Goal: Communication & Community: Share content

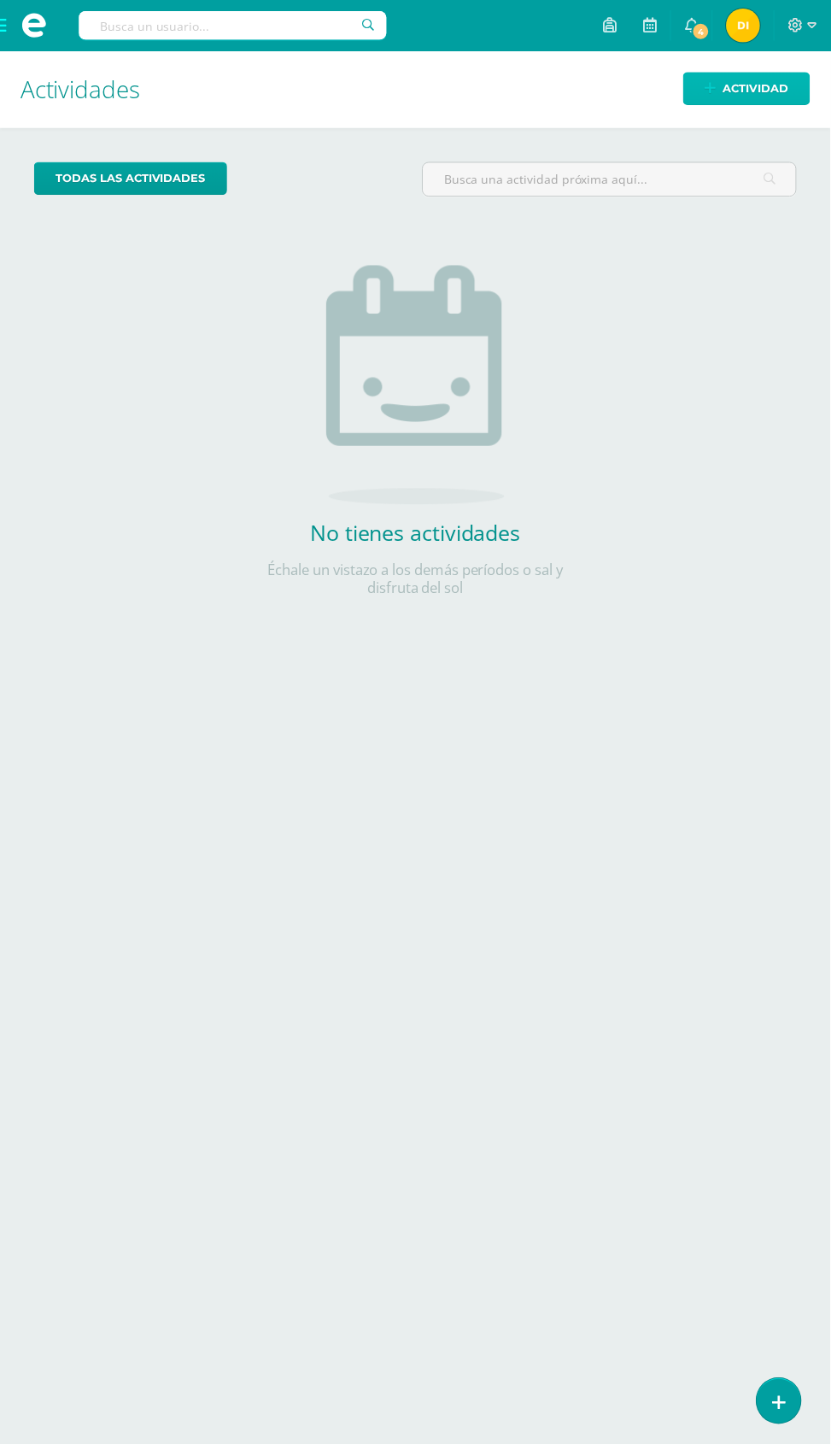
click at [779, 79] on span "Actividad" at bounding box center [762, 89] width 66 height 32
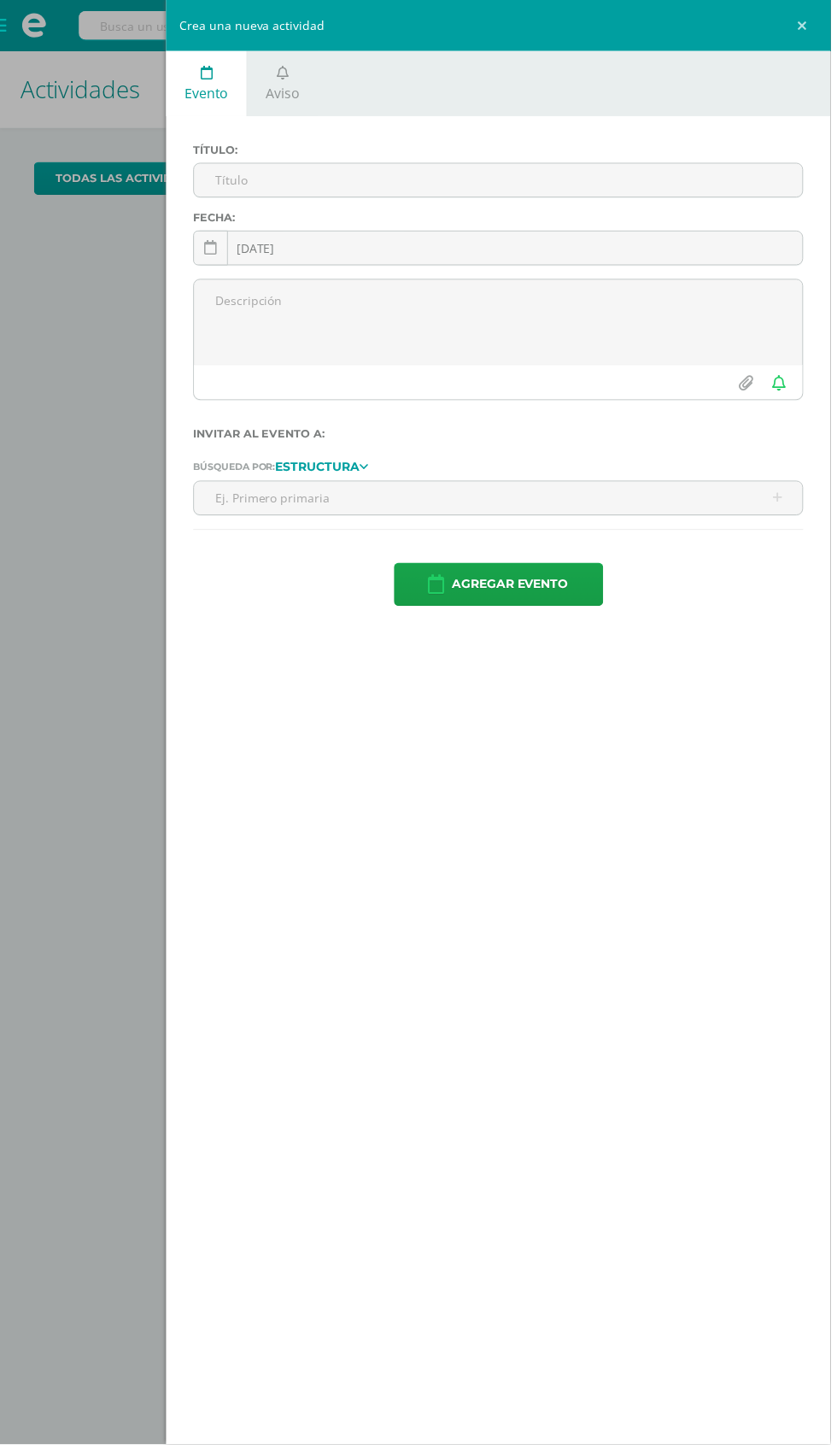
click at [309, 98] on link "Aviso" at bounding box center [285, 84] width 71 height 66
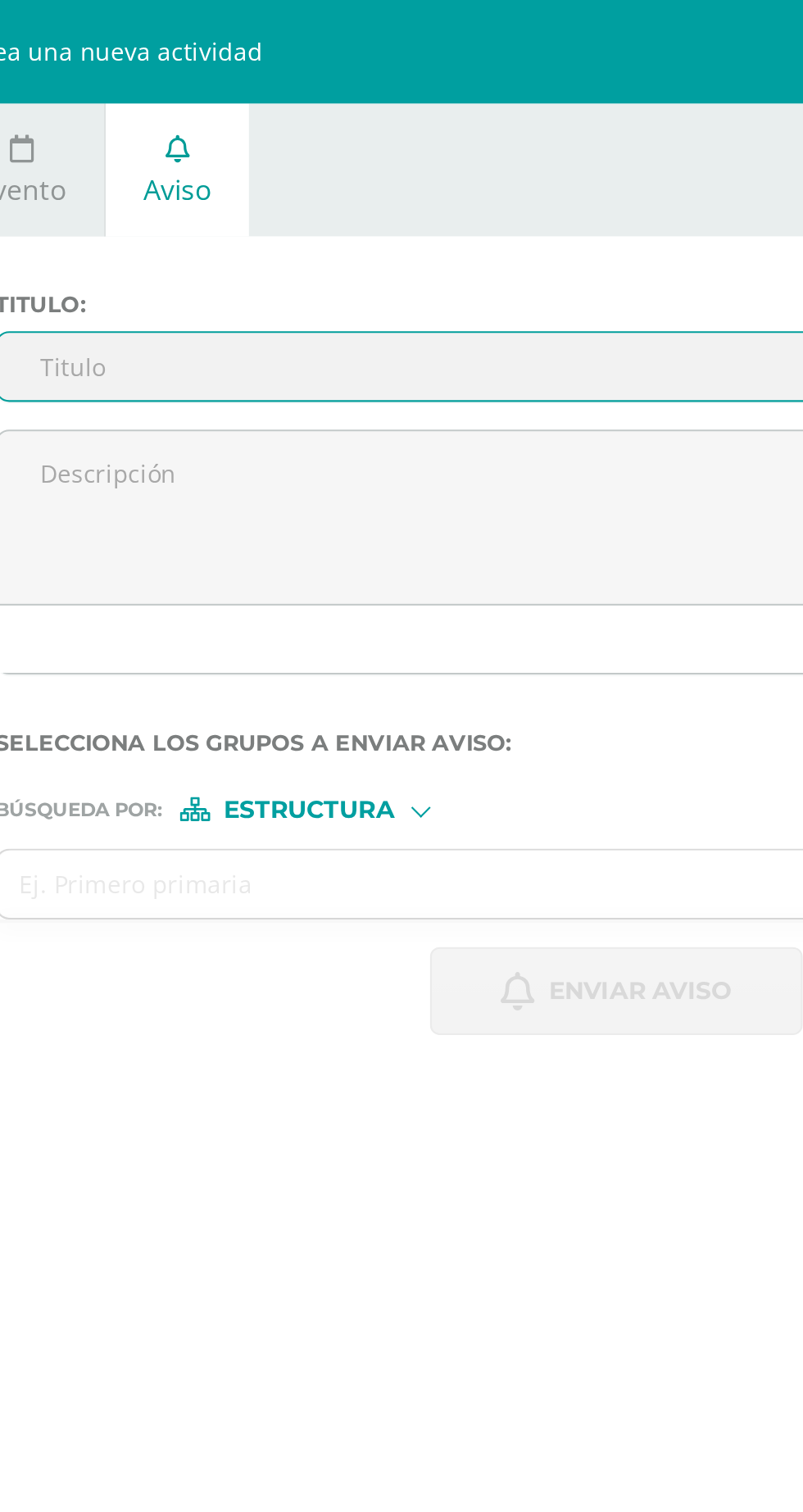
paste input "Circular No.22-2025 - Entrega de Diplomas Sexto Primaria"
type input "Circular No.22-2025 - Entrega de Diplomas Sexto Primaria"
click at [276, 233] on textarea at bounding box center [481, 246] width 588 height 82
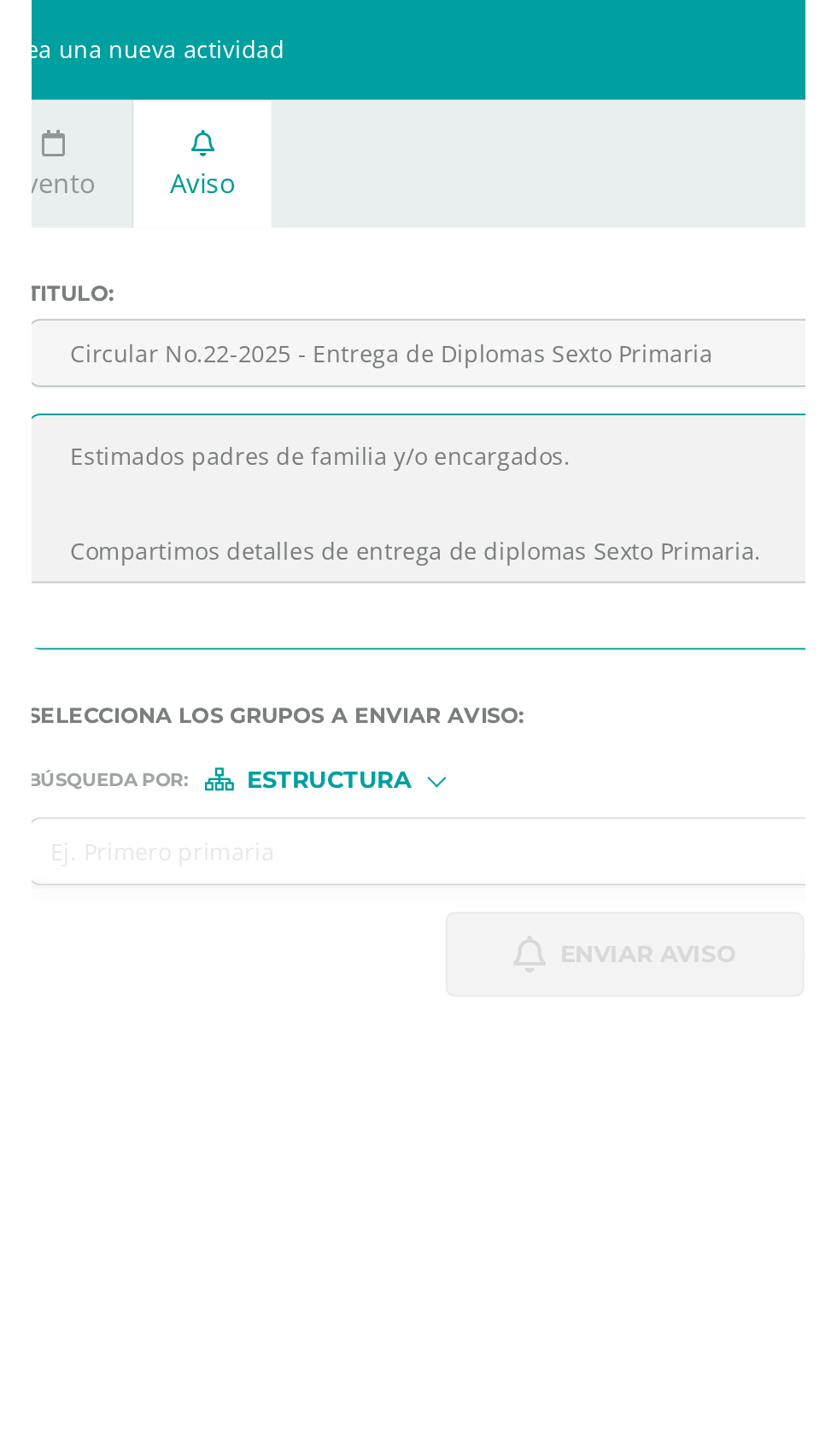
scroll to position [54, 0]
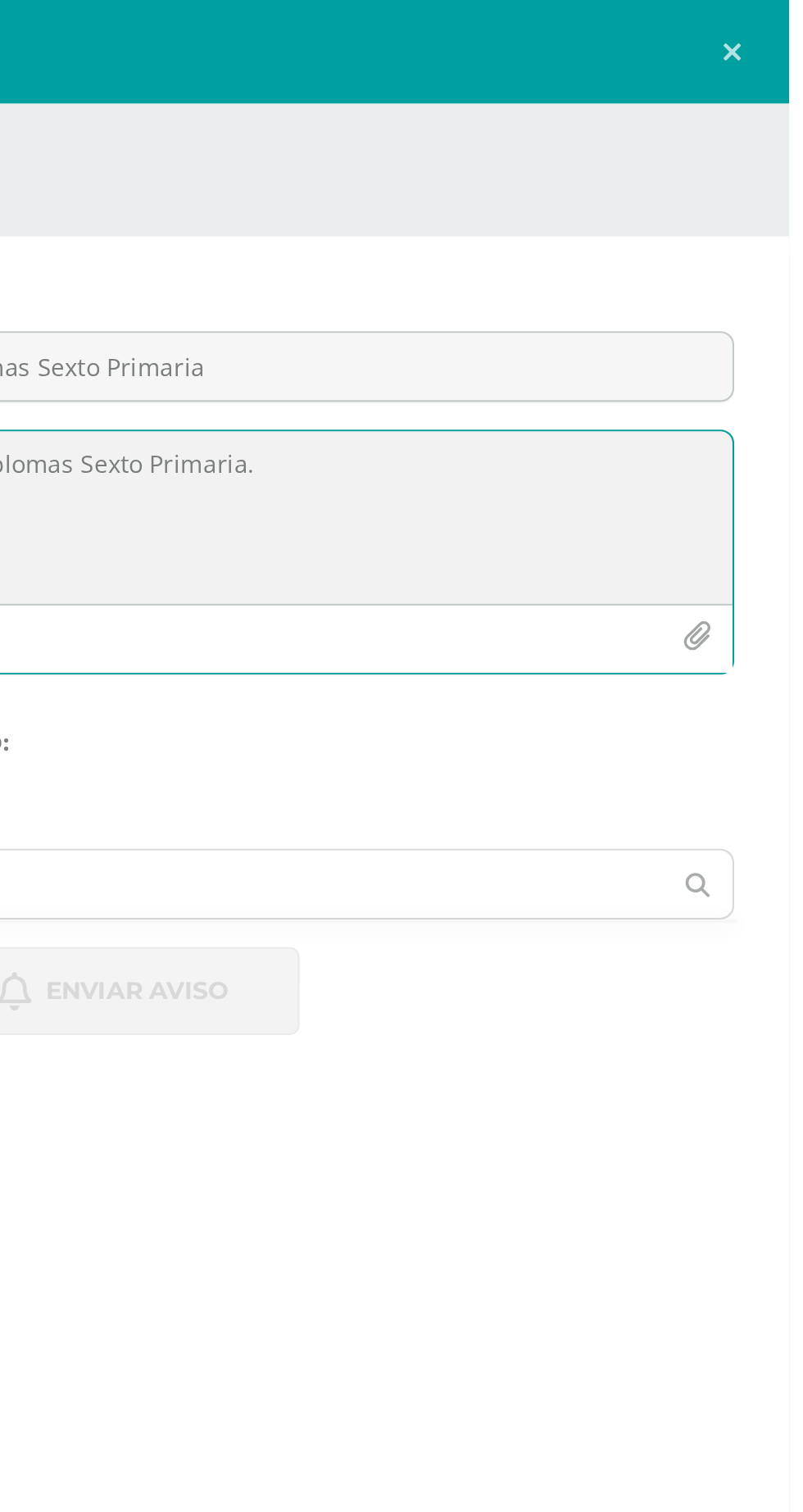
type textarea "Estimados padres de familia y/o encargados. Compartimos detalles de entrega de …"
click at [764, 306] on icon "button" at bounding box center [759, 303] width 14 height 14
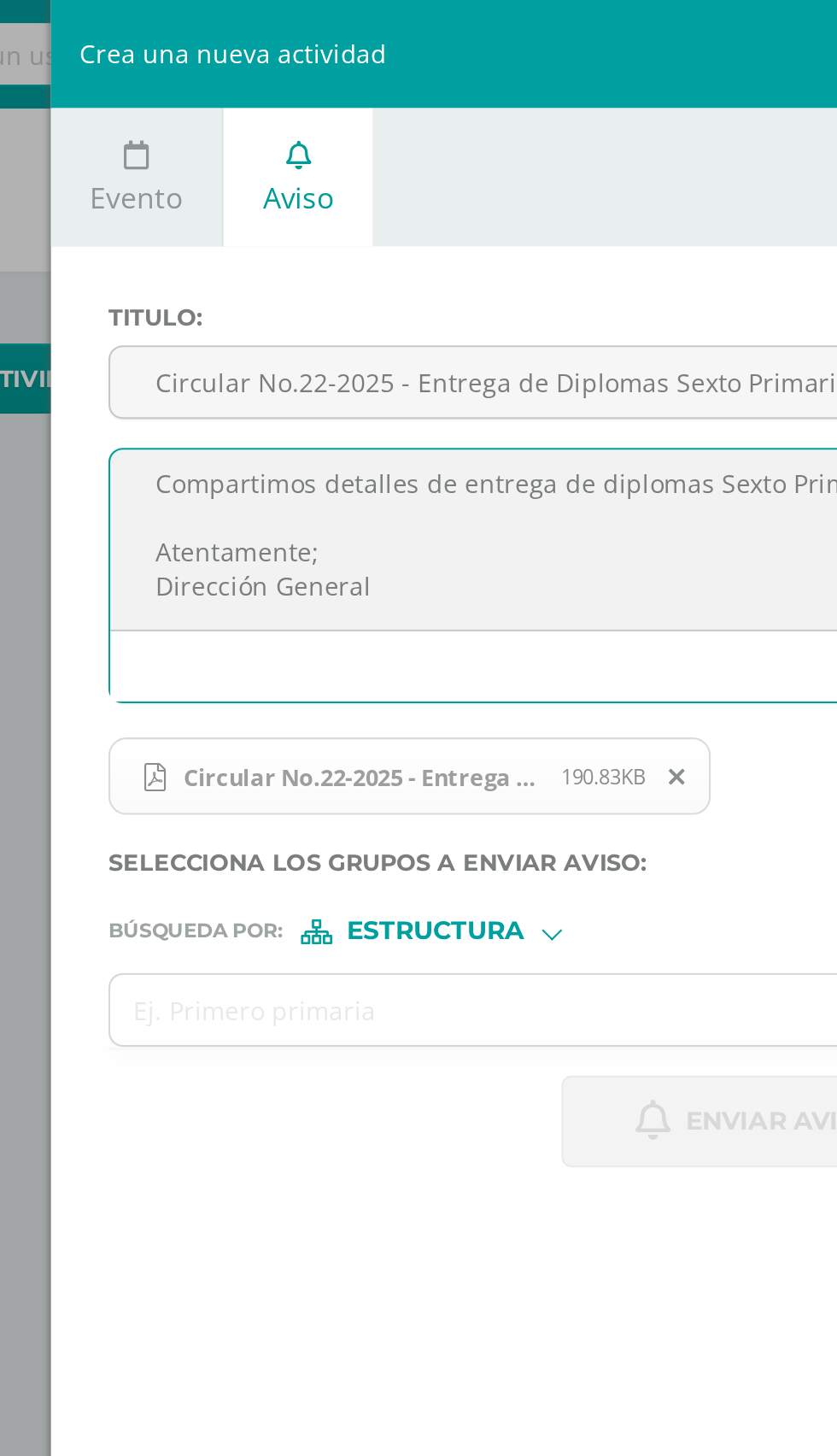
click at [326, 362] on span "Circular No.22-2025 - Entrega de Diplomas Sexto Primaria_20250912_143612_0000.p…" at bounding box center [316, 368] width 188 height 14
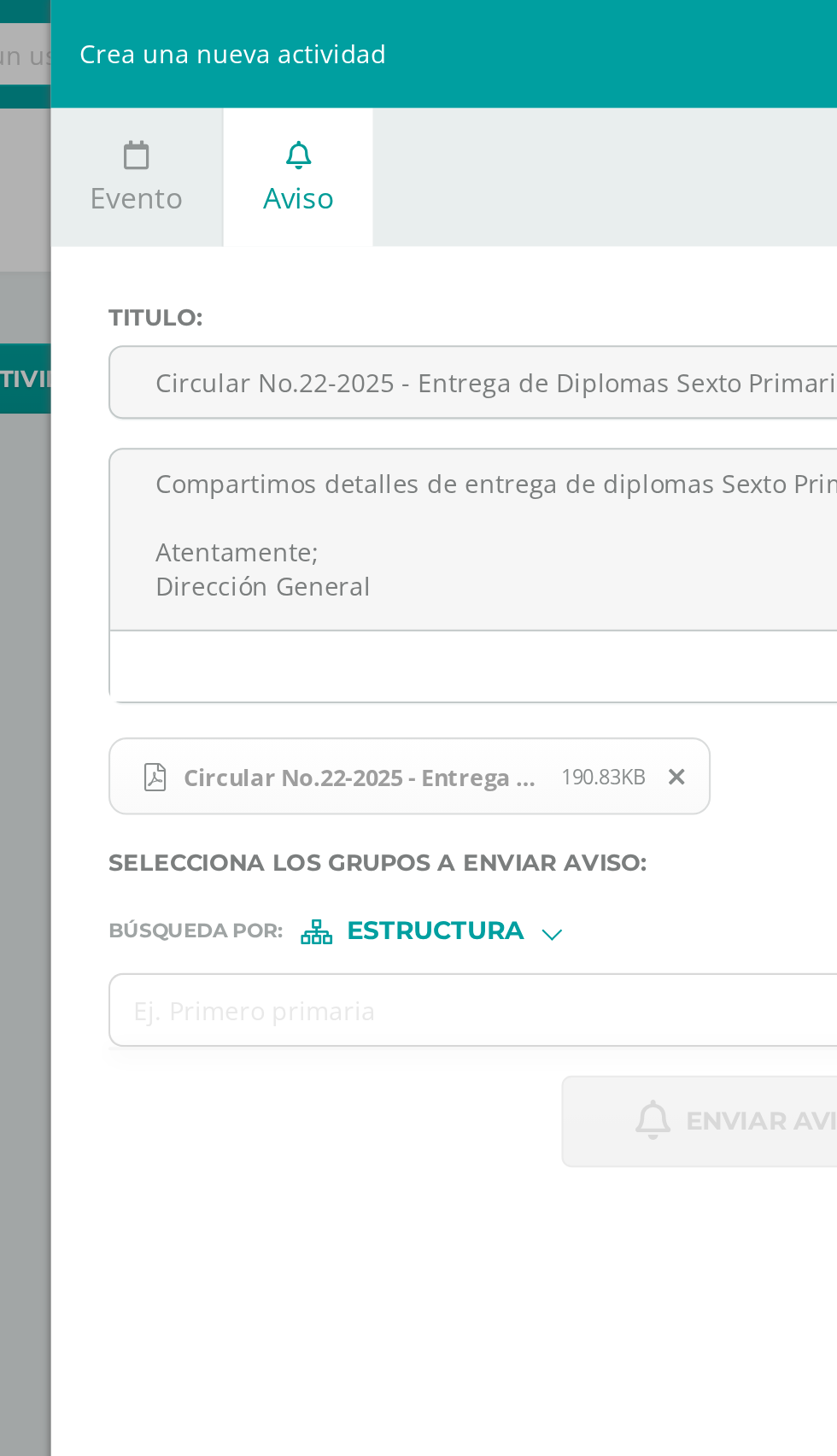
click at [379, 374] on span "Circular No.22-2025 - Entrega de Diplomas Sexto Primaria_20250912_143612_0000.p…" at bounding box center [316, 368] width 188 height 14
click at [402, 366] on span "Circular No.22-2025 - Entrega de Diplomas Sexto Primaria_20250912_143612_0000.p…" at bounding box center [316, 368] width 188 height 14
click at [374, 368] on span "Circular No.22-2025 - Entrega de Diplomas Sexto Primaria_20250912_143612_0000.p…" at bounding box center [316, 368] width 188 height 14
click at [343, 368] on span "Circular No.22-2025 - Entrega de Diplomas Sexto Primaria_20250912_143612_0000.p…" at bounding box center [316, 368] width 188 height 14
click at [348, 363] on span "Circular No.22-2025 - Entrega de Diplomas Sexto Primaria_20250912_143612_0000.p…" at bounding box center [316, 368] width 188 height 14
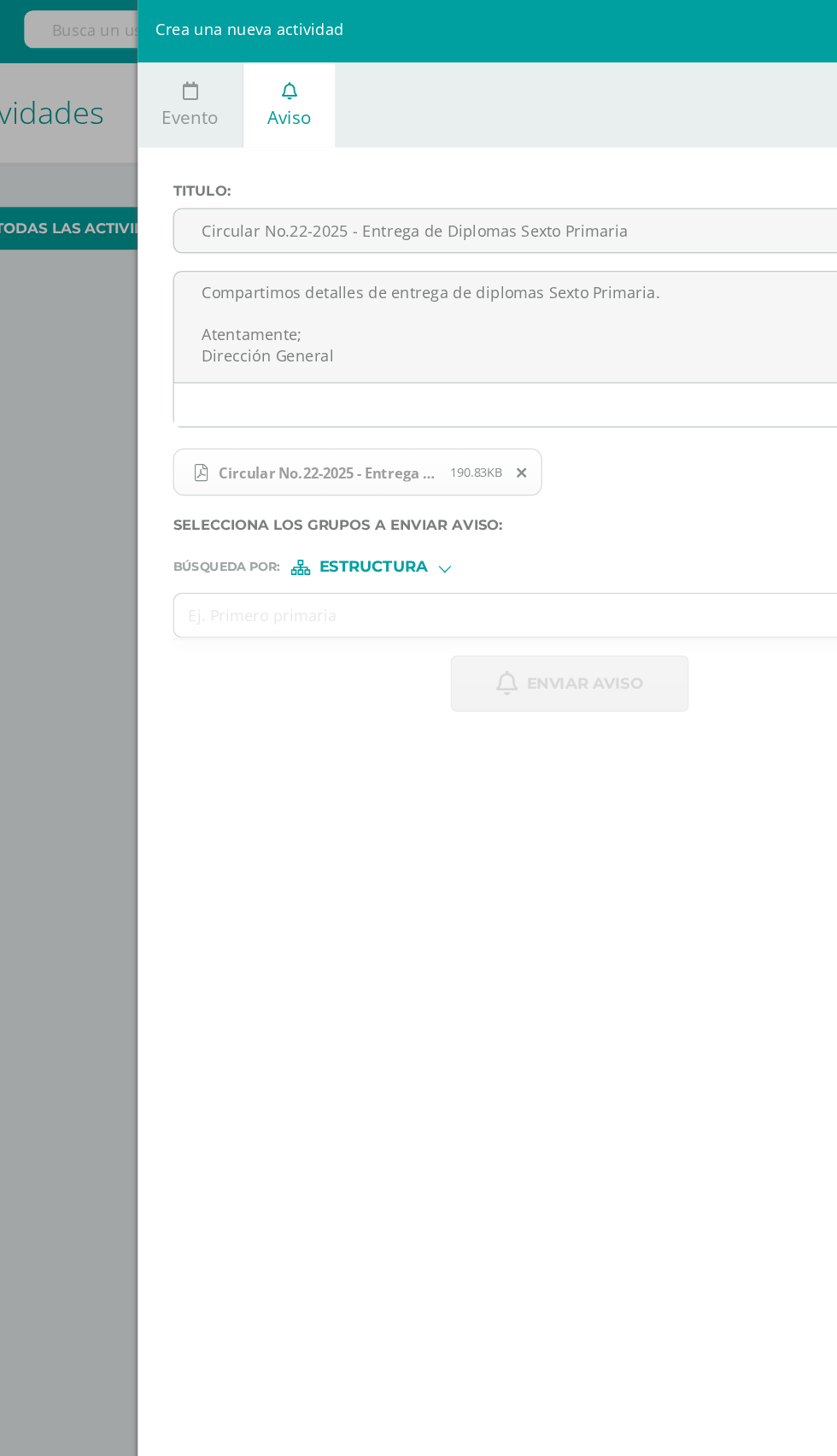
click at [588, 473] on input "text" at bounding box center [485, 480] width 579 height 33
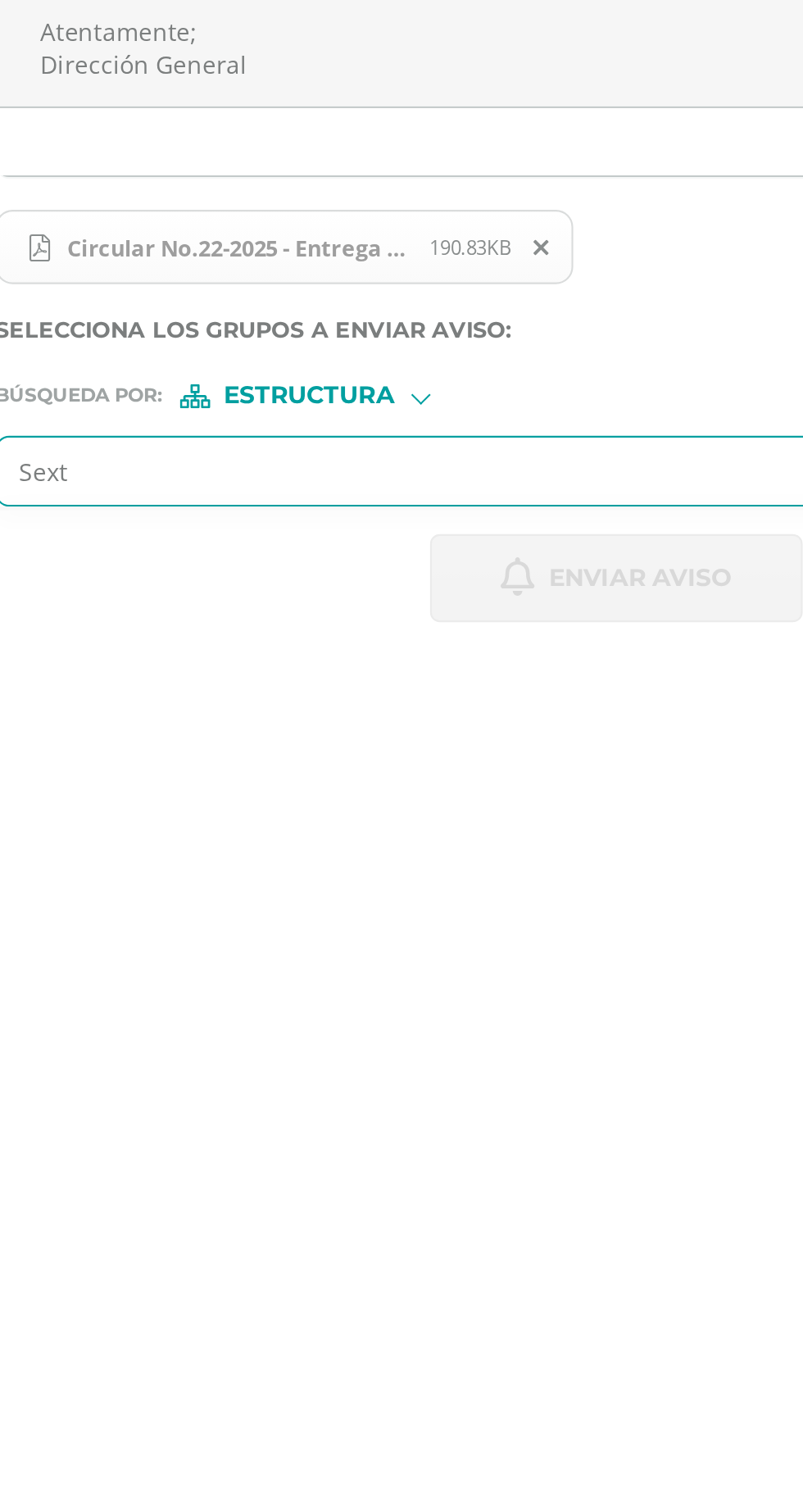
type input "Sexto"
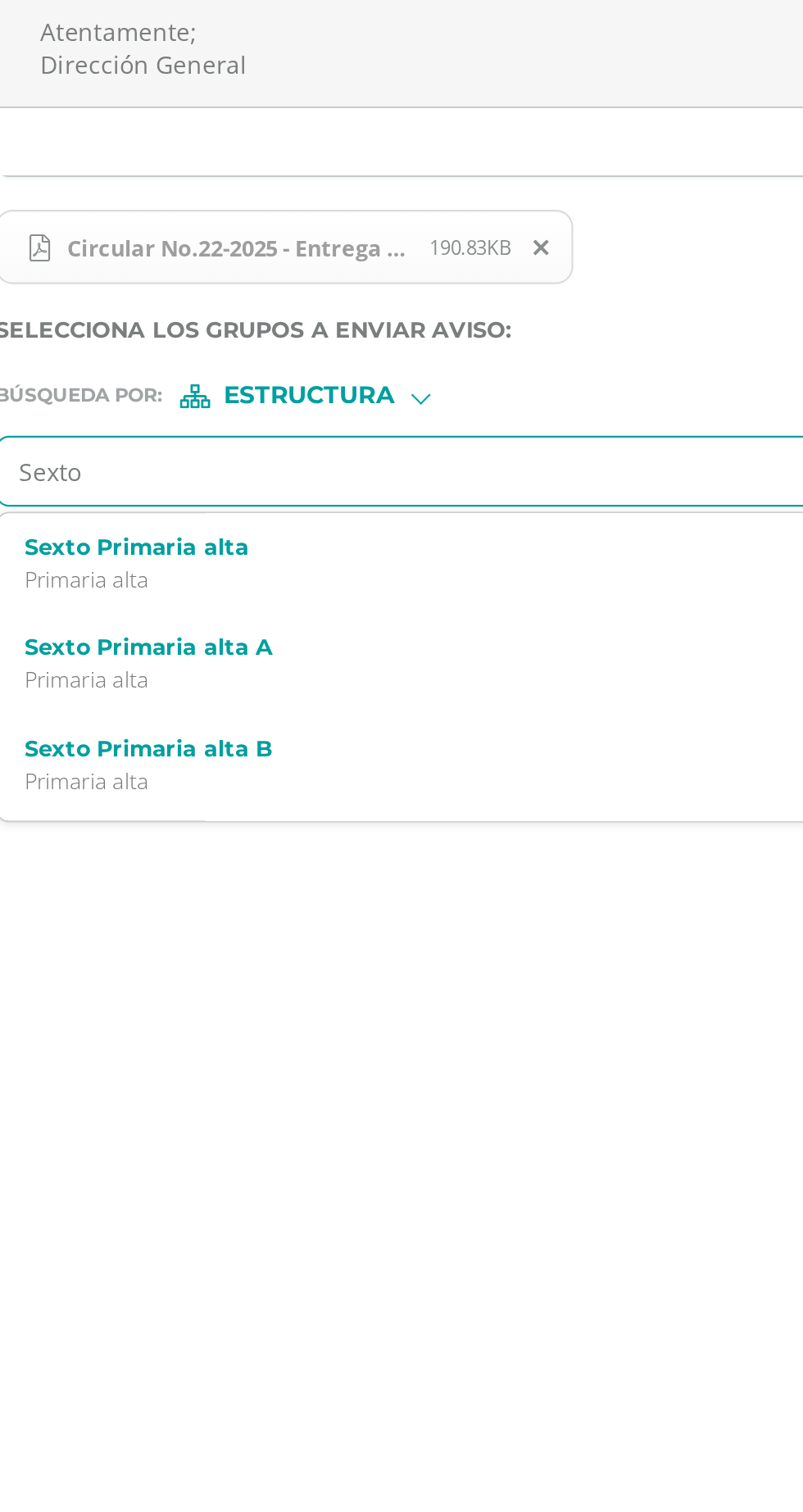
click at [246, 507] on p "Primaria alta" at bounding box center [469, 512] width 537 height 14
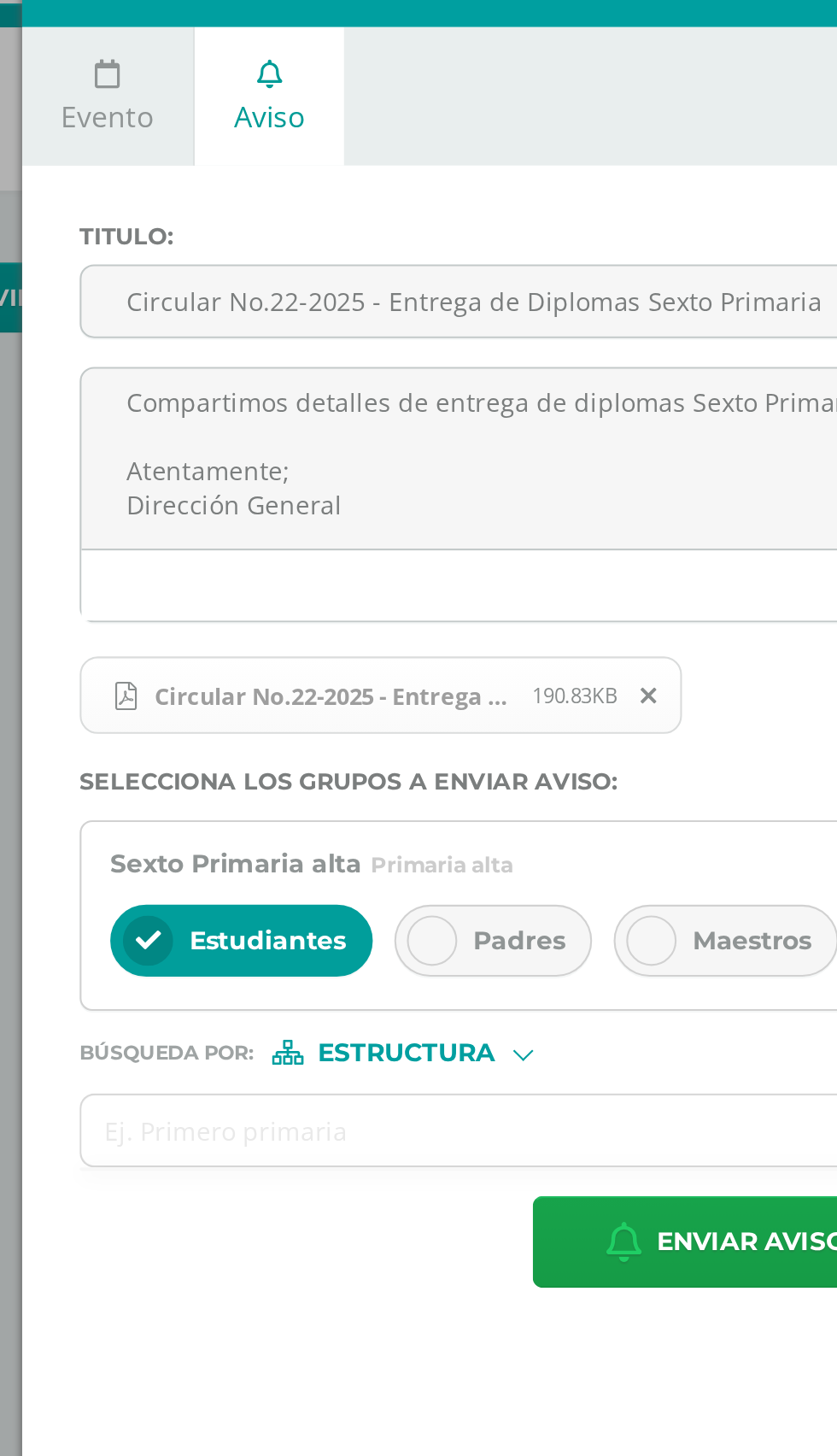
click at [383, 481] on span "Padres" at bounding box center [404, 485] width 44 height 16
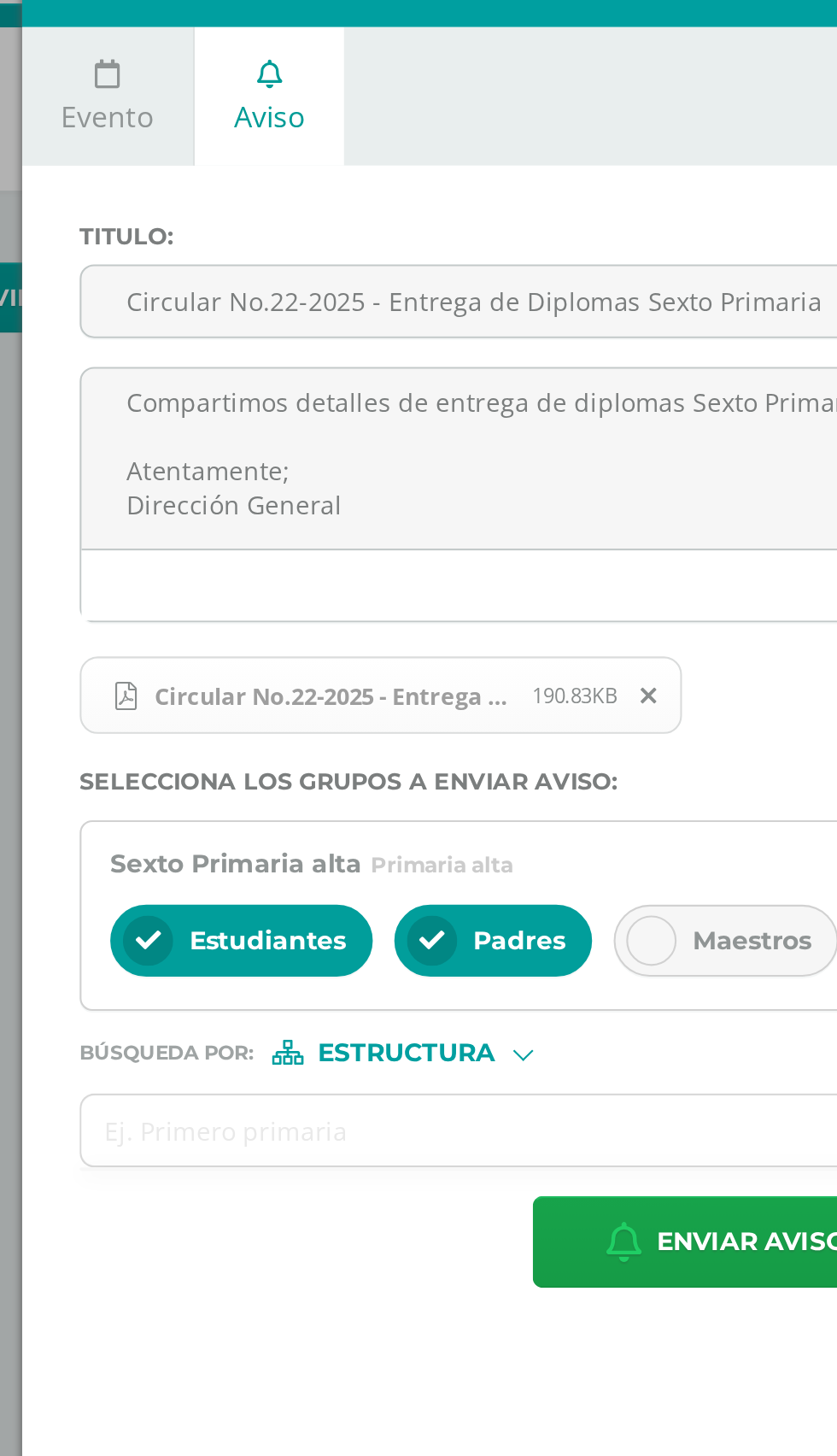
click at [480, 490] on div "Maestros" at bounding box center [502, 484] width 107 height 34
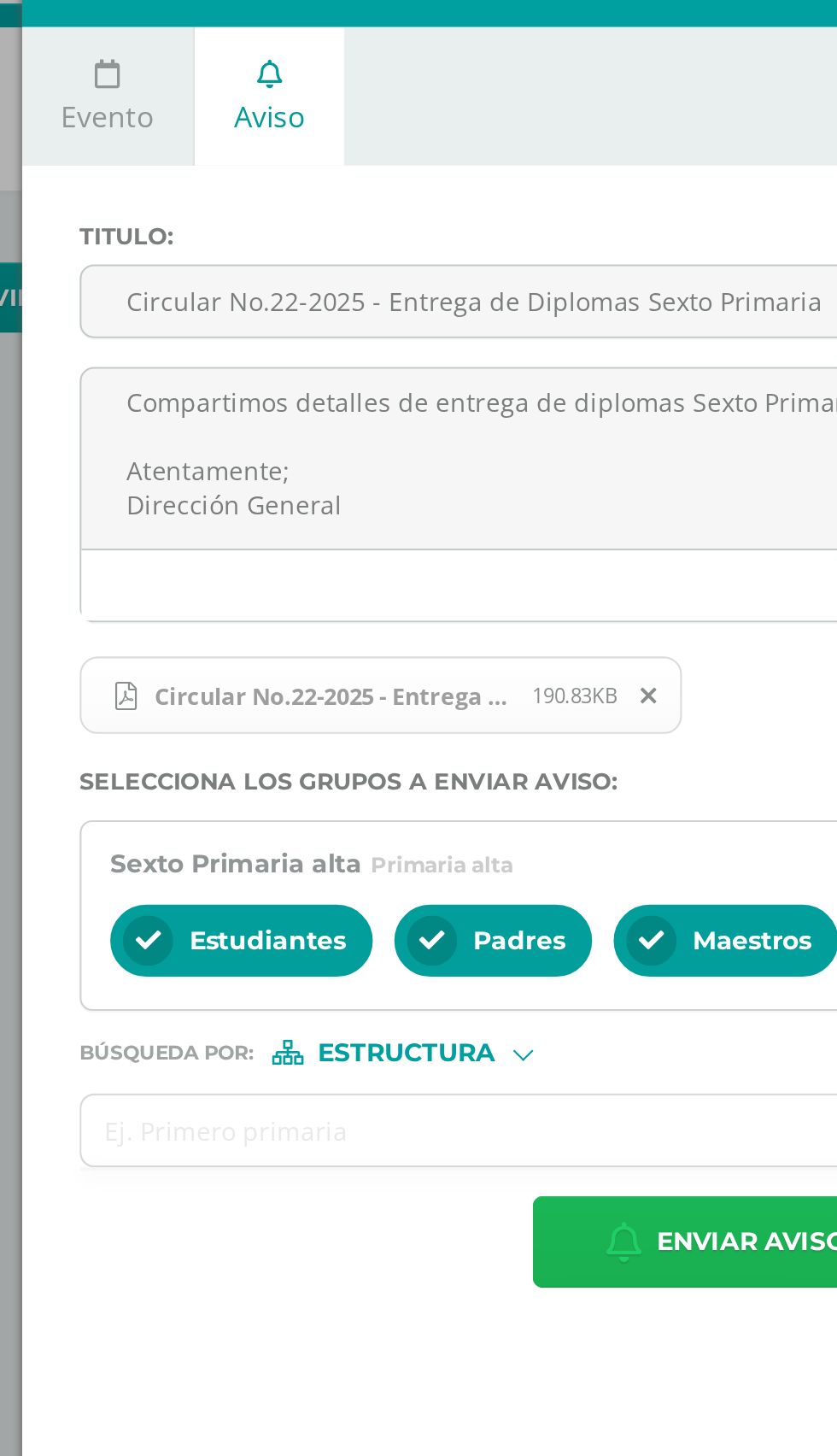
click at [490, 634] on span "Enviar aviso" at bounding box center [514, 629] width 90 height 42
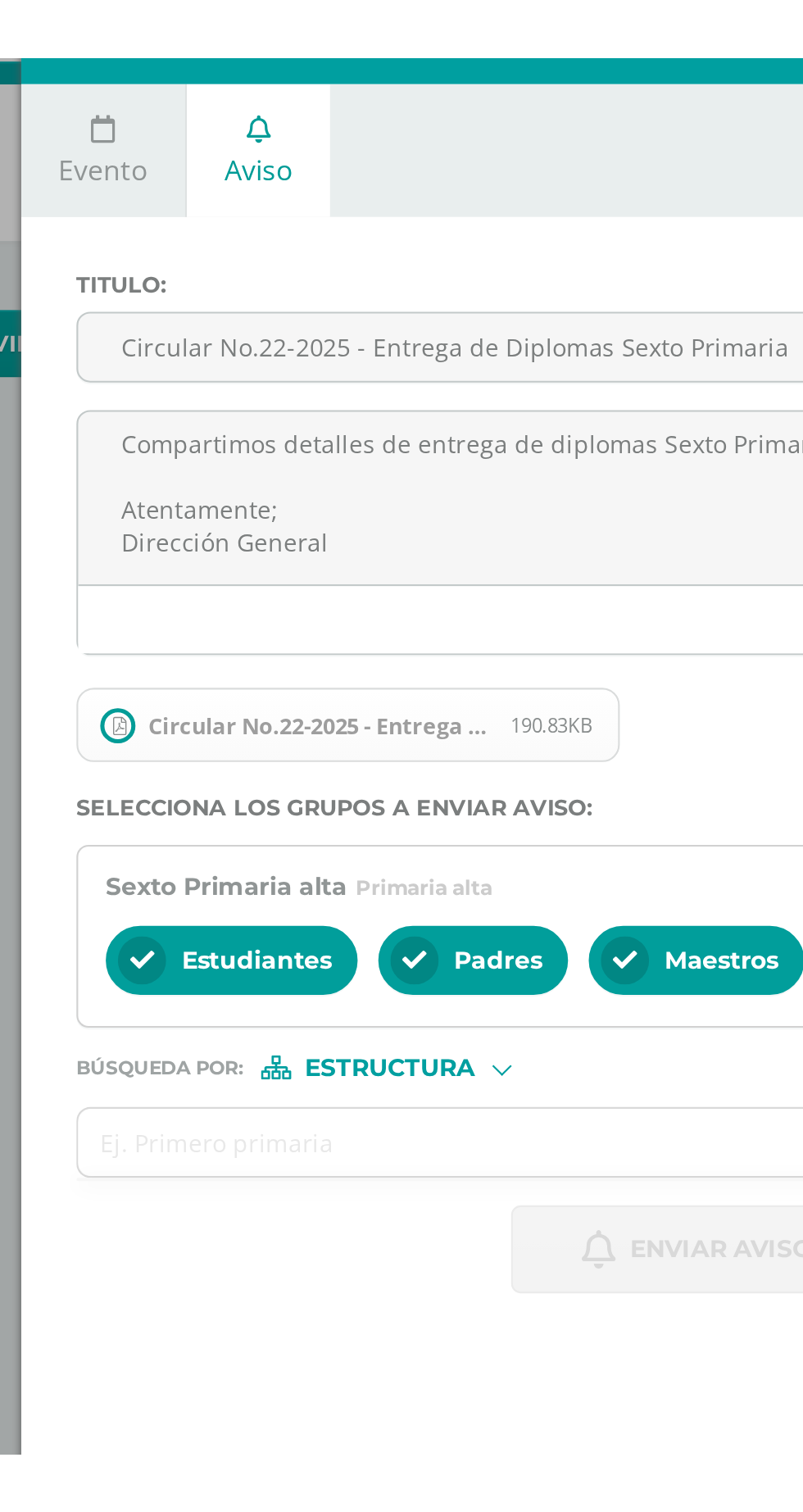
scroll to position [0, 0]
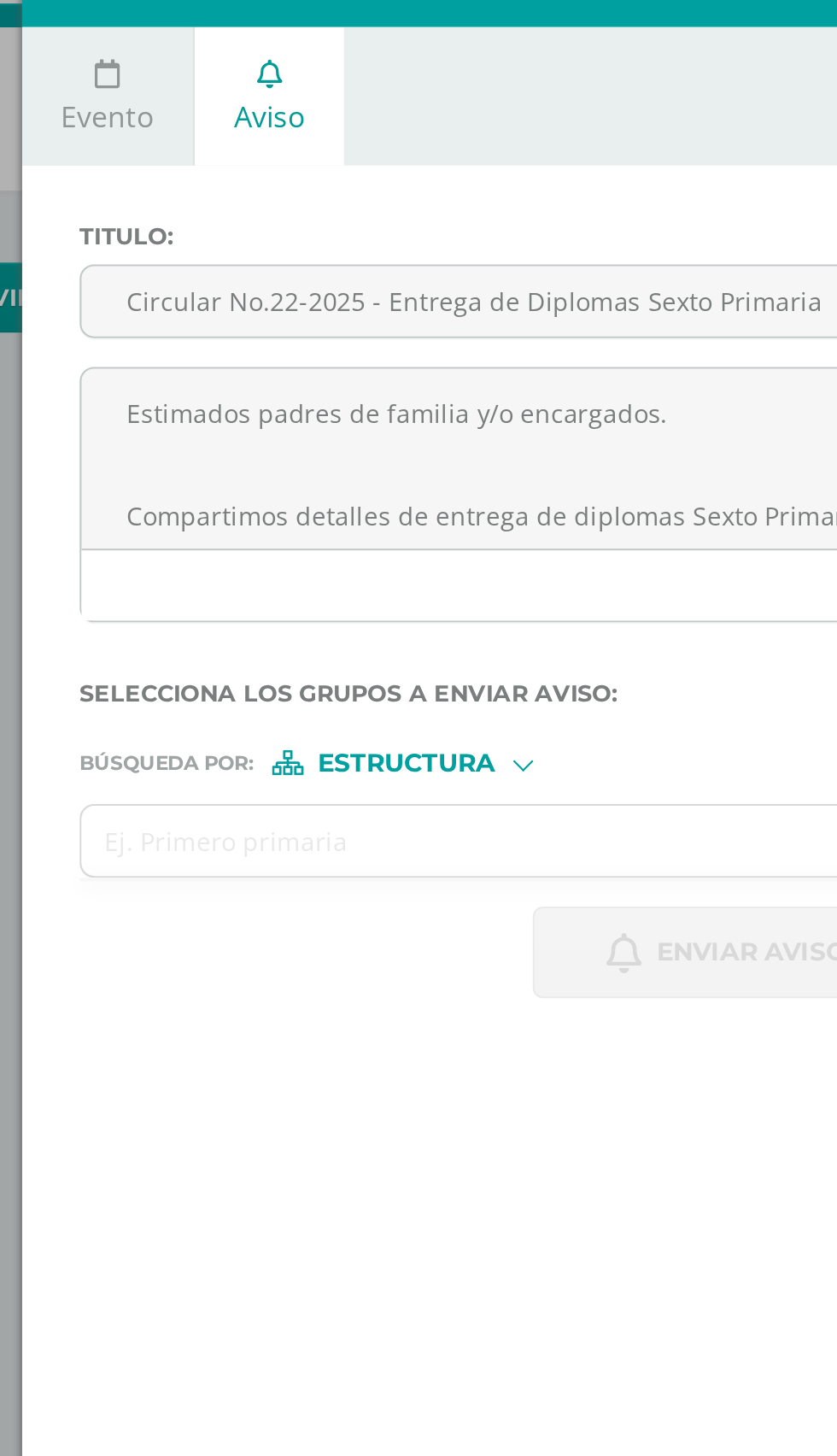
click at [266, 177] on input "Circular No.22-2025 - Entrega de Diplomas Sexto Primaria" at bounding box center [502, 181] width 613 height 33
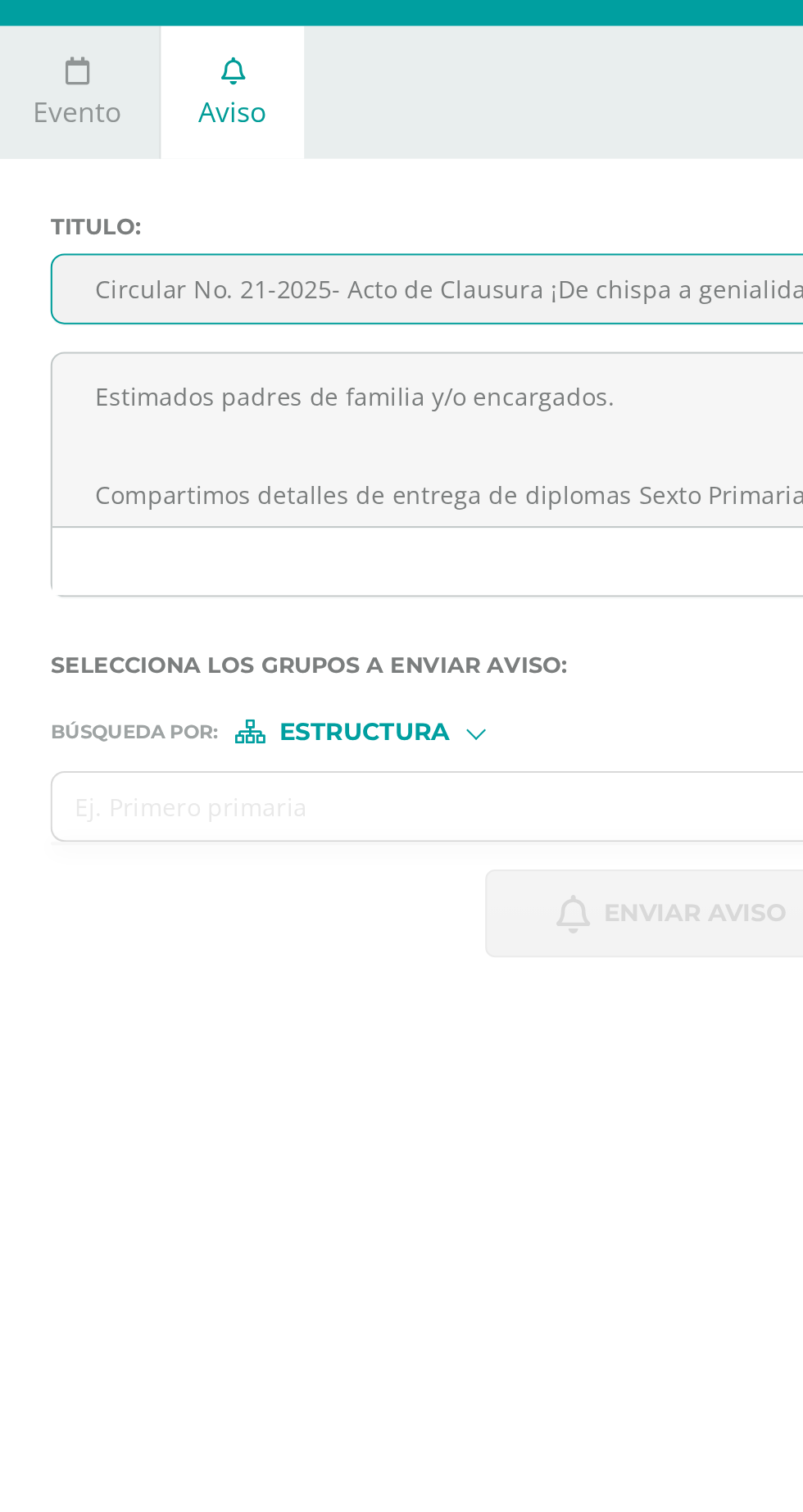
type input "Circular No. 21-2025- Acto de Clausura ¡De chispa a genialidad!"
click at [214, 232] on textarea "Estimados padres de familia y/o encargados. Compartimos detalles de entrega de …" at bounding box center [481, 246] width 588 height 82
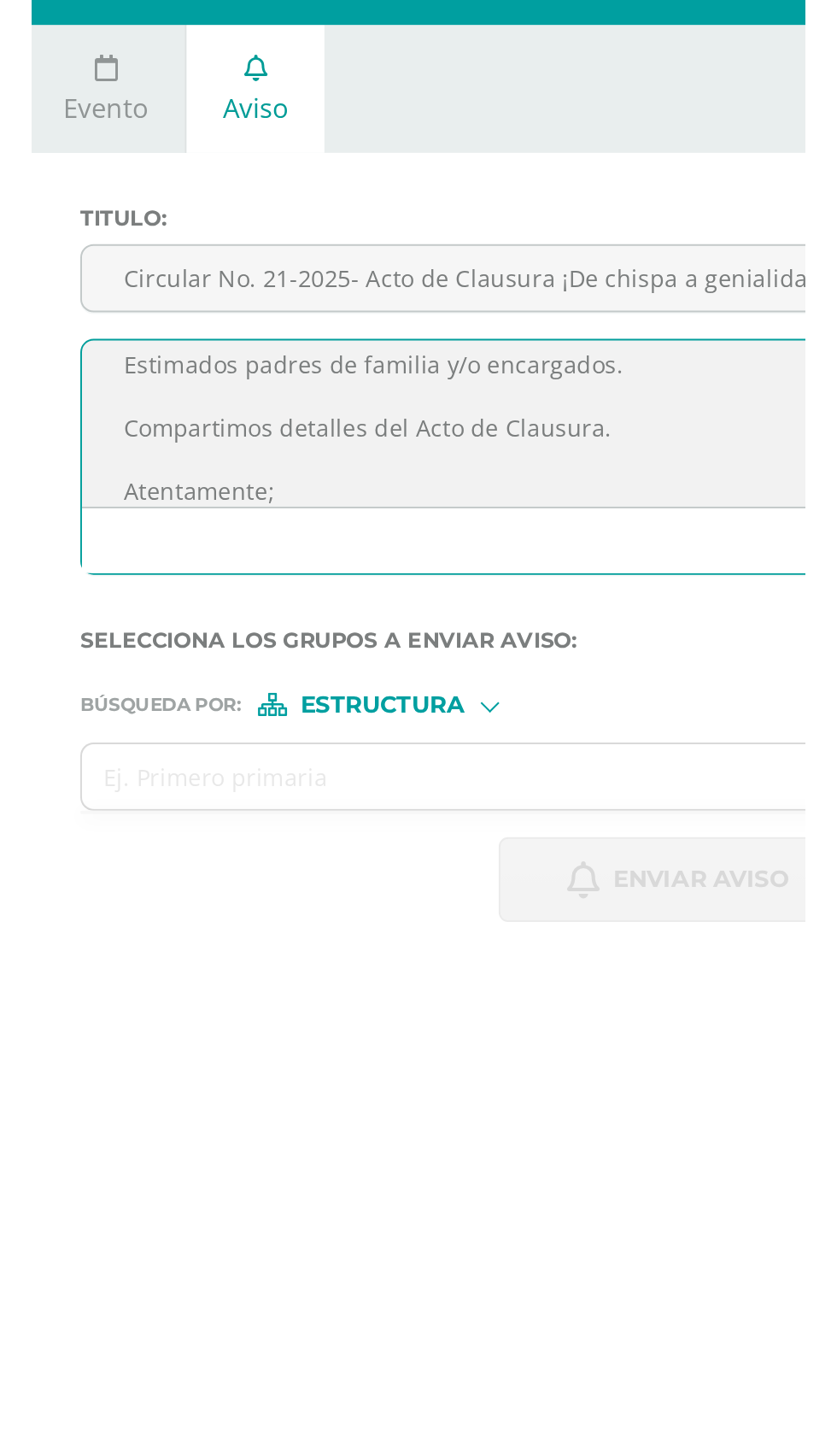
scroll to position [25, 0]
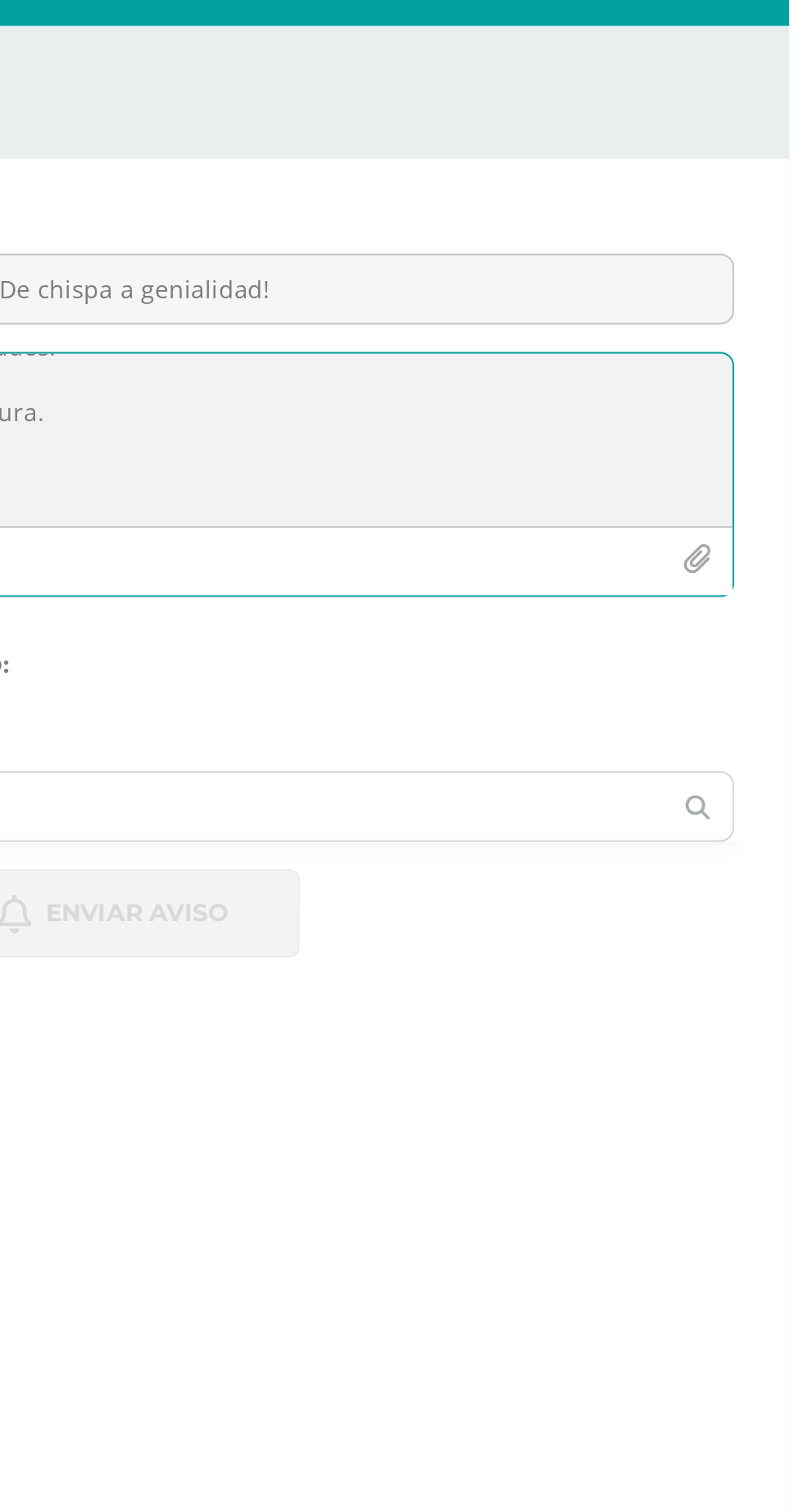
type textarea "Estimados padres de familia y/o encargados. Compartimos detalles del Acto de Cl…"
click at [764, 297] on icon "button" at bounding box center [759, 303] width 14 height 14
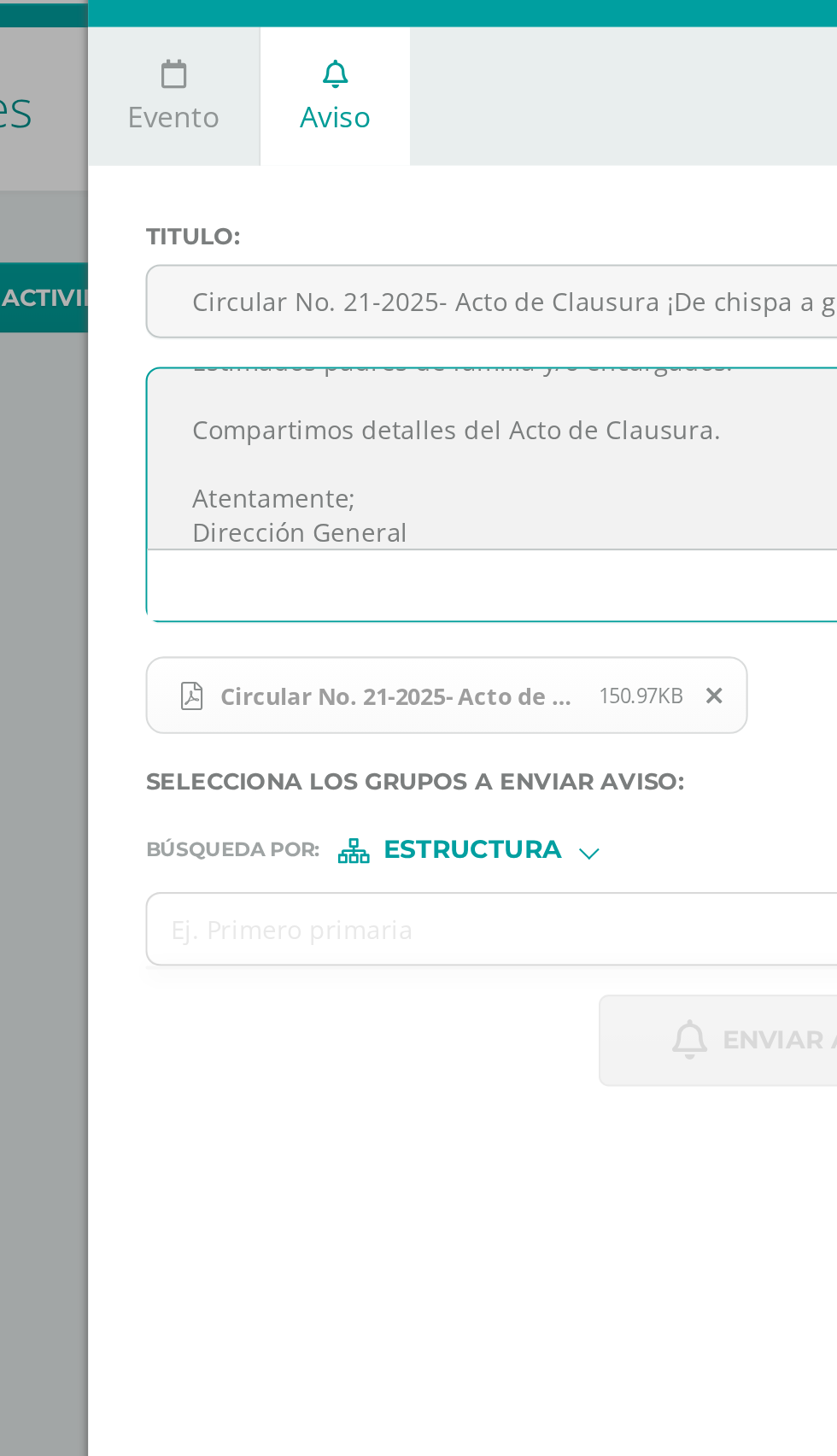
click at [364, 480] on input "text" at bounding box center [485, 480] width 579 height 33
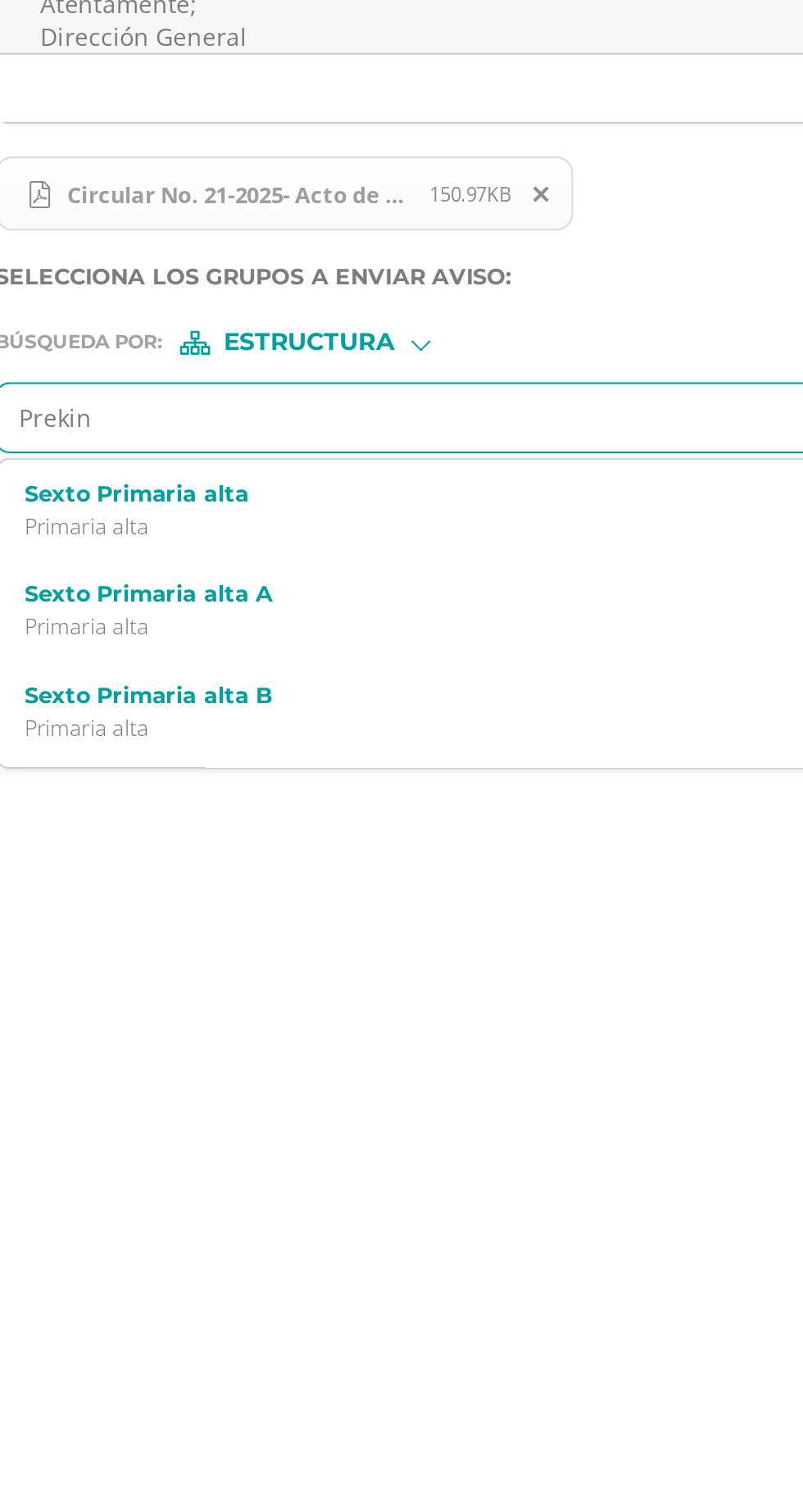
type input "Prekinder"
click at [238, 557] on p "Preprimaria" at bounding box center [469, 559] width 537 height 14
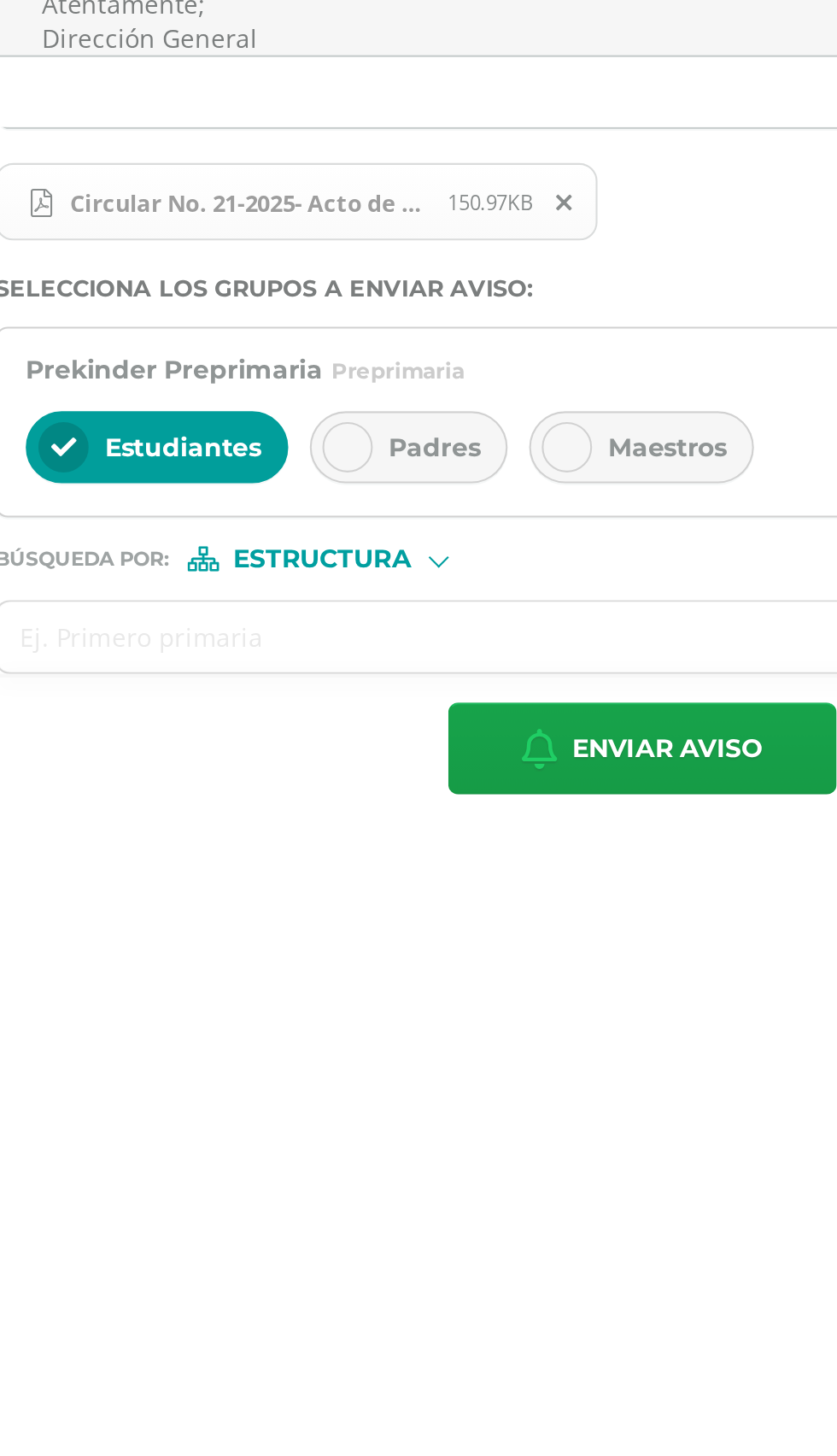
click at [401, 485] on span "Padres" at bounding box center [404, 485] width 44 height 16
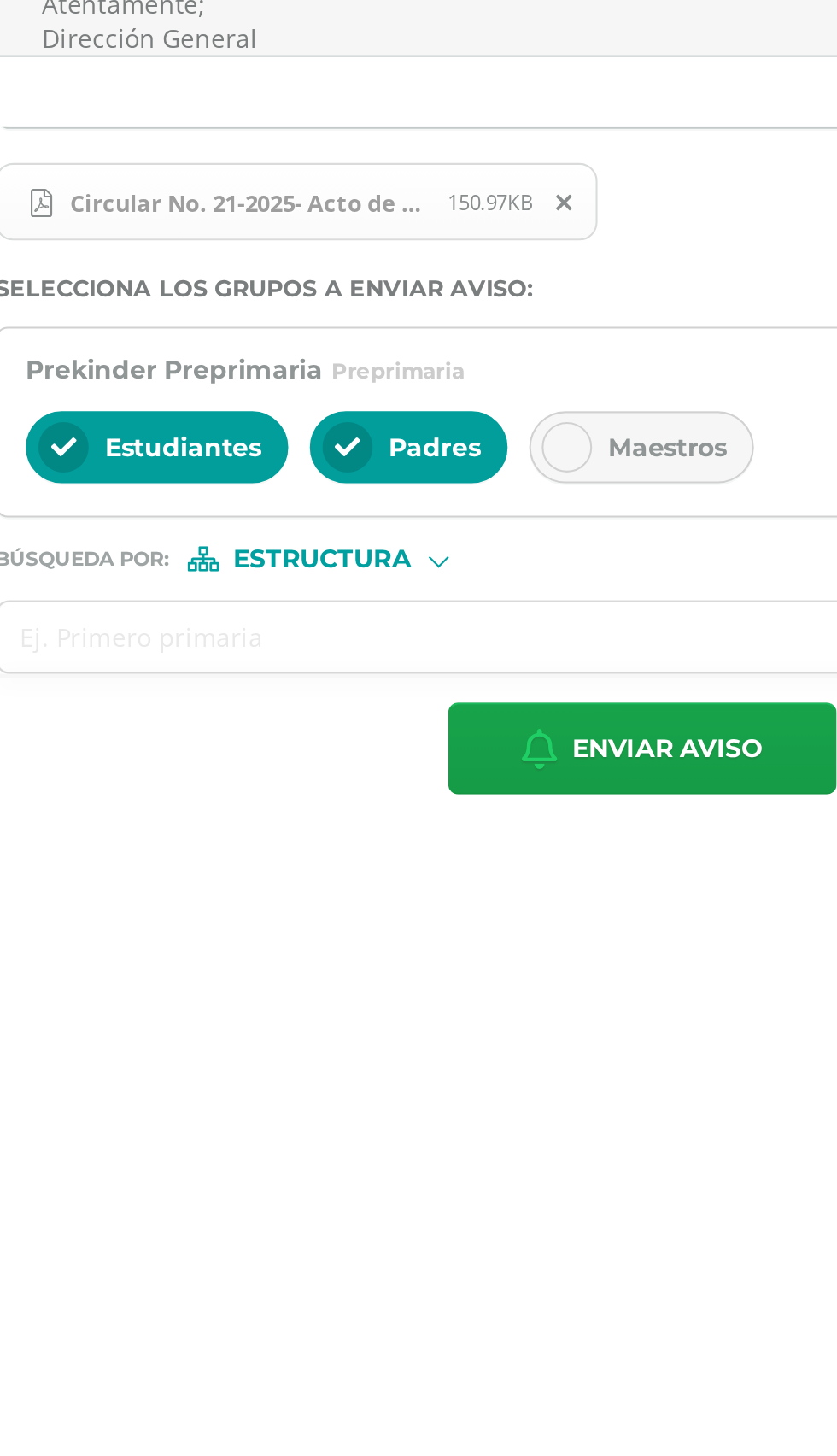
click at [503, 494] on div "Maestros" at bounding box center [502, 484] width 107 height 34
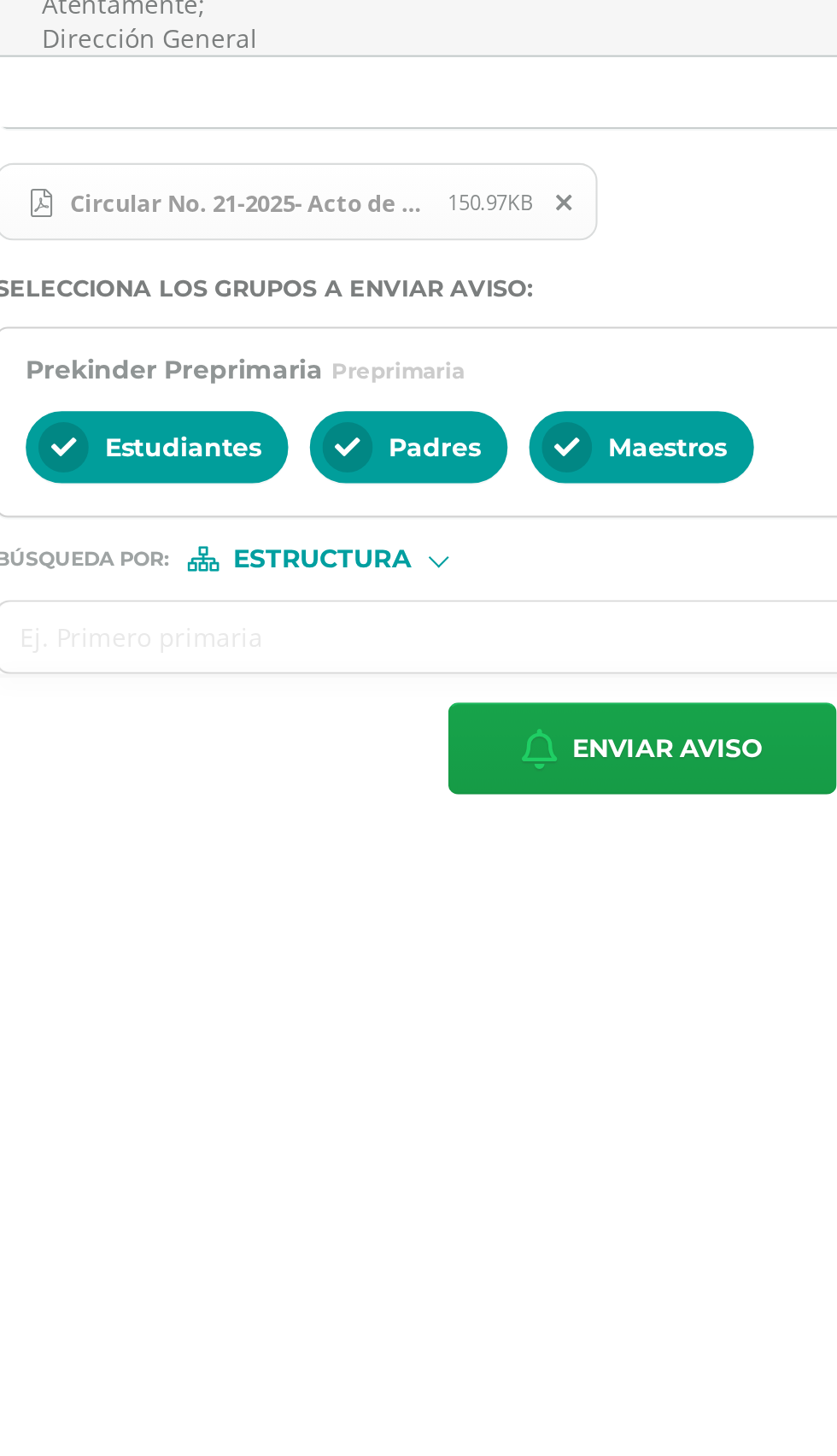
click at [240, 576] on input "text" at bounding box center [485, 576] width 579 height 33
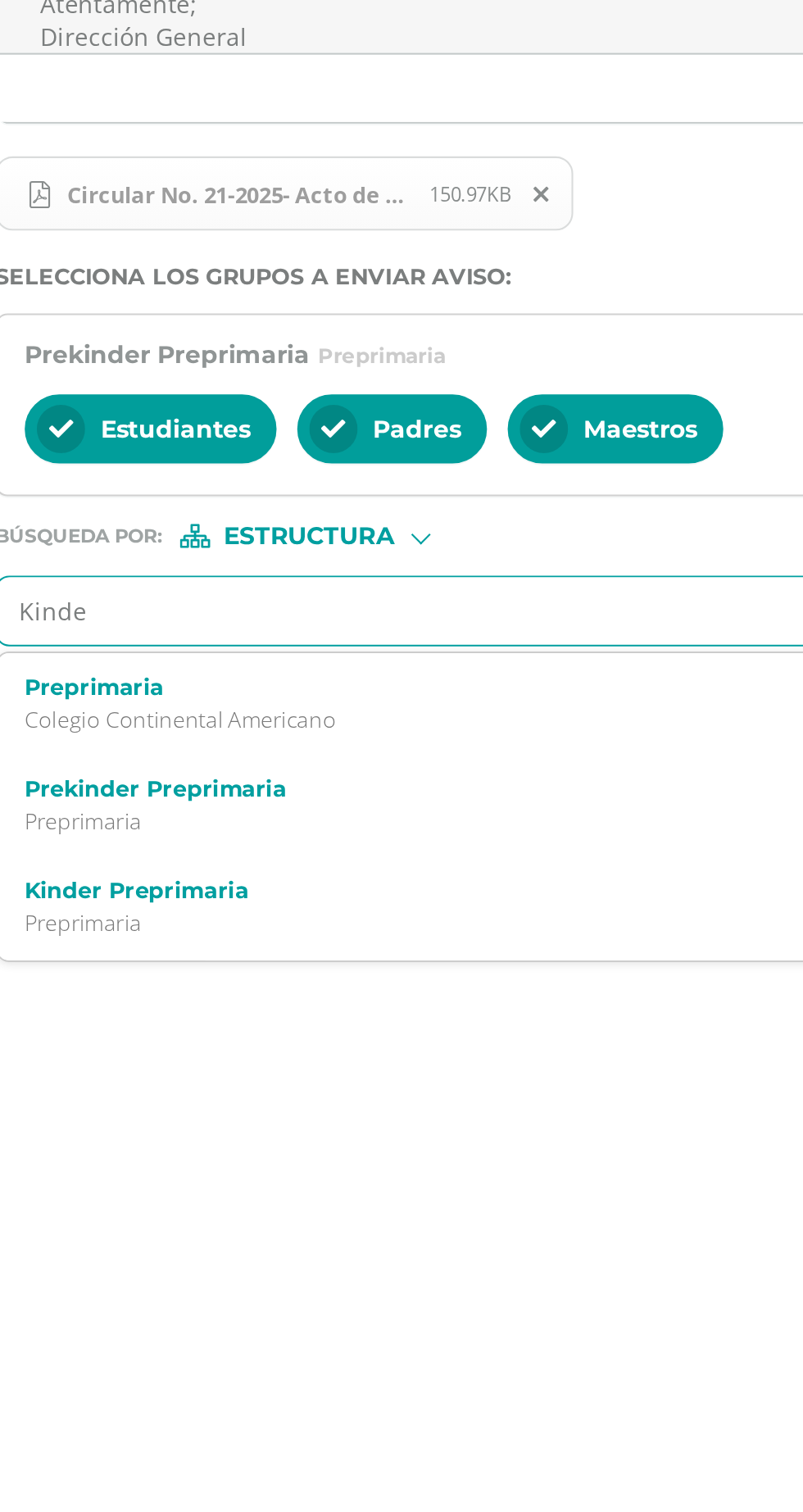
type input "Kinder"
click at [237, 635] on label "Kinder Preprimaria" at bounding box center [469, 636] width 537 height 12
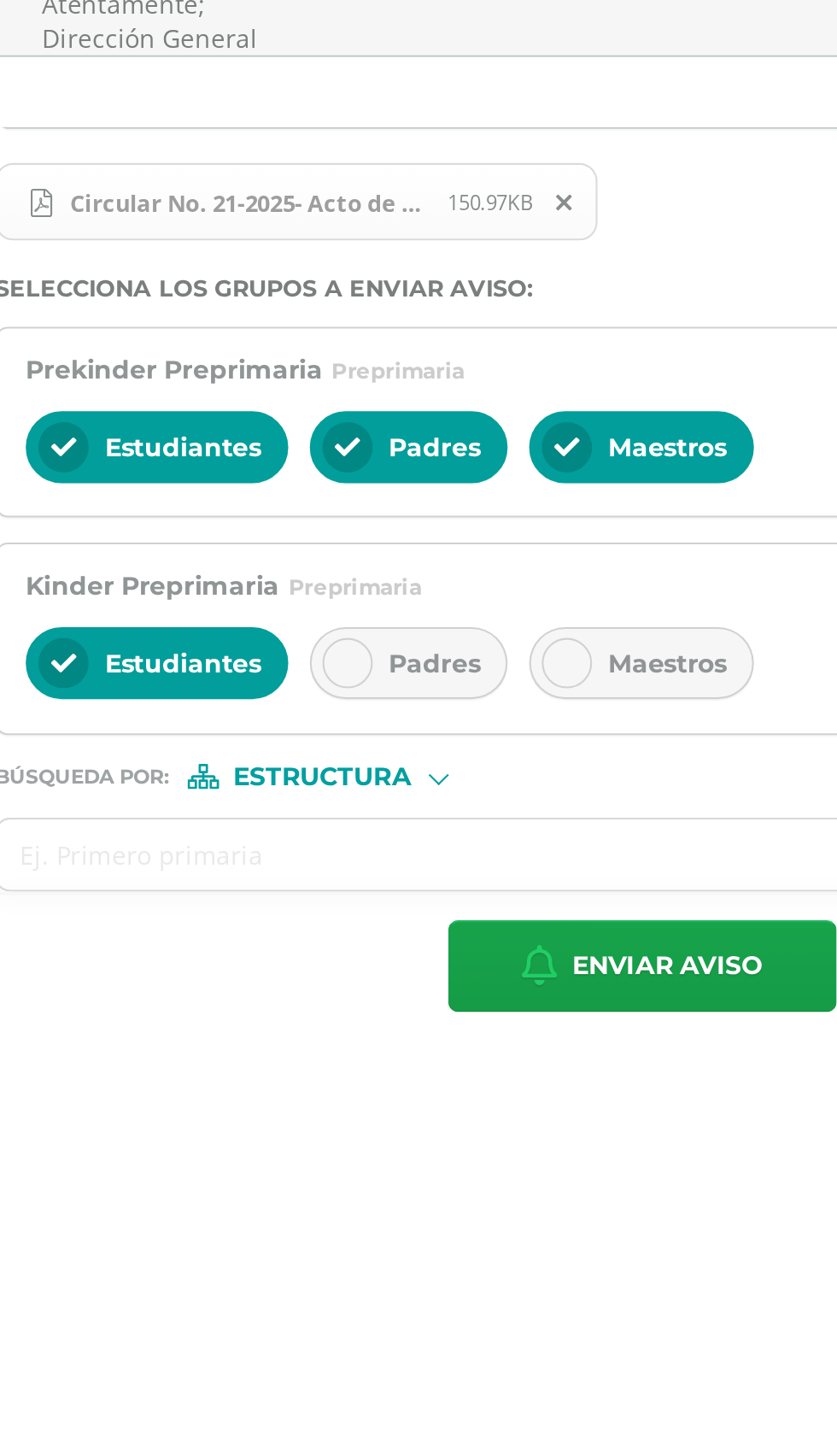
click at [400, 590] on span "Padres" at bounding box center [404, 588] width 44 height 16
click at [504, 594] on span "Maestros" at bounding box center [514, 588] width 57 height 16
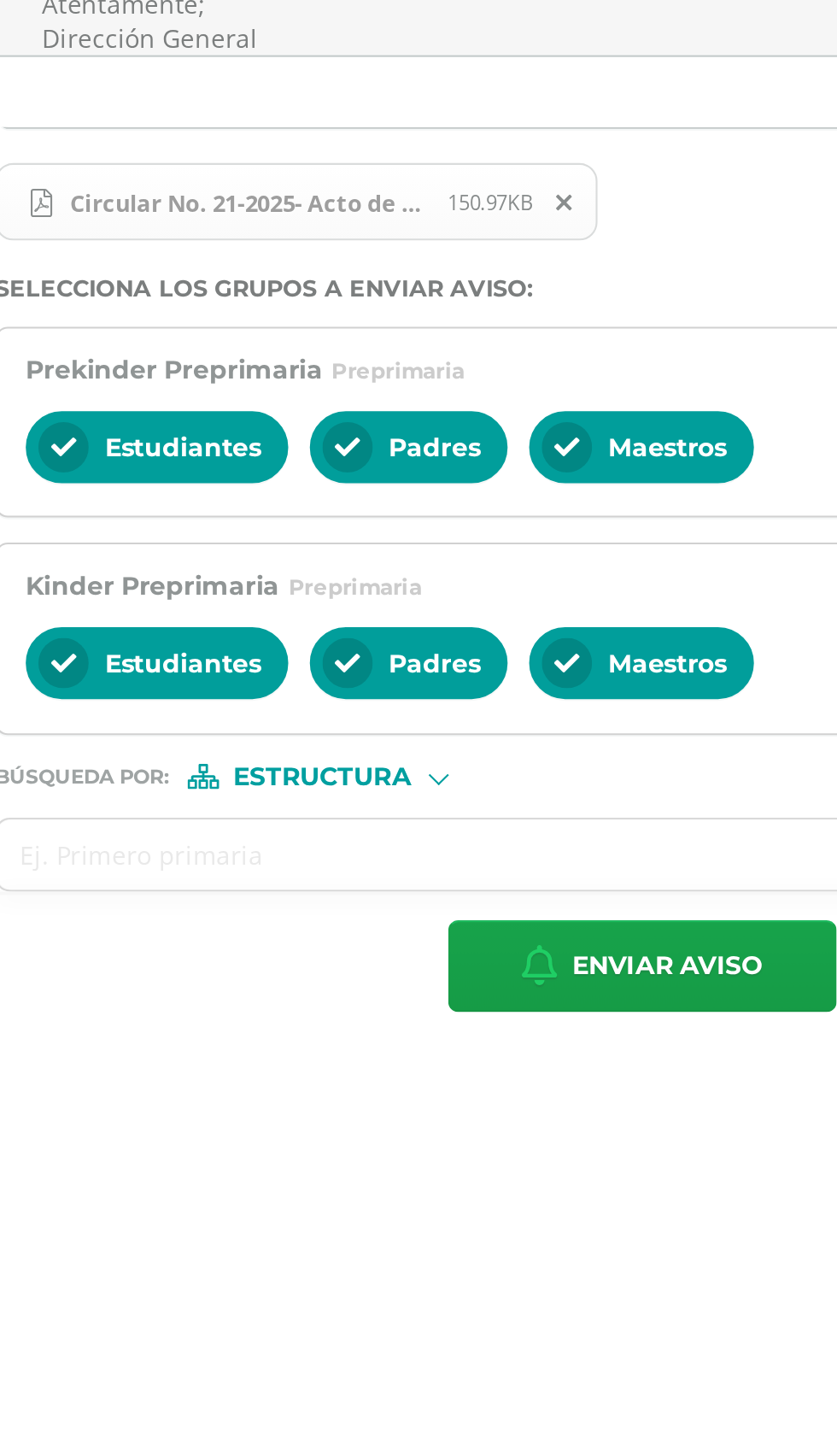
click at [260, 677] on input "text" at bounding box center [485, 679] width 579 height 33
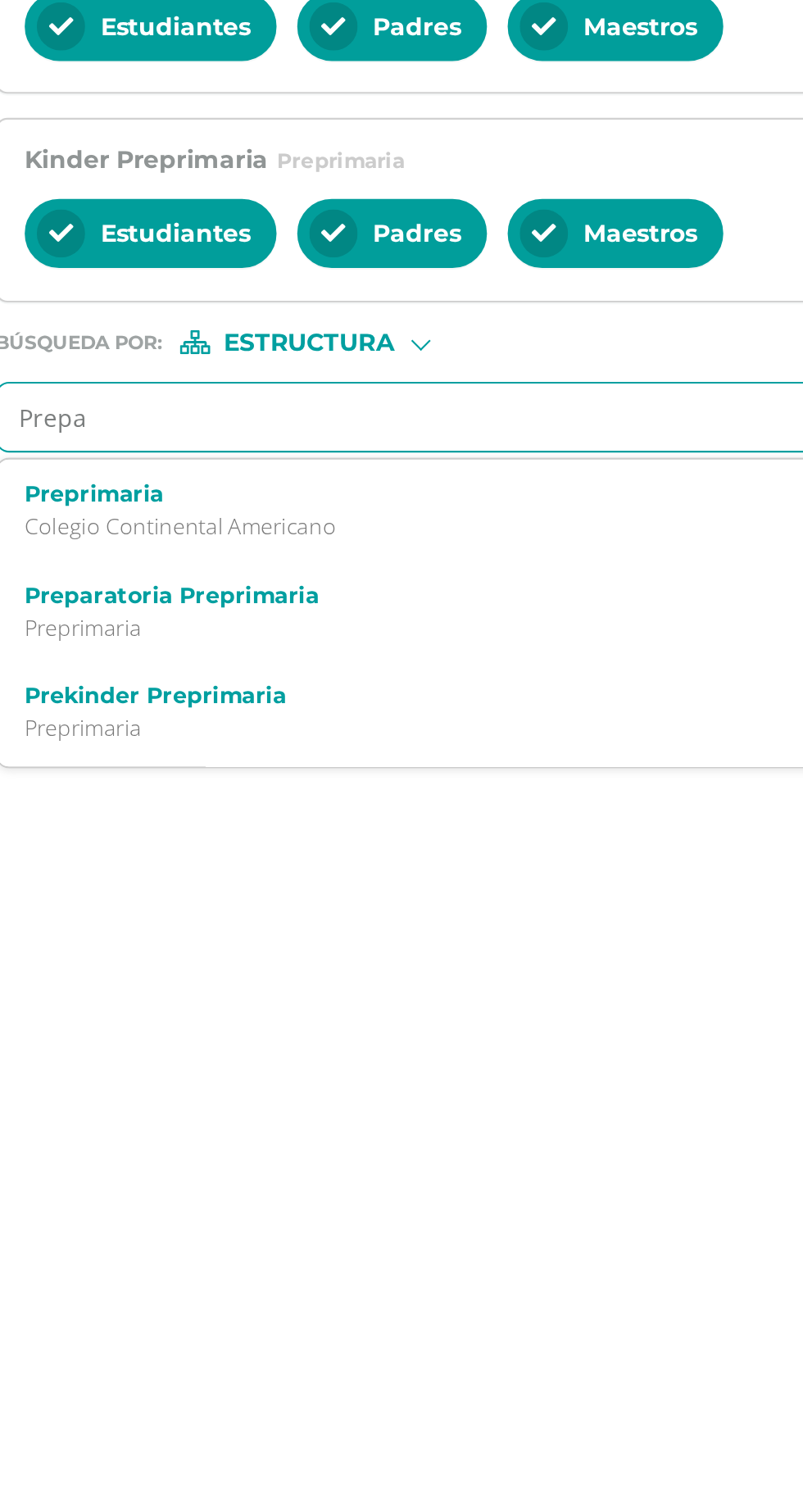
type input "Prepar"
click at [243, 744] on div "Preparatoria Preprimaria Preprimaria" at bounding box center [469, 743] width 537 height 29
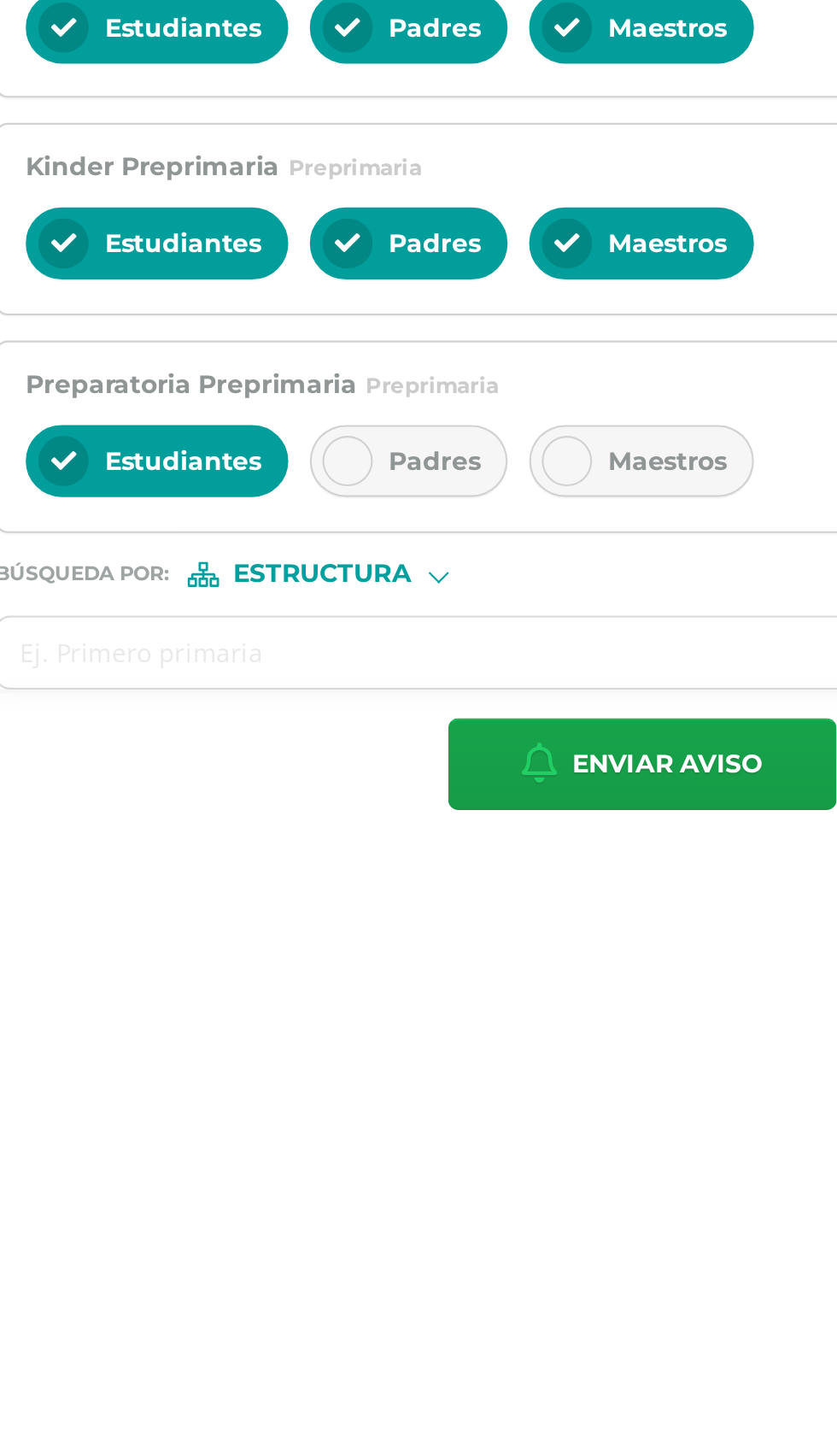
click at [395, 700] on div "Padres" at bounding box center [391, 691] width 94 height 34
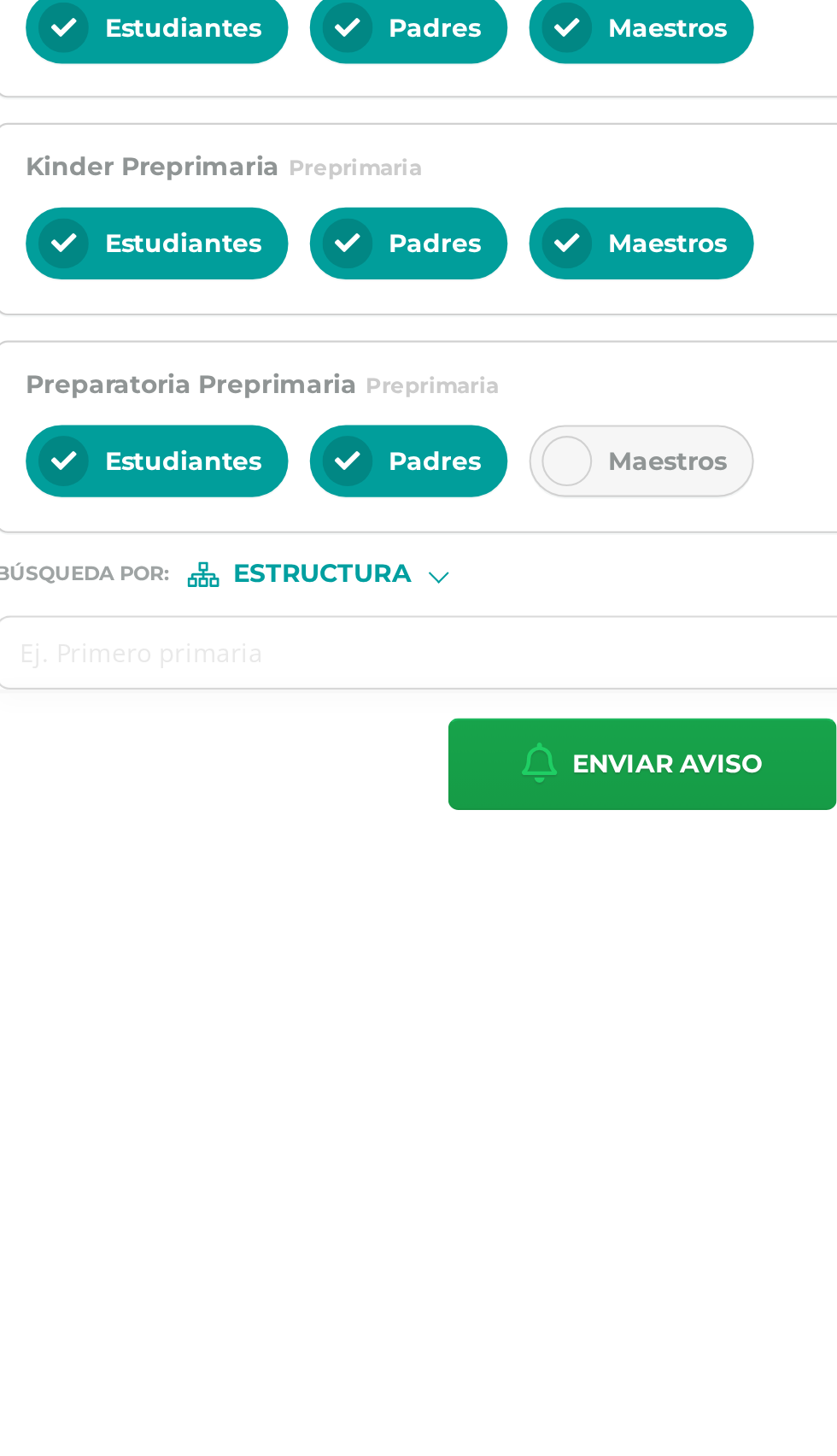
click at [528, 696] on span "Maestros" at bounding box center [514, 691] width 57 height 16
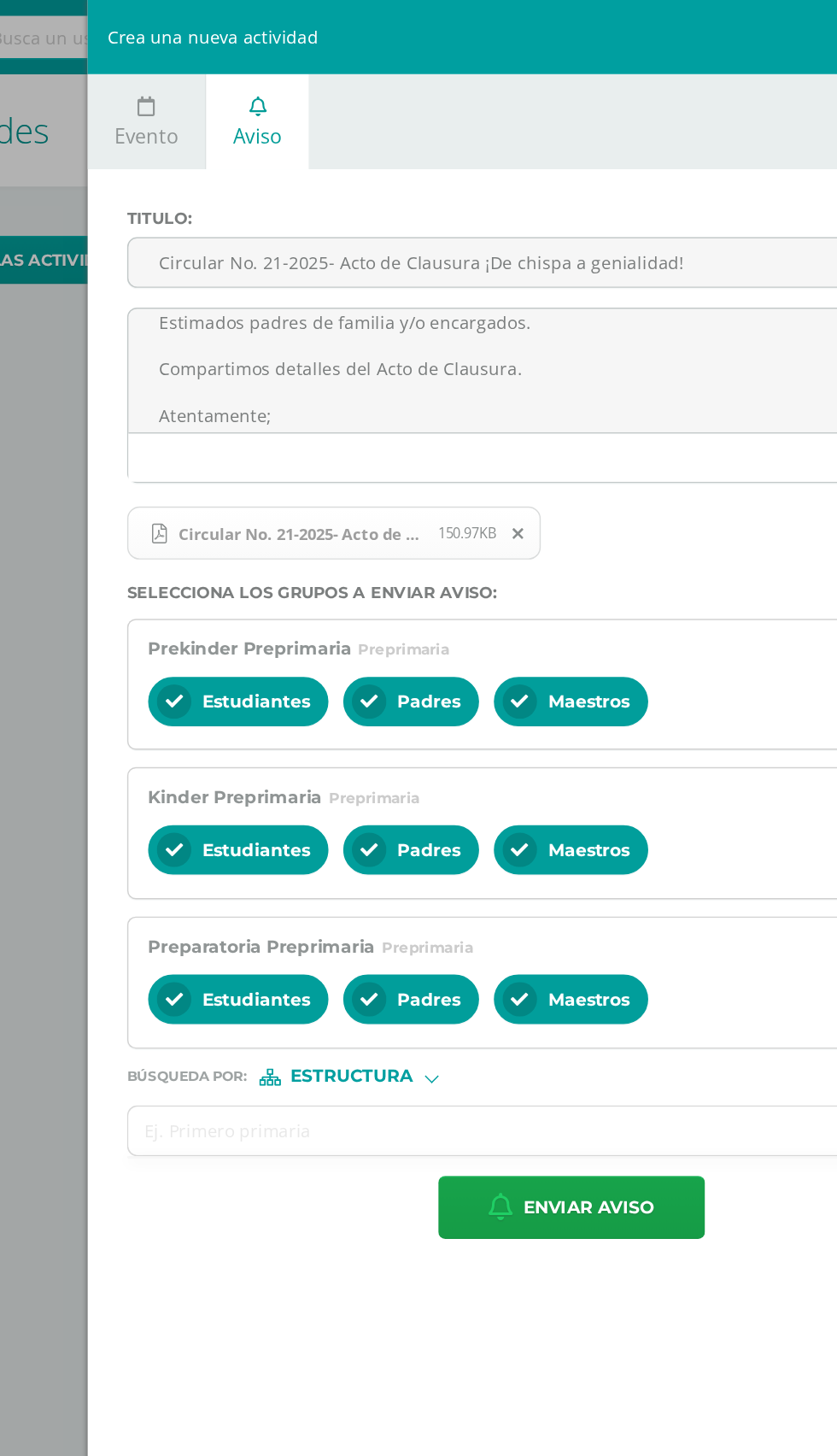
scroll to position [37, 0]
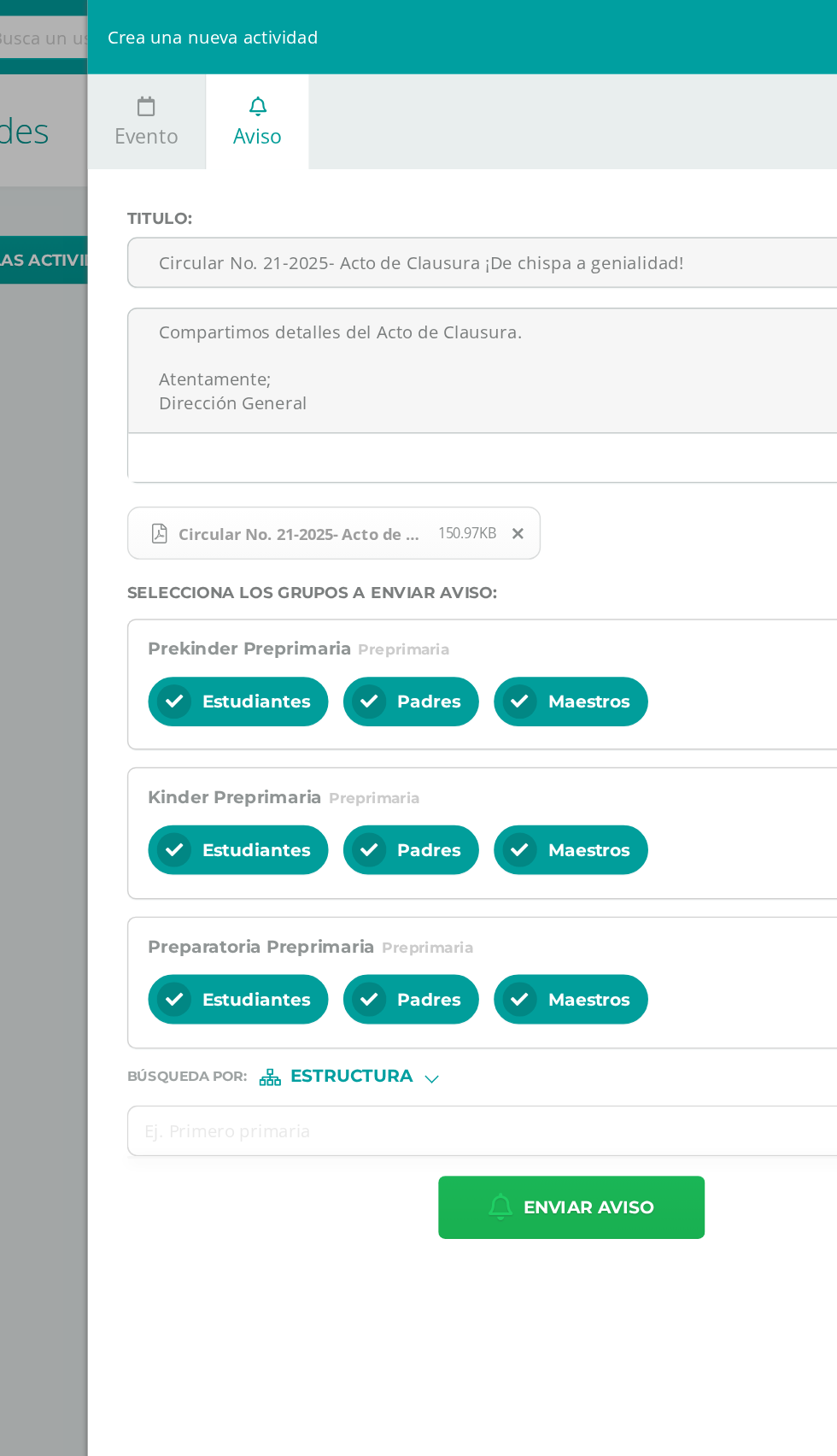
click at [528, 838] on span "Enviar aviso" at bounding box center [514, 835] width 90 height 42
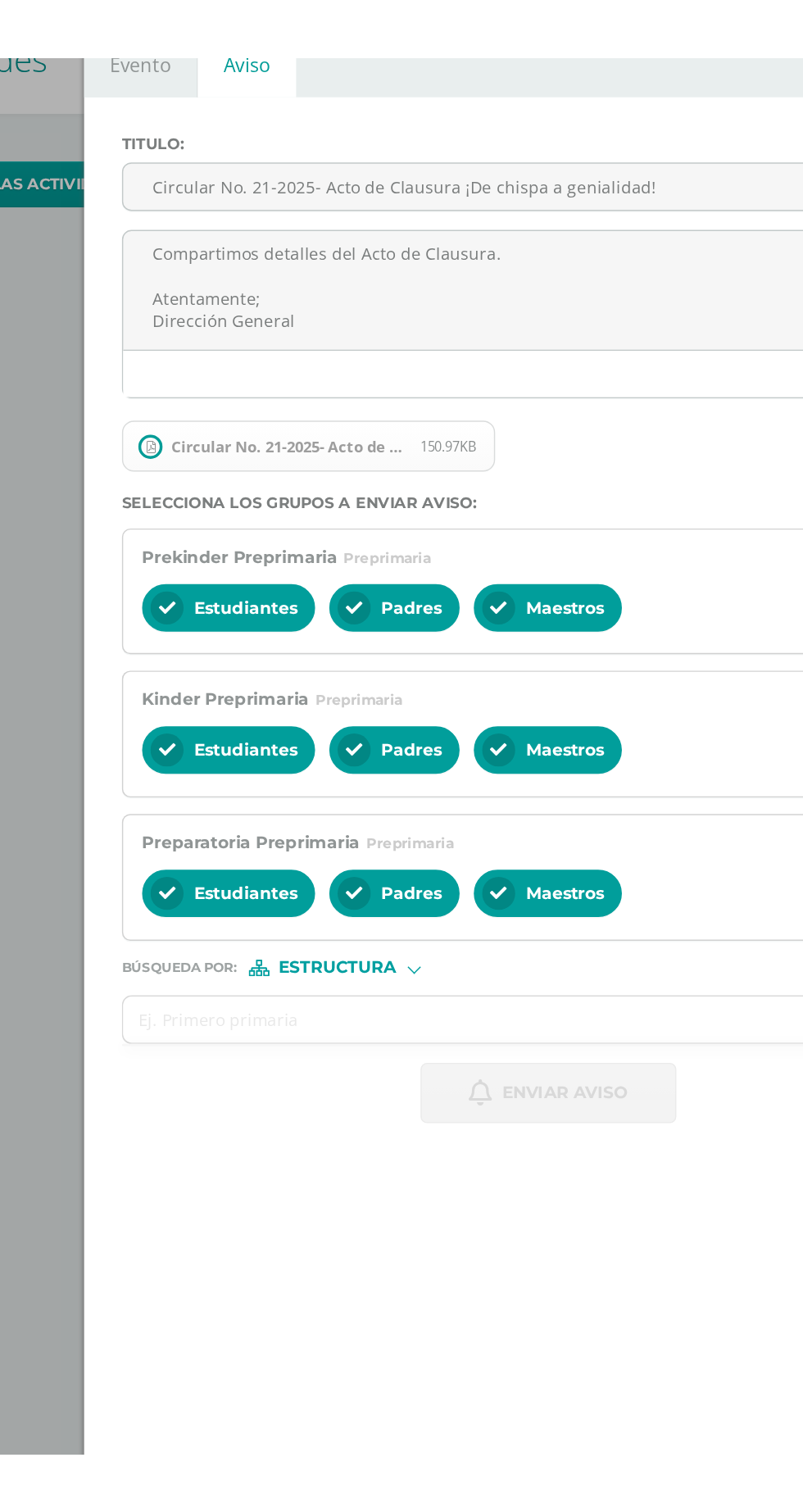
scroll to position [0, 0]
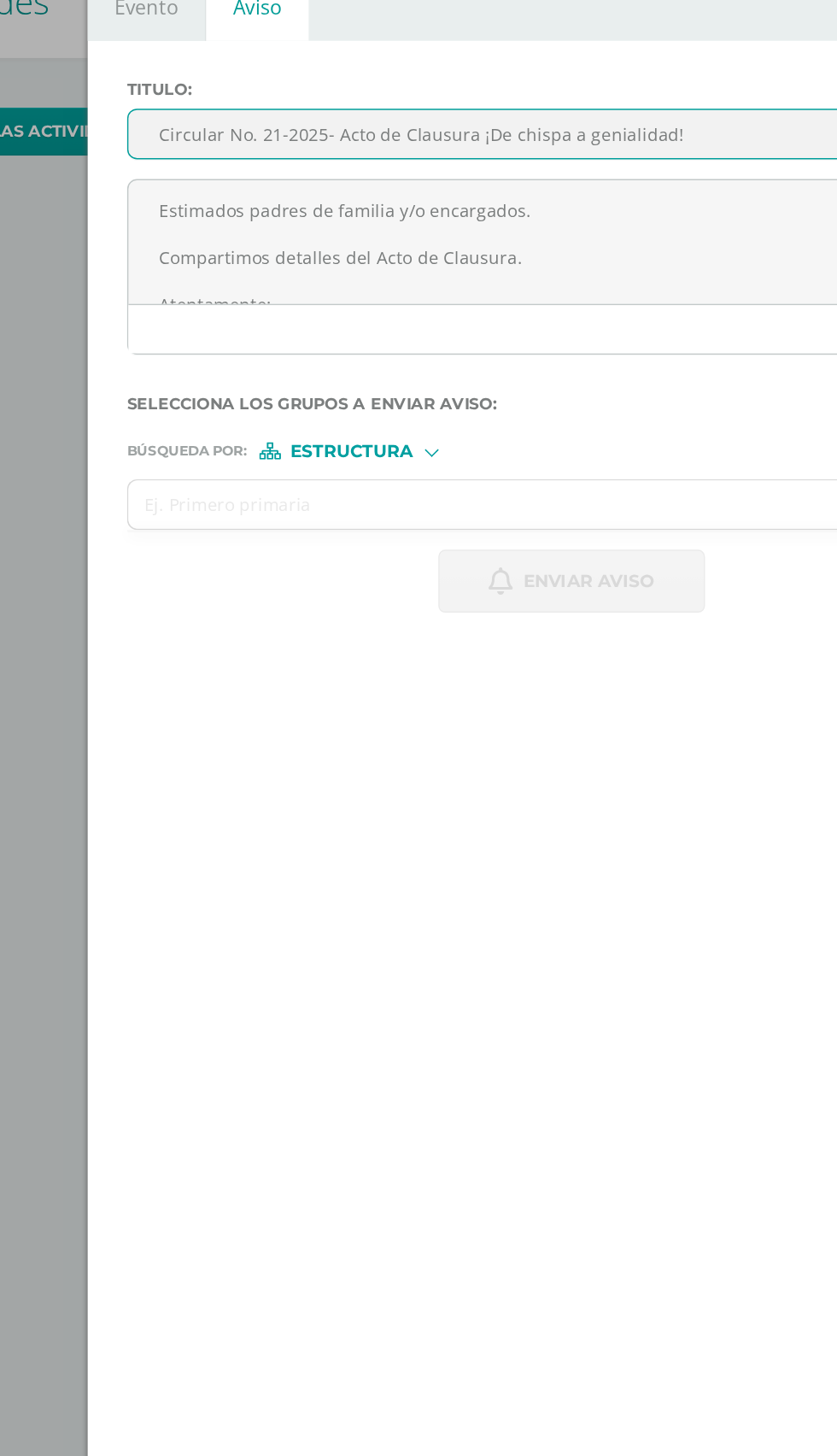
paste input "3-2025 - Entrega de diplomas Tercero Básico."
type input "Circular No. 23-2025 - Entrega de diplomas Tercero Básico."
click at [281, 239] on textarea "Estimados padres de familia y/o encargados. Compartimos detalles del Acto de Cl…" at bounding box center [502, 257] width 613 height 86
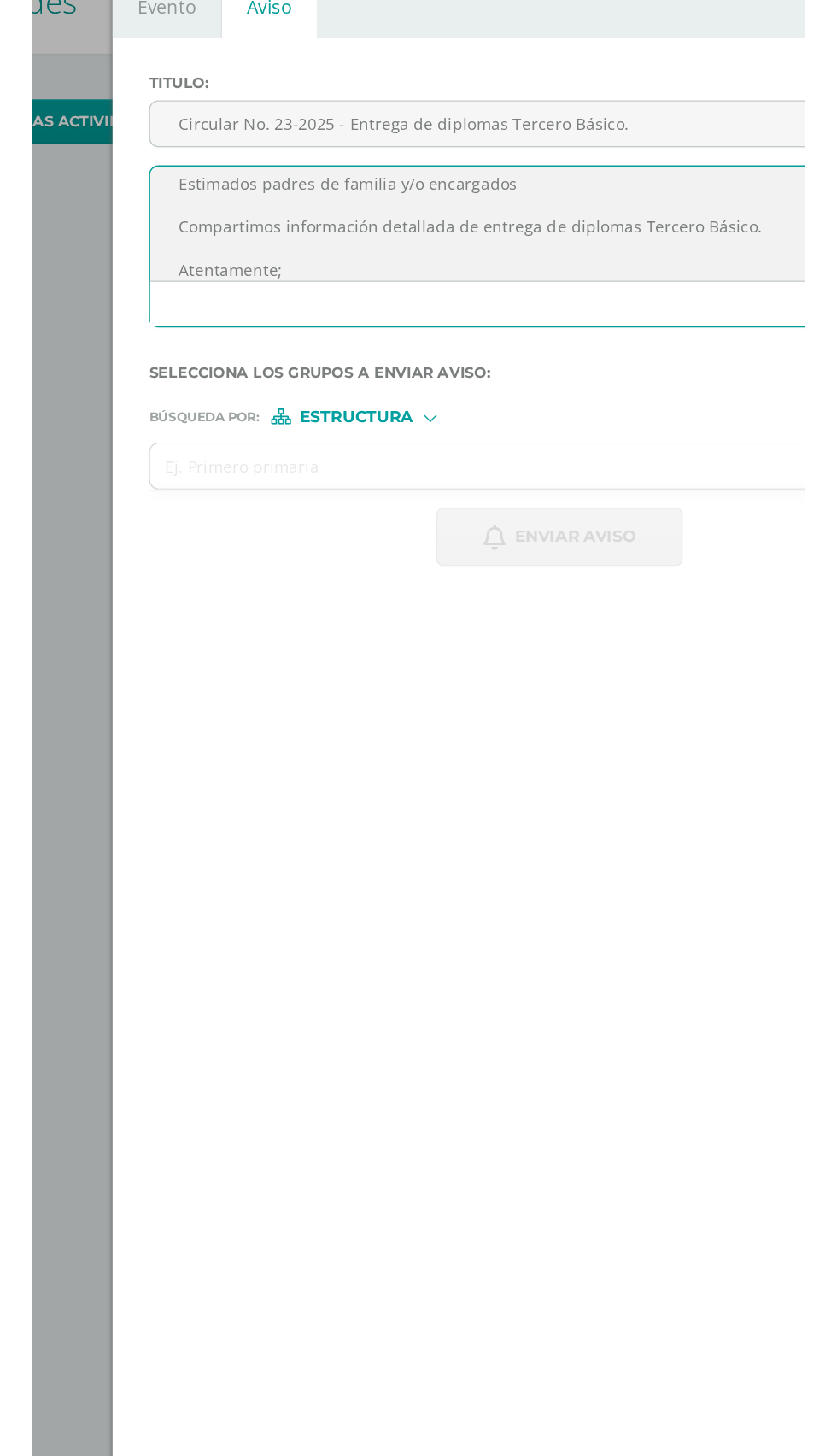
scroll to position [25, 0]
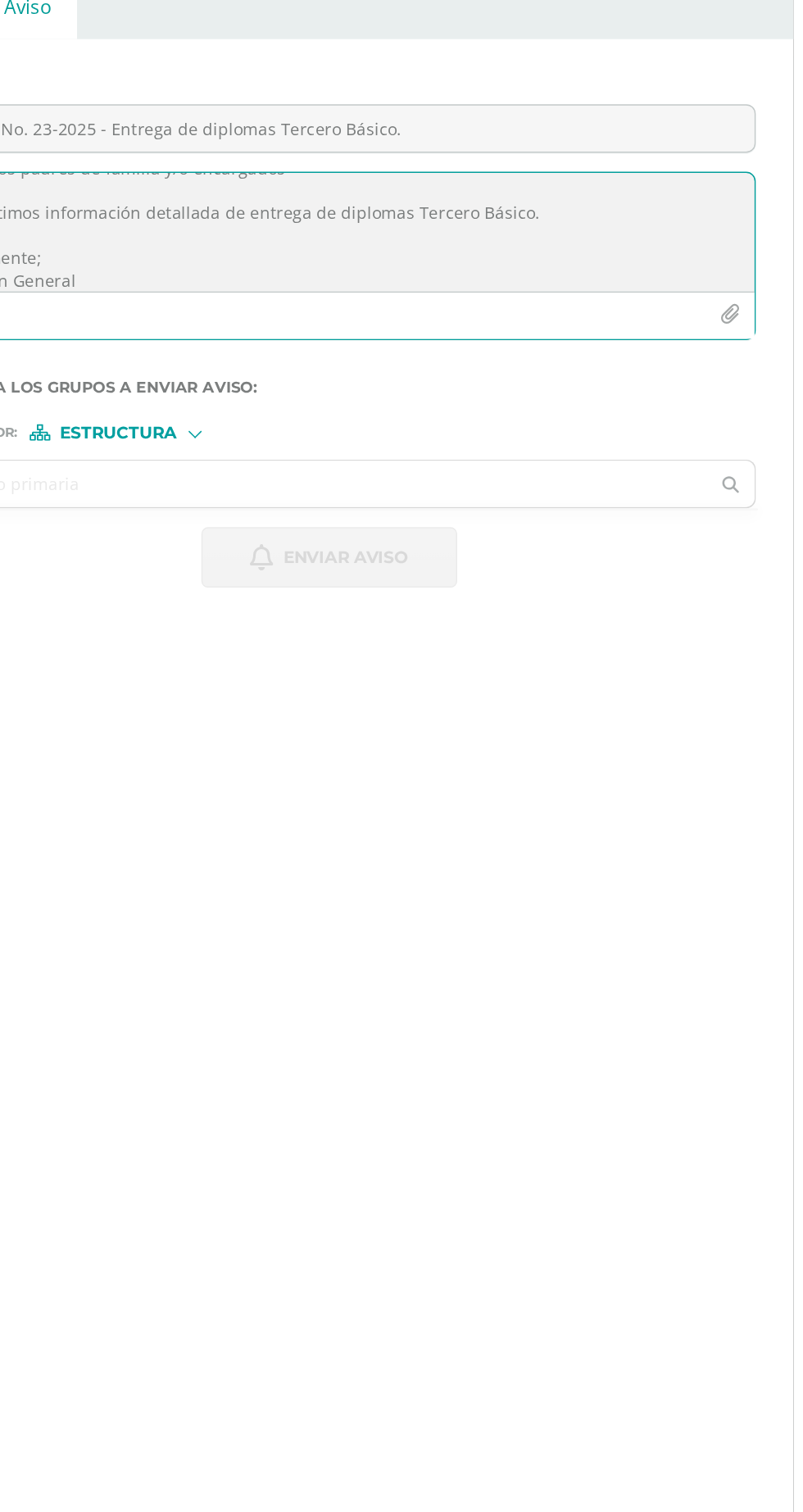
type textarea "Estimados padres de familia y/o encargados Compartimos información detallada de…"
click at [775, 295] on button "button" at bounding box center [759, 302] width 32 height 32
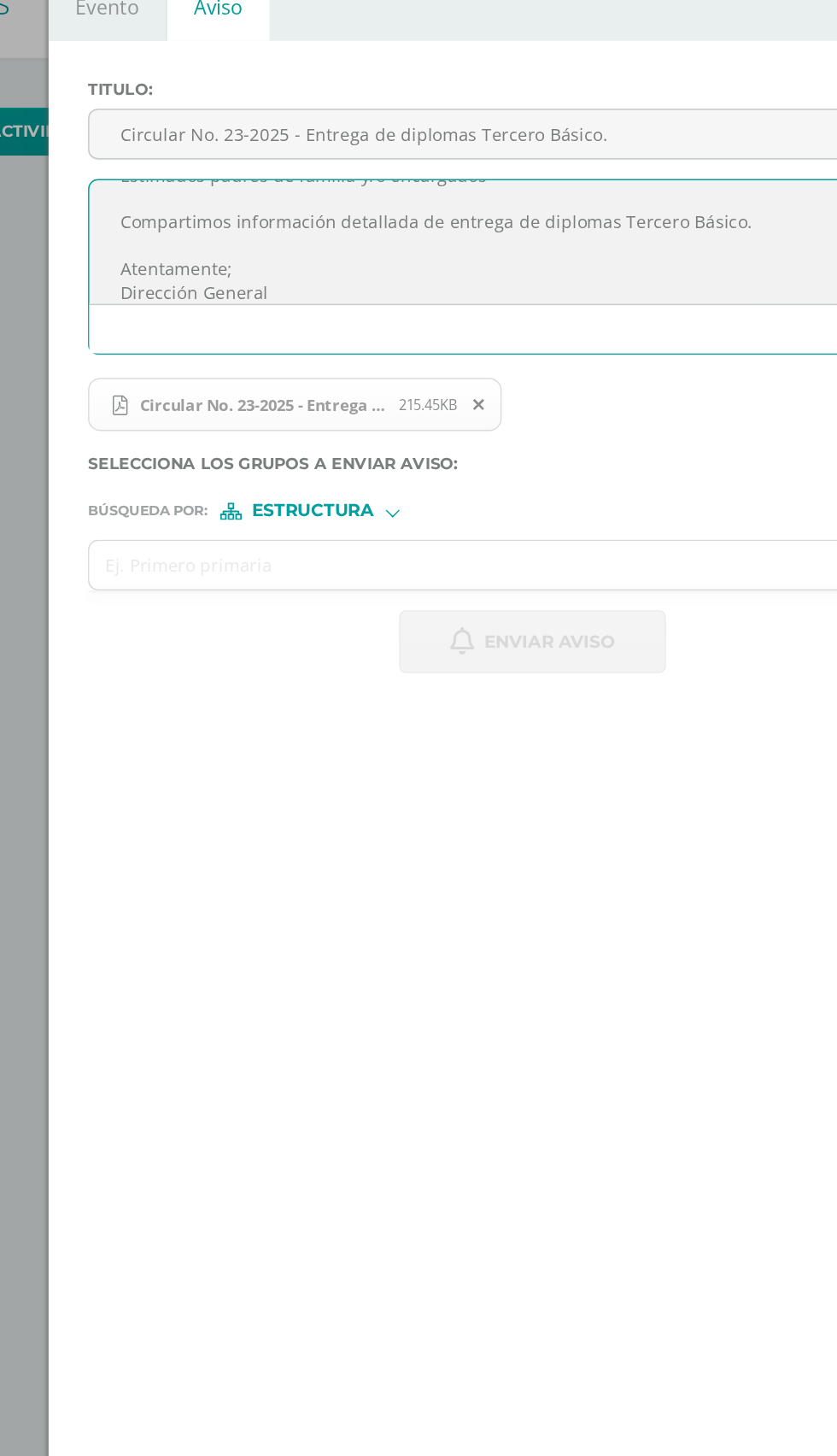
click at [257, 474] on input "text" at bounding box center [485, 480] width 579 height 33
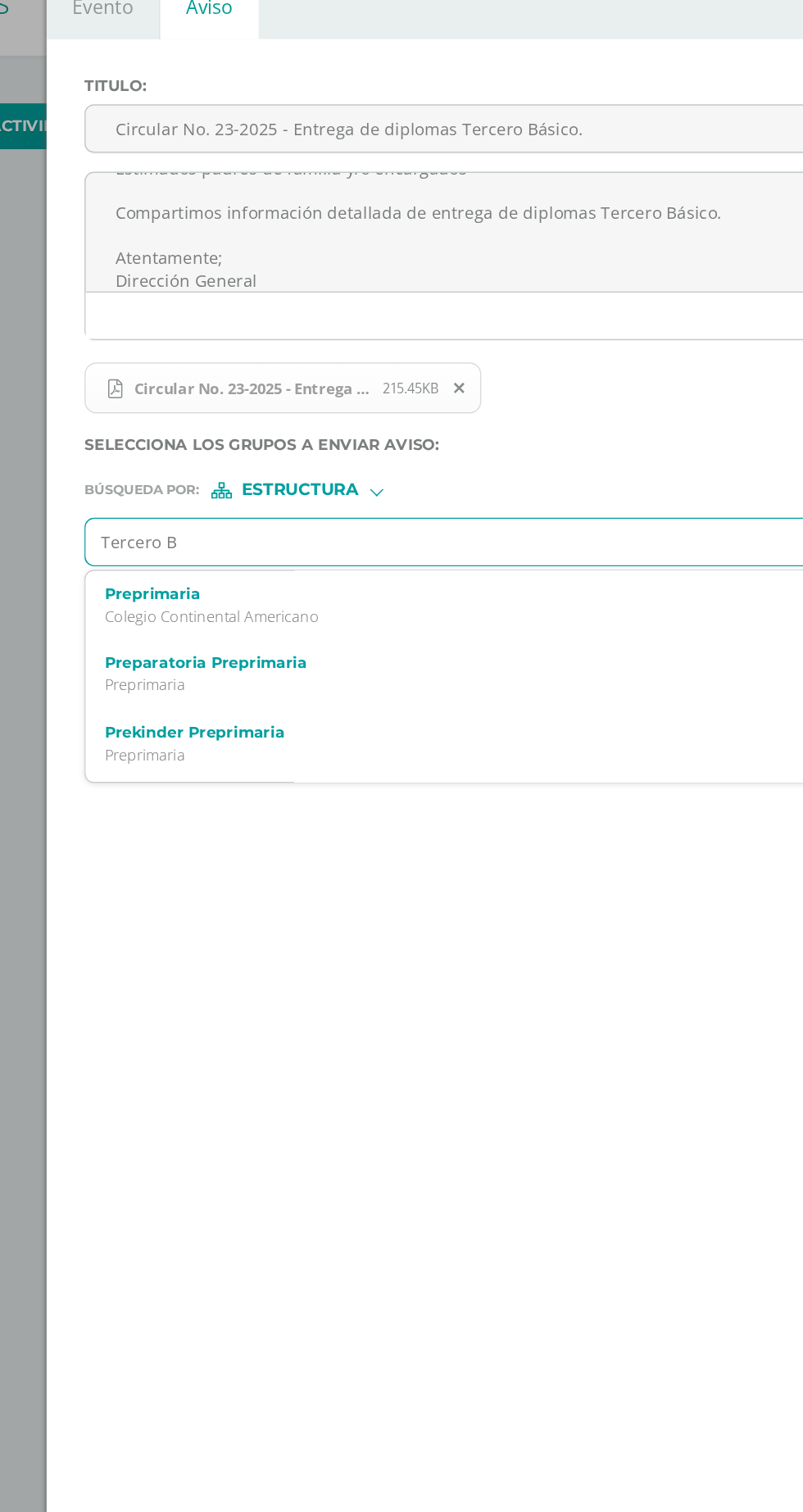
type input "Tercero Bs"
click at [237, 497] on label "Tercero Básico" at bounding box center [469, 496] width 537 height 12
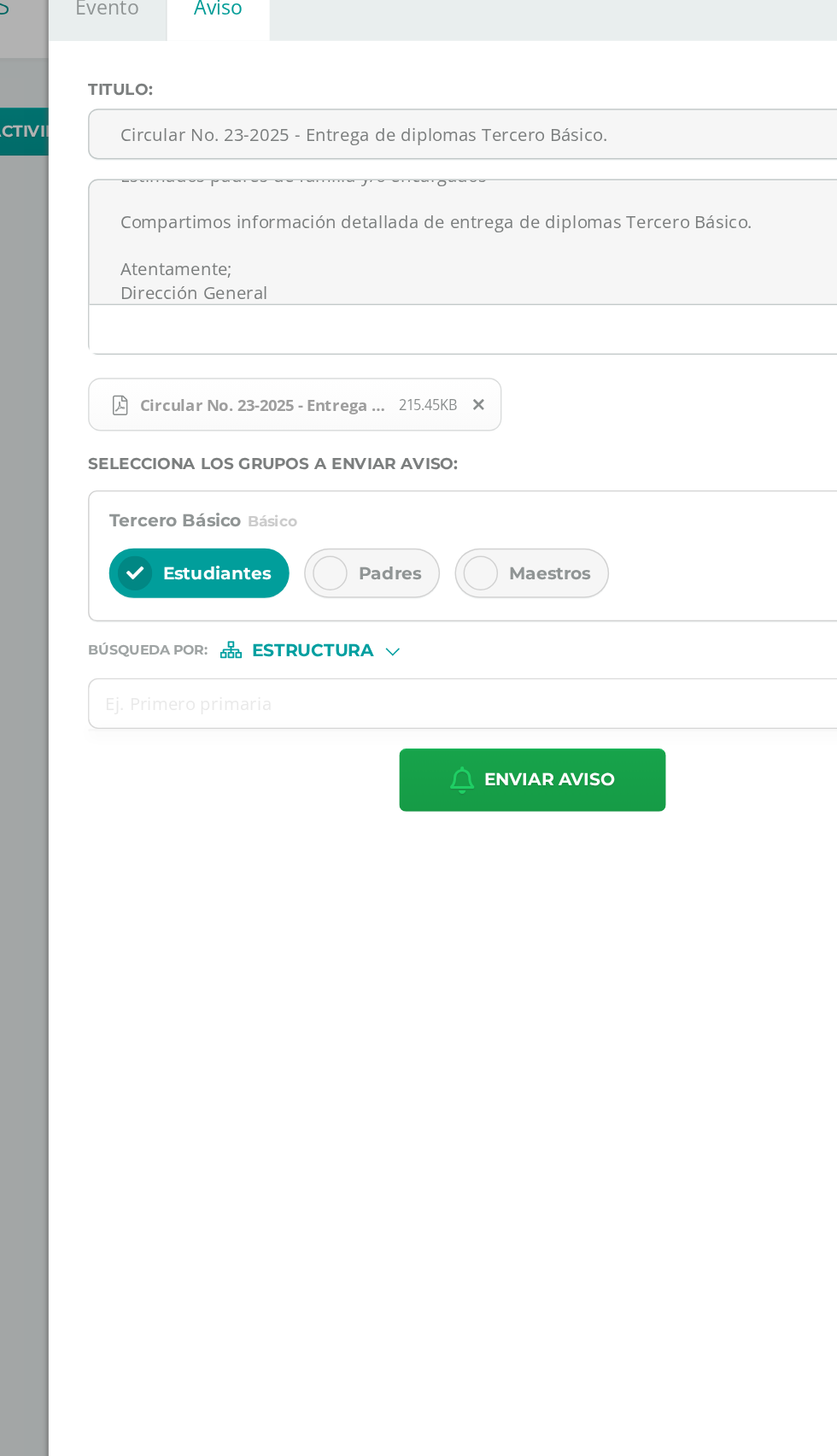
click at [418, 487] on span "Padres" at bounding box center [404, 485] width 44 height 16
click at [504, 485] on span "Maestros" at bounding box center [514, 485] width 57 height 16
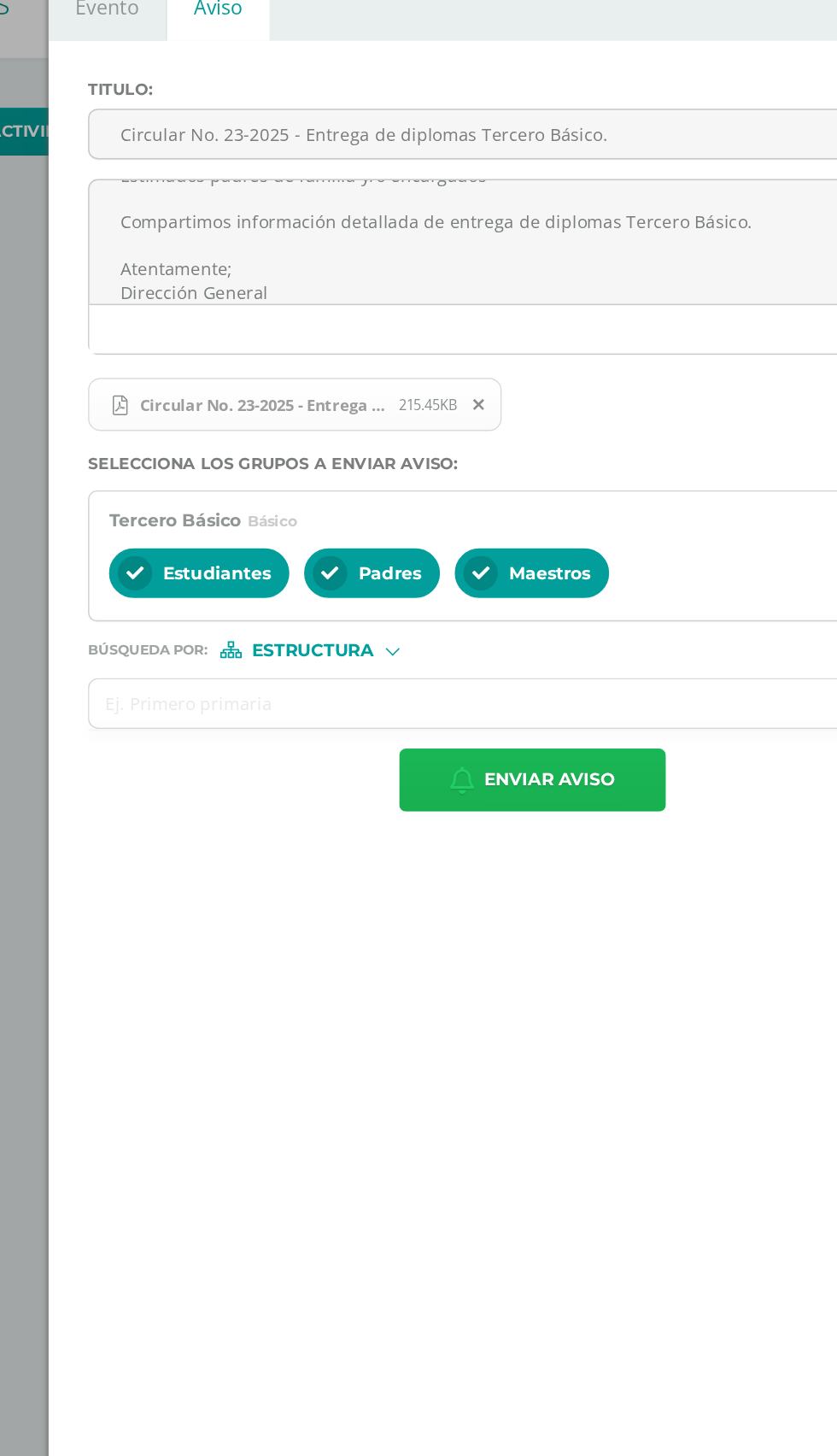
click at [515, 626] on span "Enviar aviso" at bounding box center [514, 629] width 90 height 42
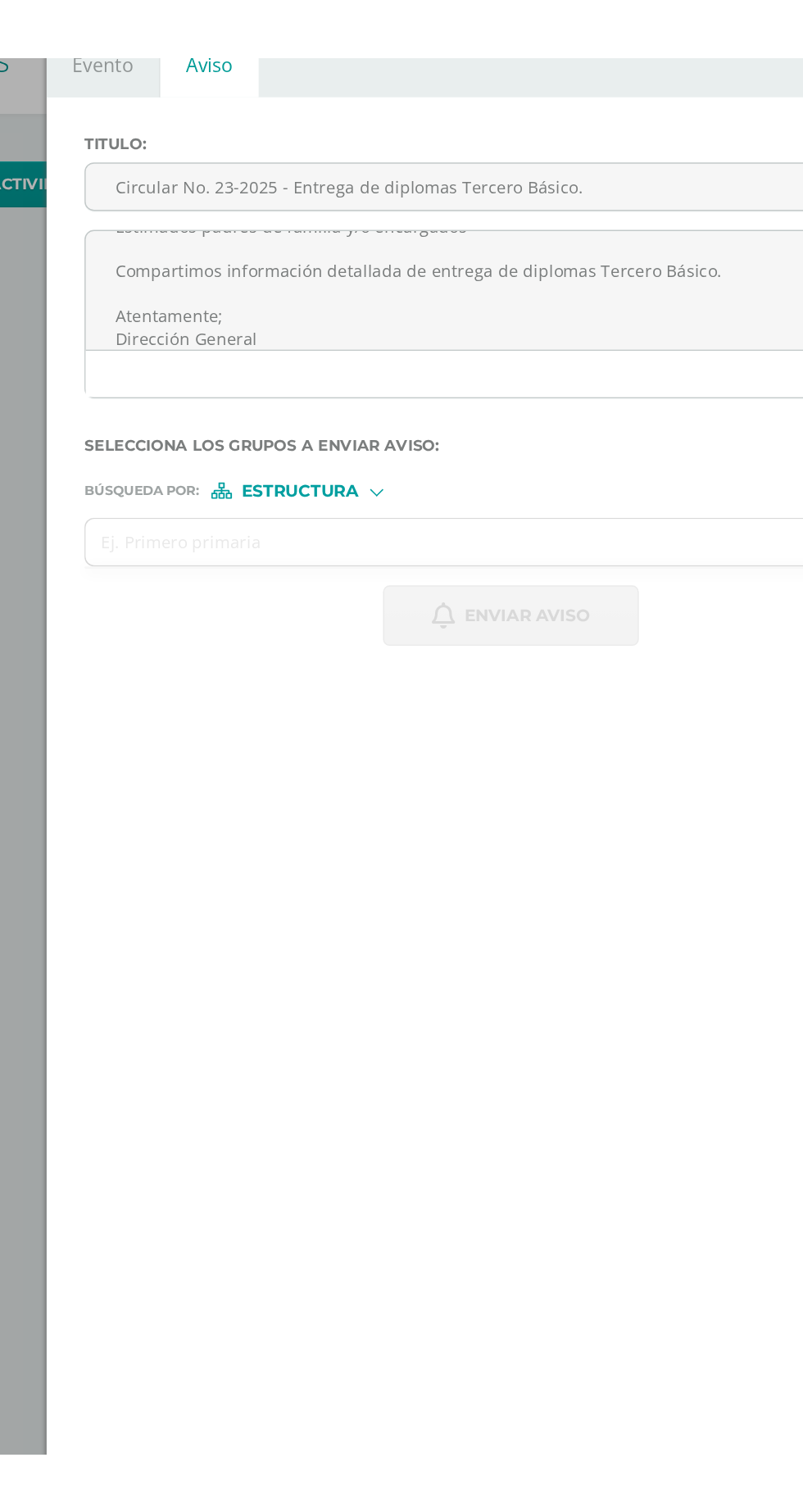
scroll to position [0, 0]
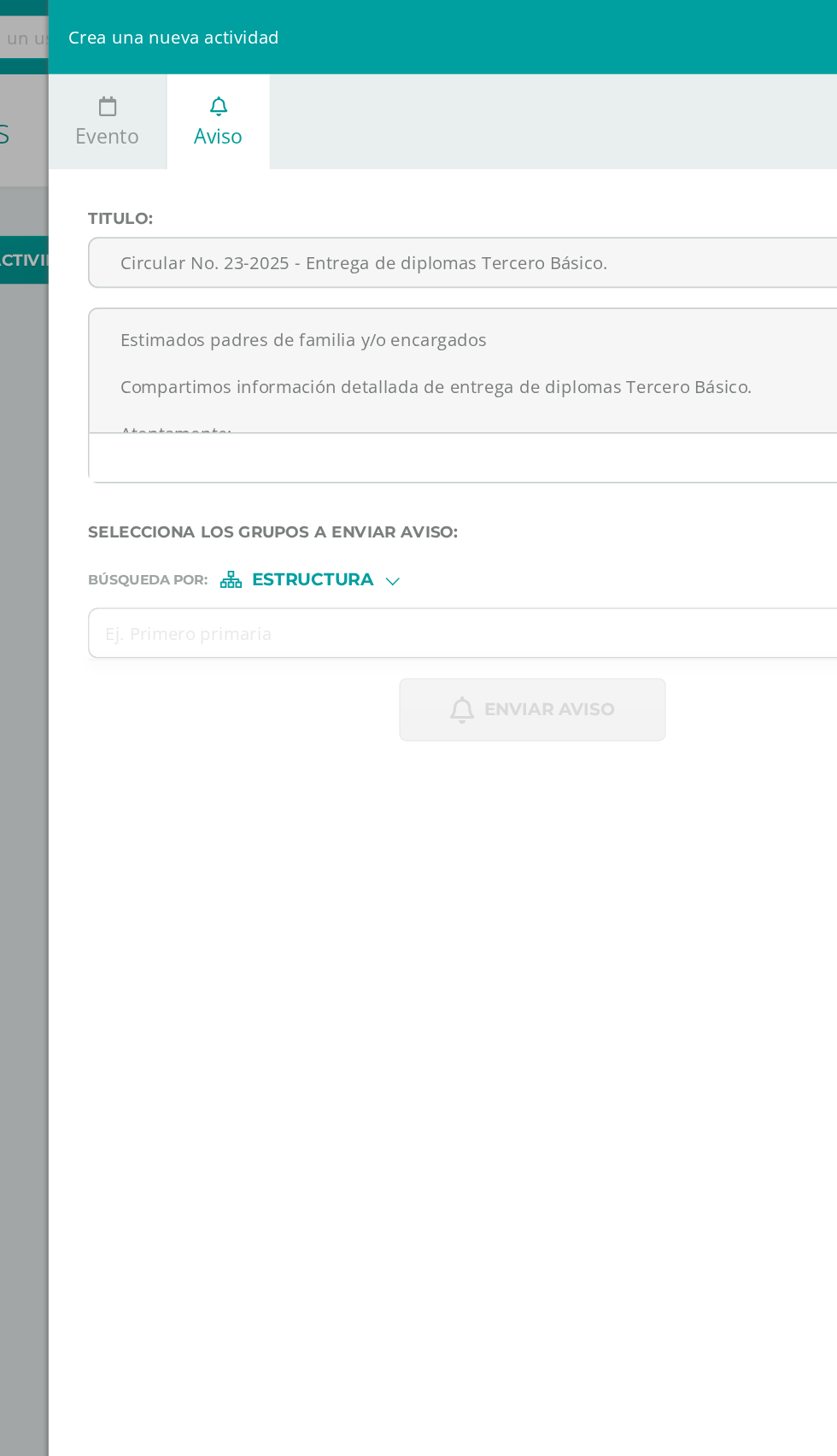
click at [517, 186] on input "Circular No. 23-2025 - Entrega de diplomas Tercero Básico." at bounding box center [502, 181] width 613 height 33
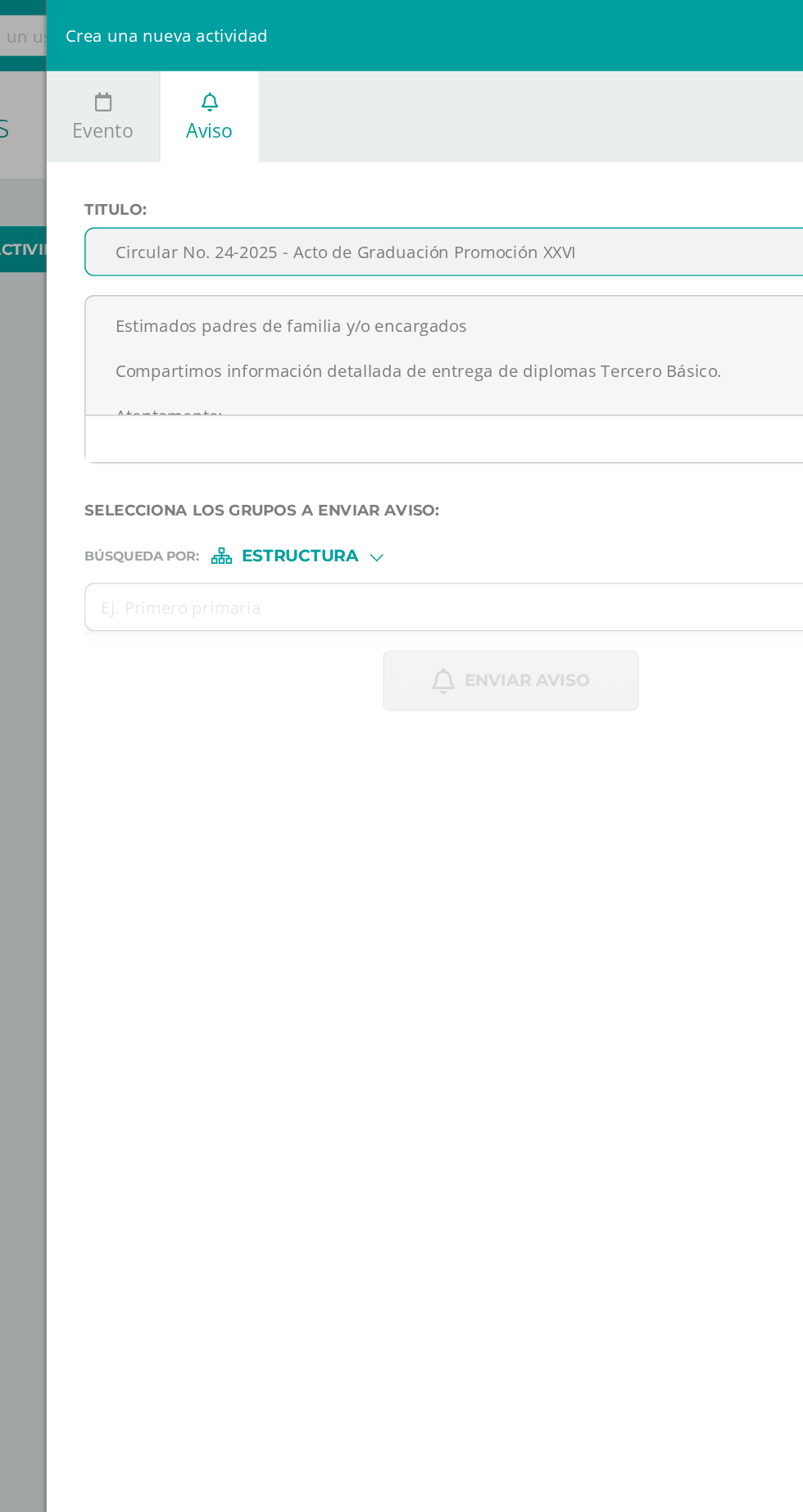
type input "Circular No. 24-2025 - Acto de Graduación Promoción XXVI"
click at [525, 253] on textarea "Estimados padres de familia y/o encargados Compartimos información detallada de…" at bounding box center [481, 246] width 588 height 82
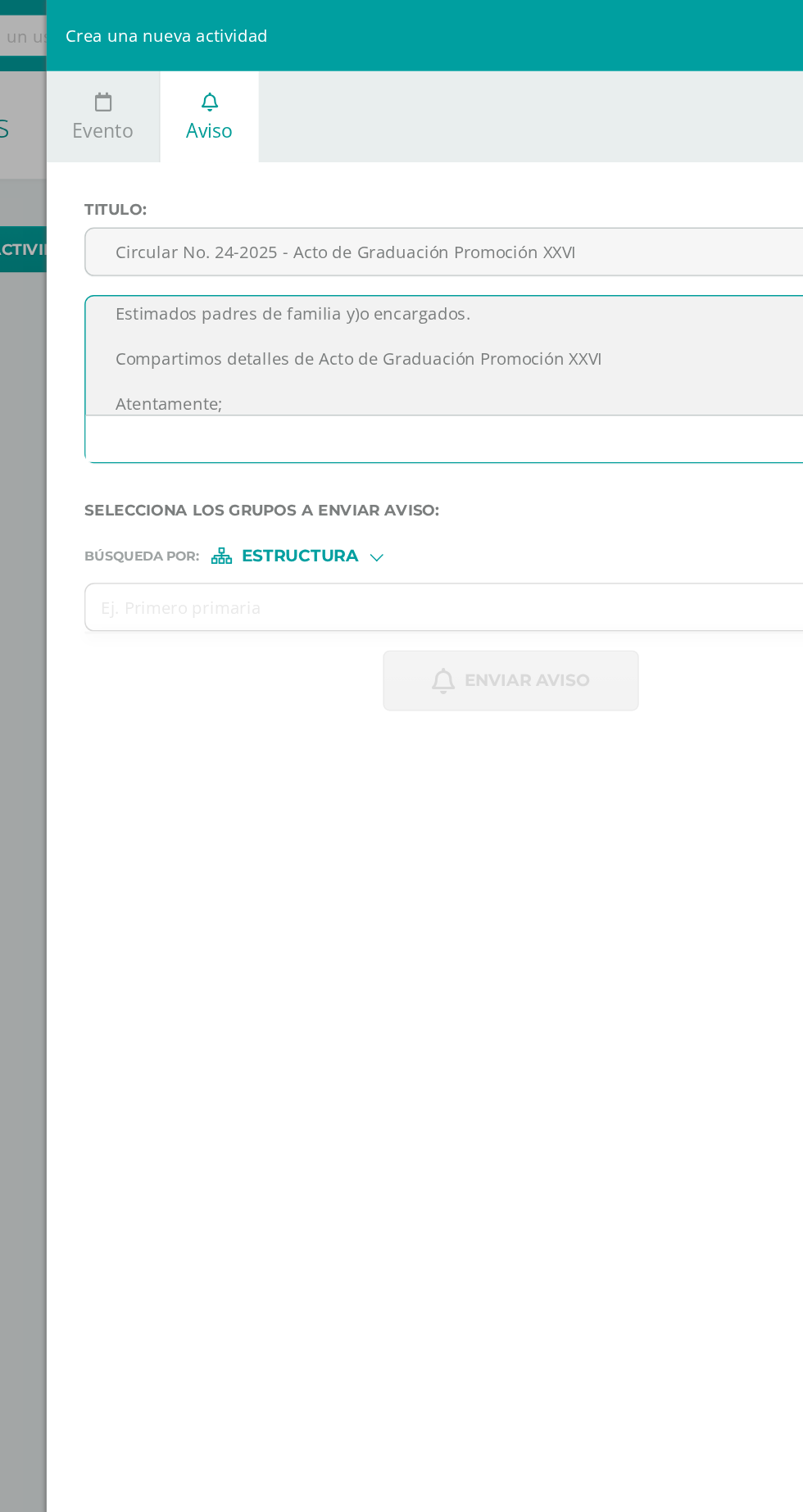
scroll to position [24, 0]
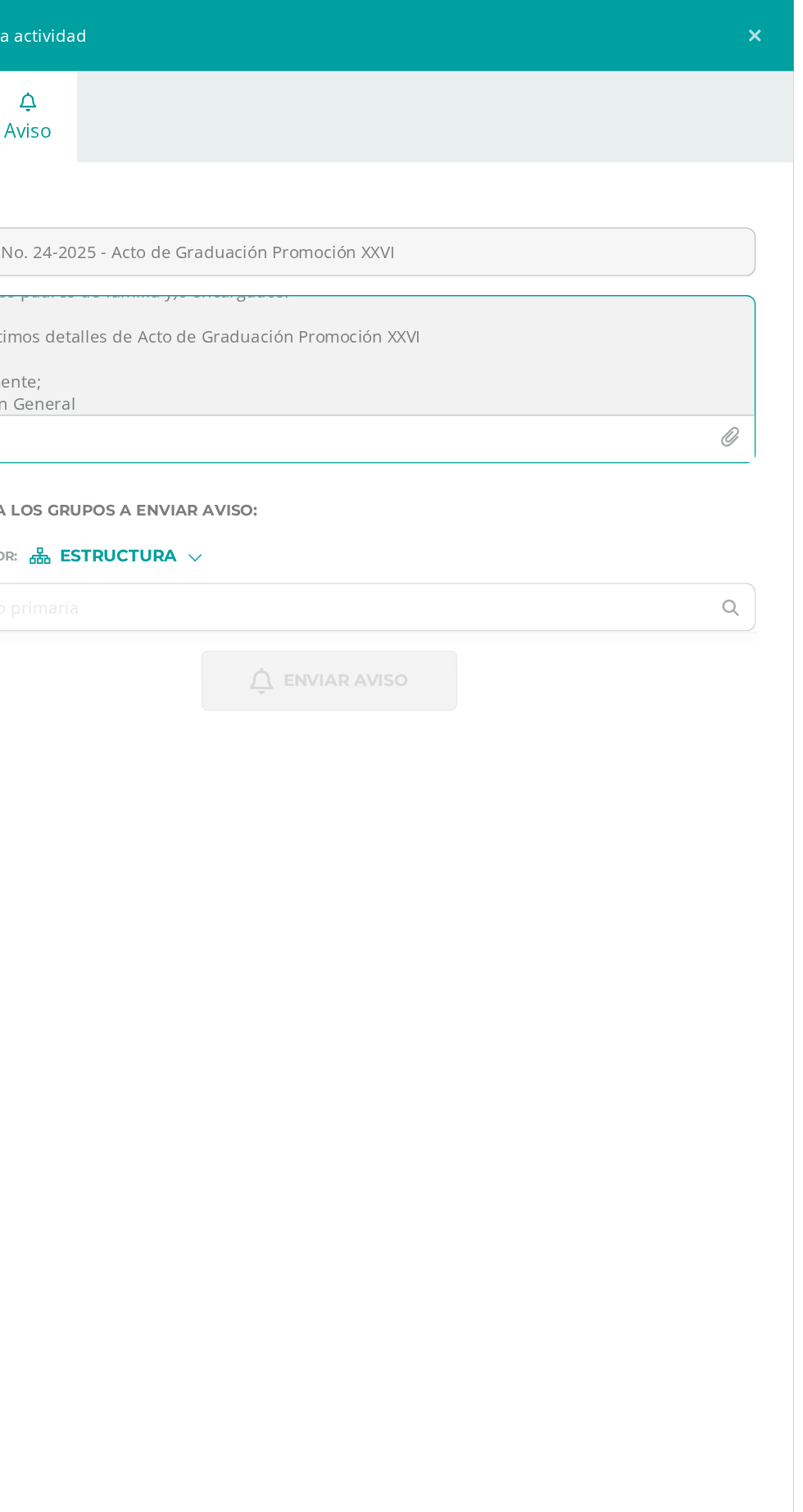
type textarea "Estimados padres de familia y)o encargados. Compartimos detalles de Acto de Gra…"
click at [765, 302] on icon "button" at bounding box center [759, 303] width 14 height 14
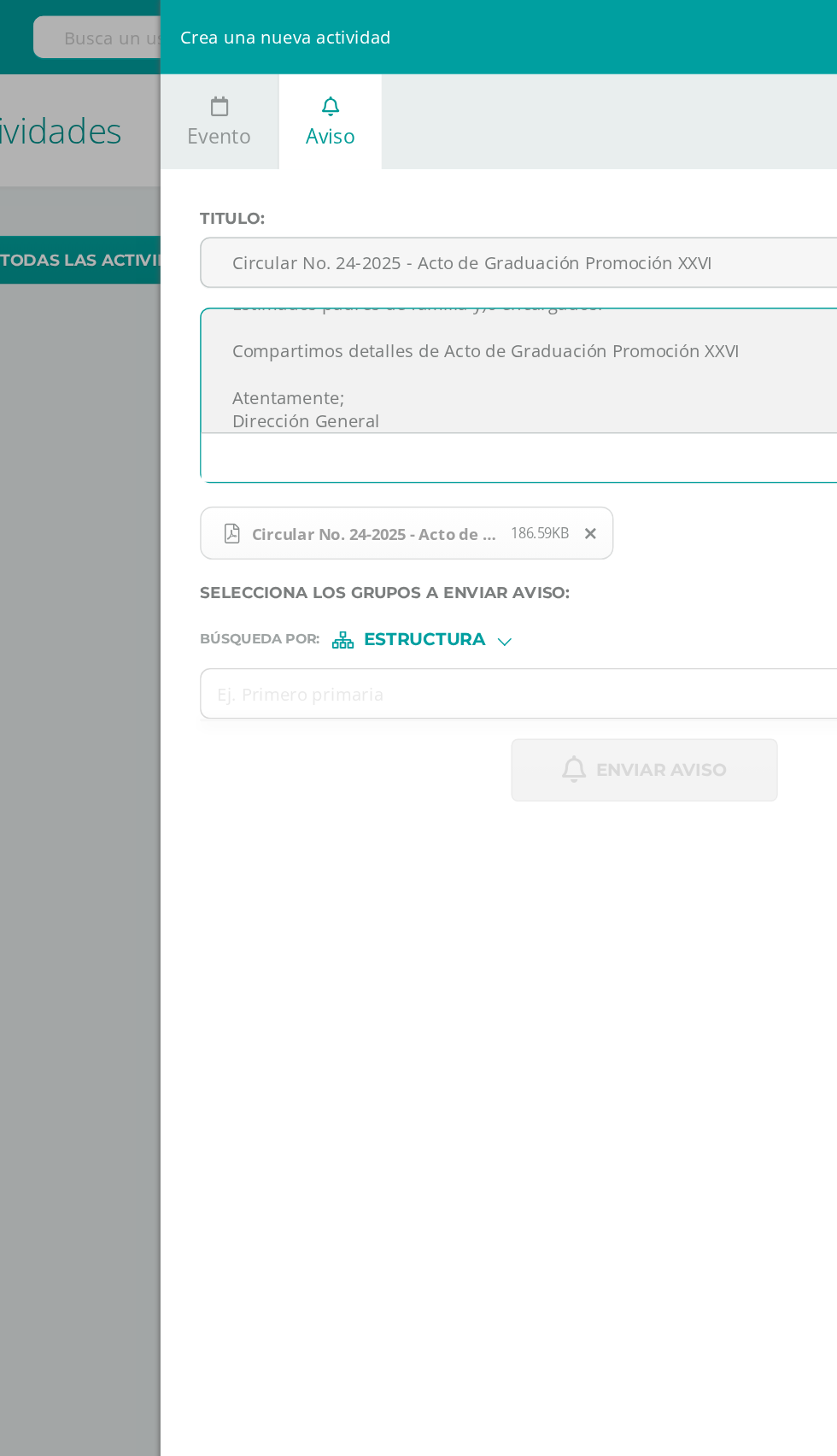
click at [335, 481] on input "text" at bounding box center [485, 480] width 579 height 33
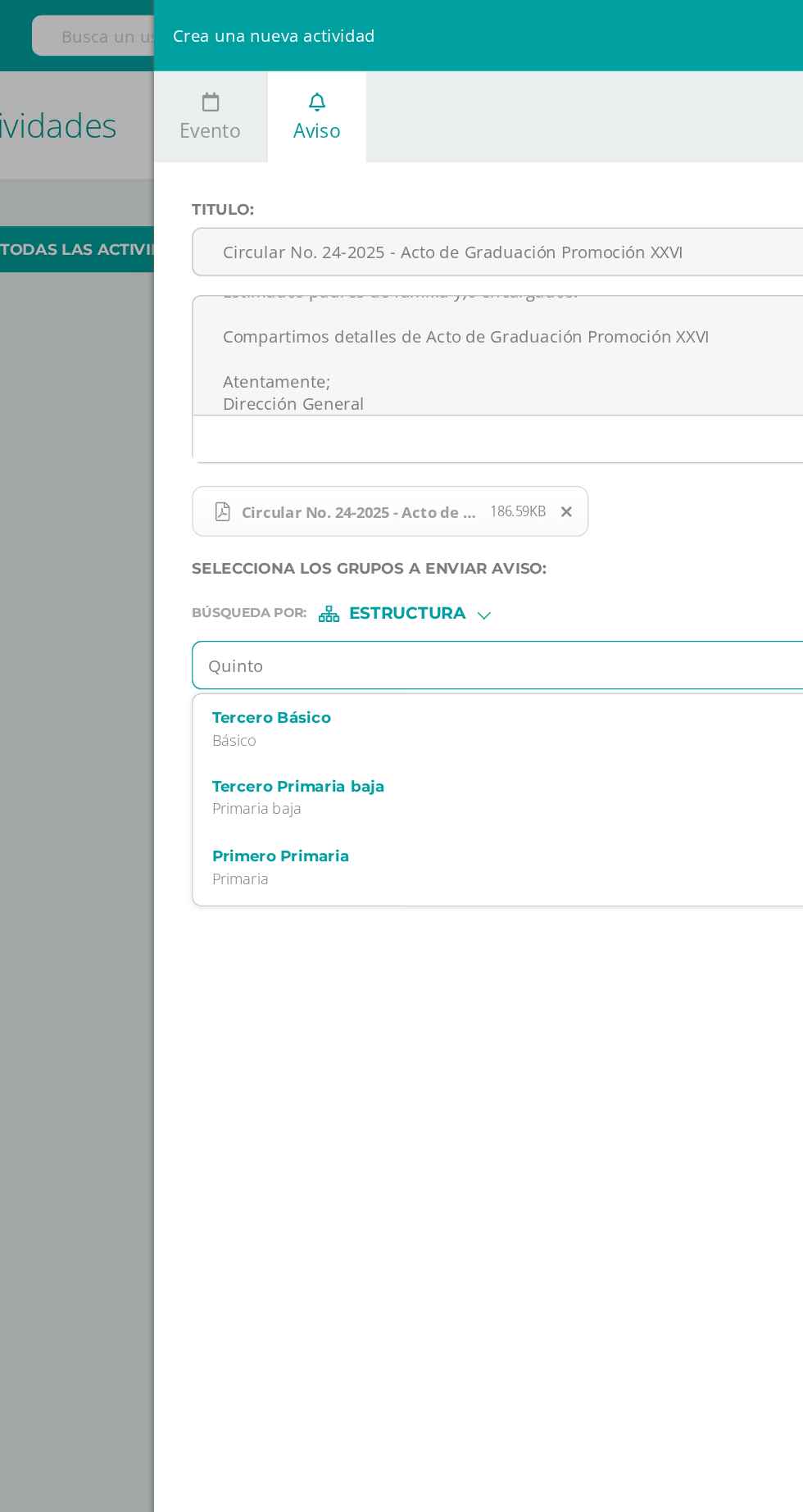
type input "[PERSON_NAME]"
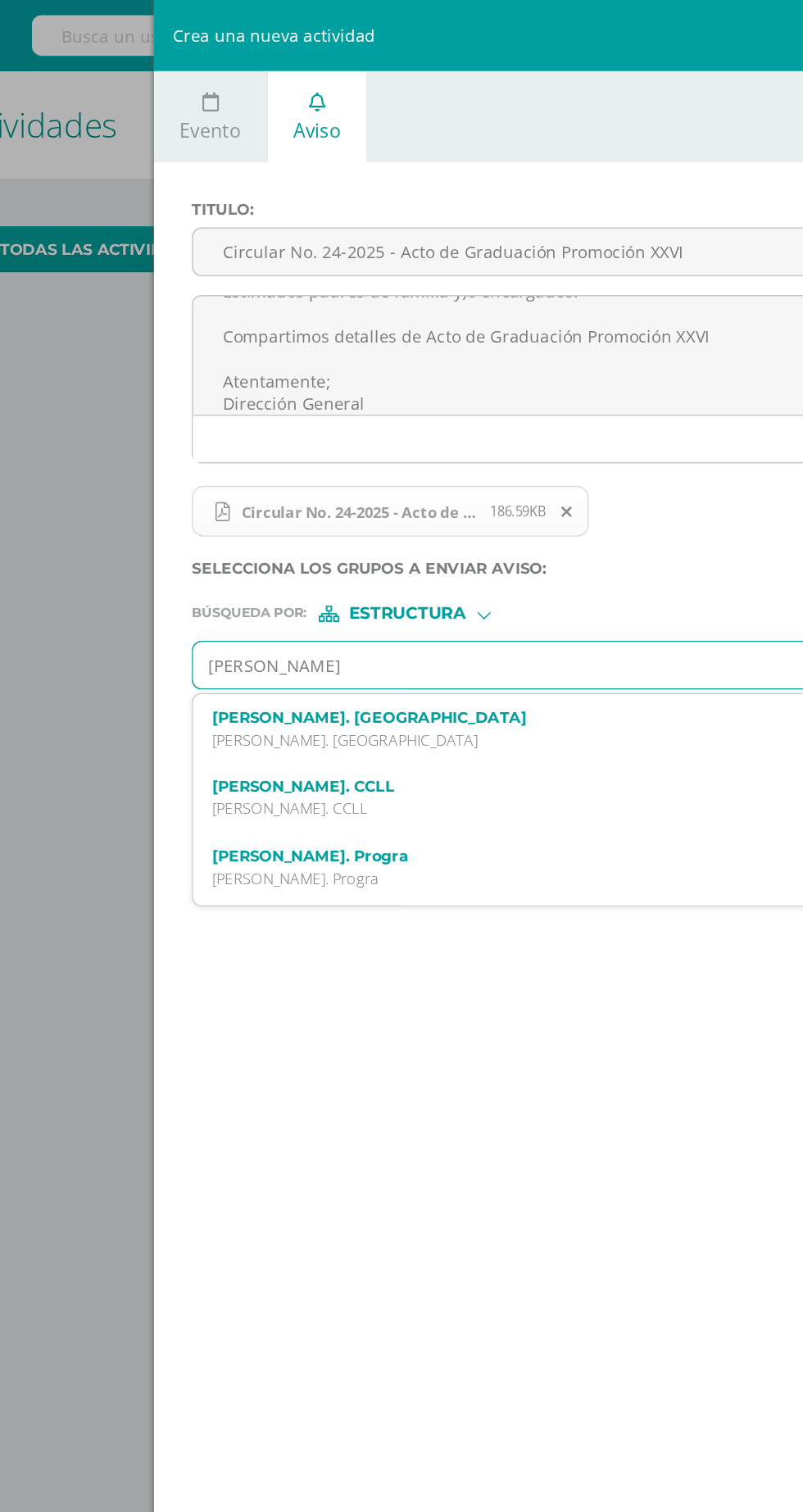
click at [347, 549] on label "[PERSON_NAME]. CCLL" at bounding box center [469, 543] width 537 height 12
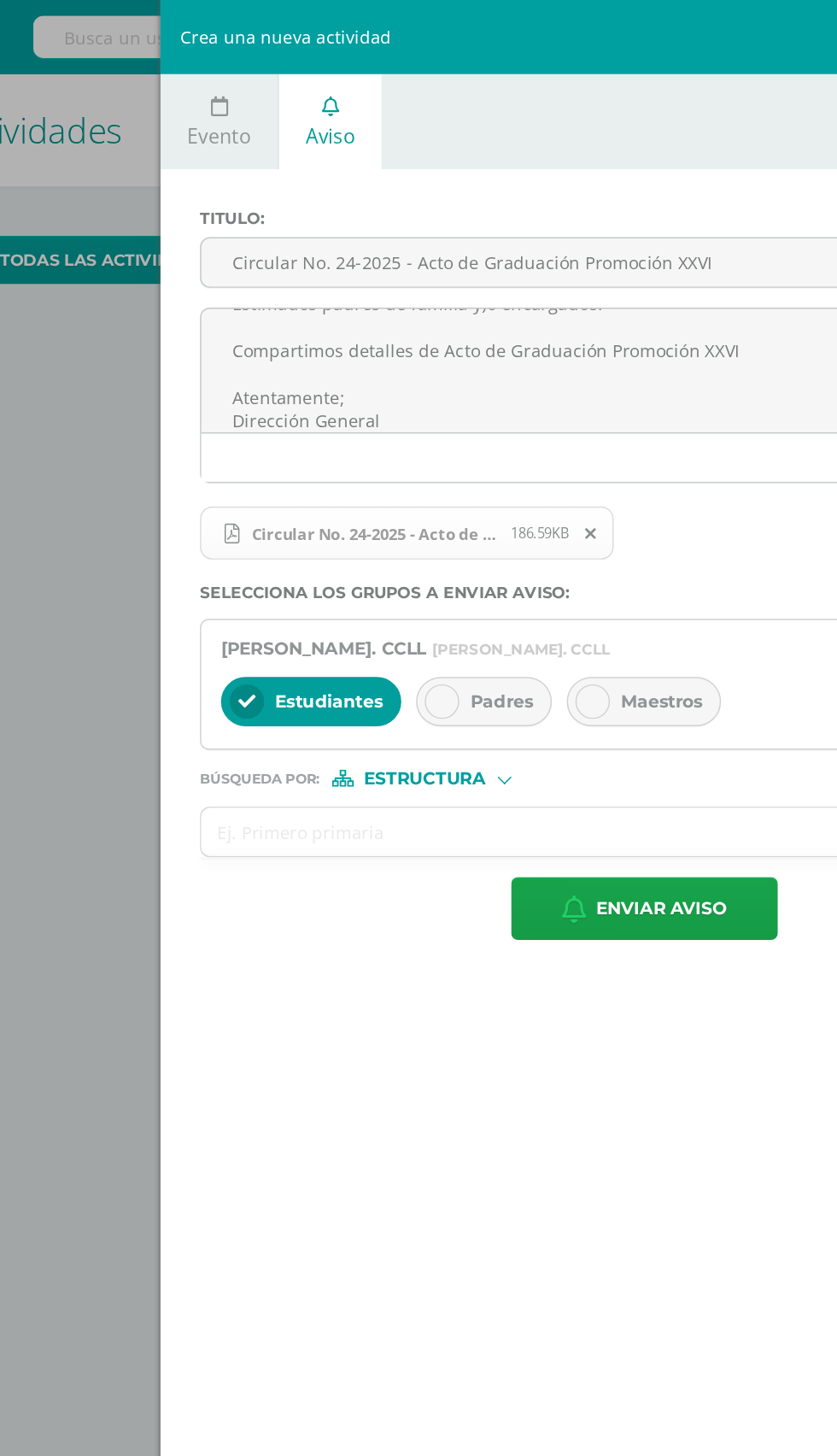
click at [388, 494] on div "Padres" at bounding box center [391, 484] width 94 height 34
click at [505, 490] on span "Maestros" at bounding box center [514, 485] width 57 height 16
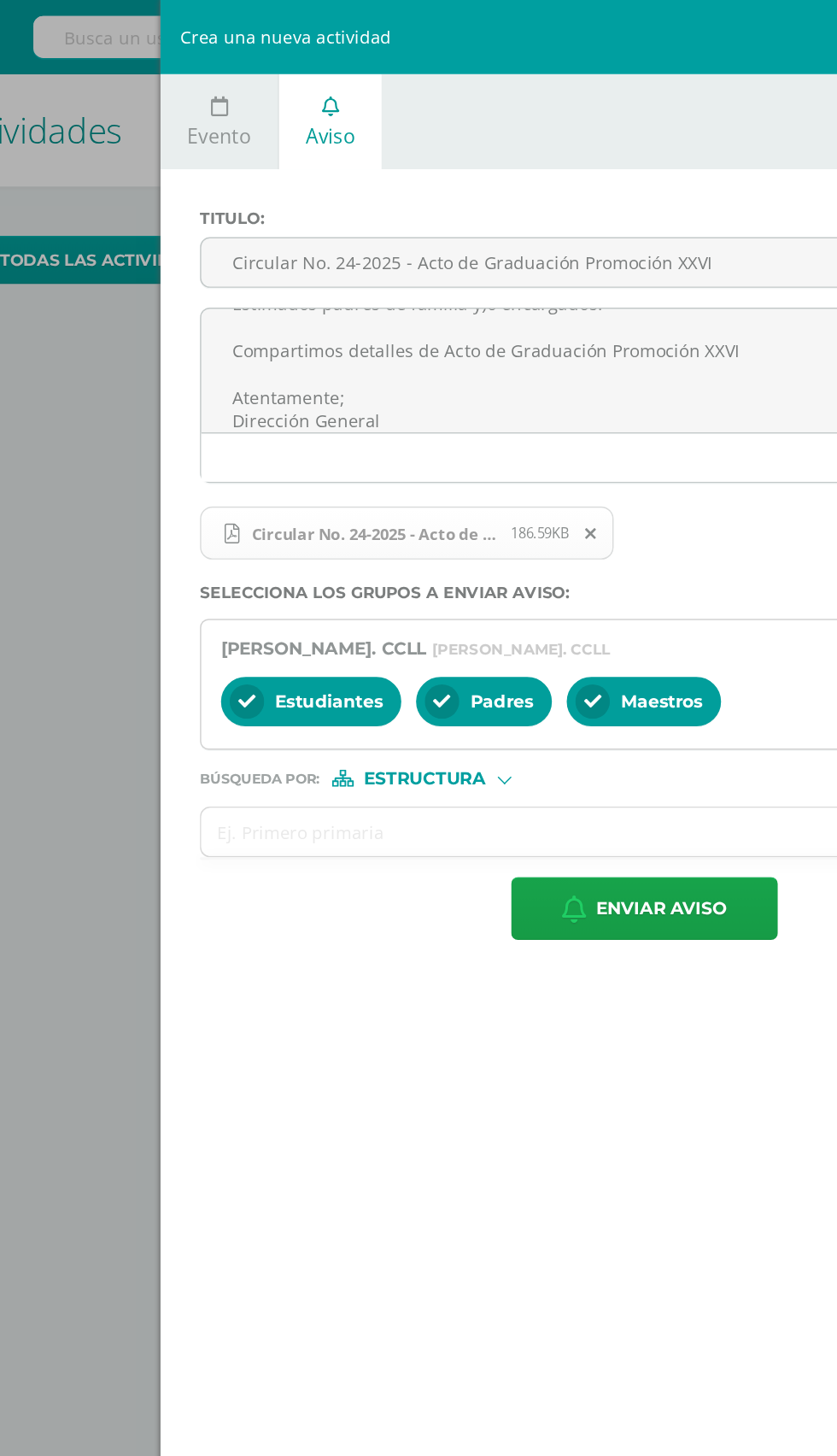
click at [273, 570] on input "text" at bounding box center [485, 576] width 579 height 33
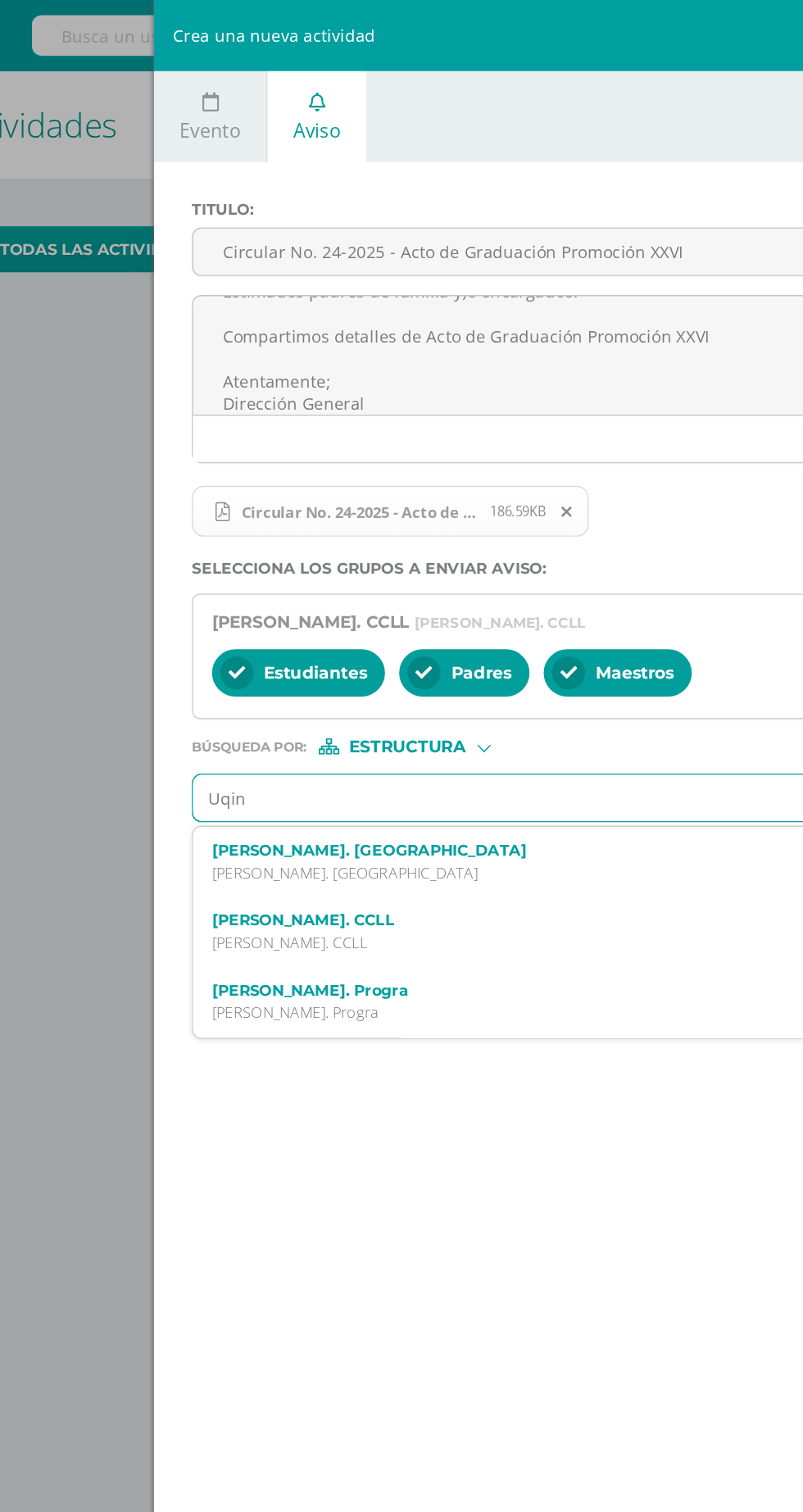
type input "Uqinr"
type input "Quinto"
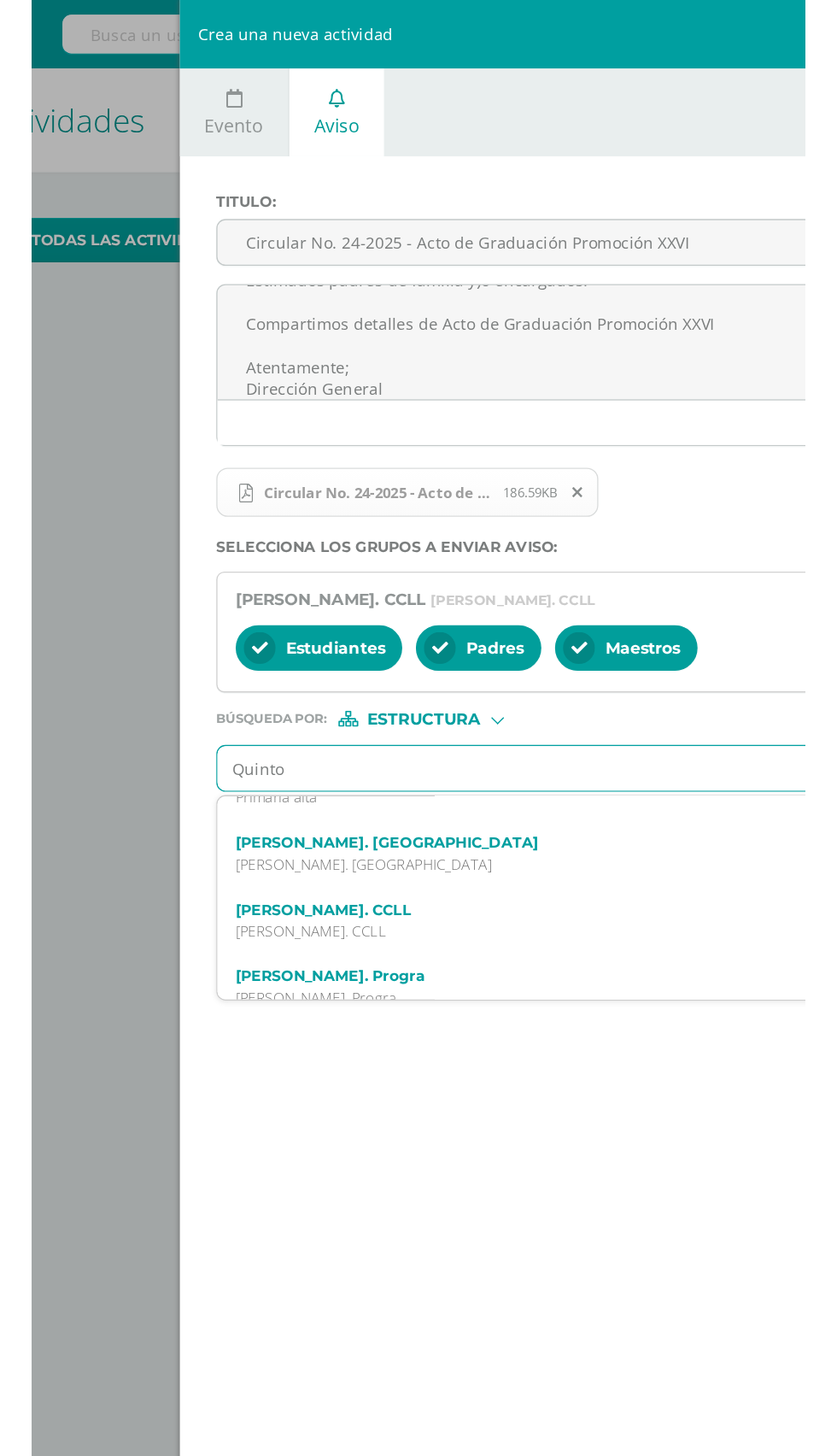
scroll to position [32, 0]
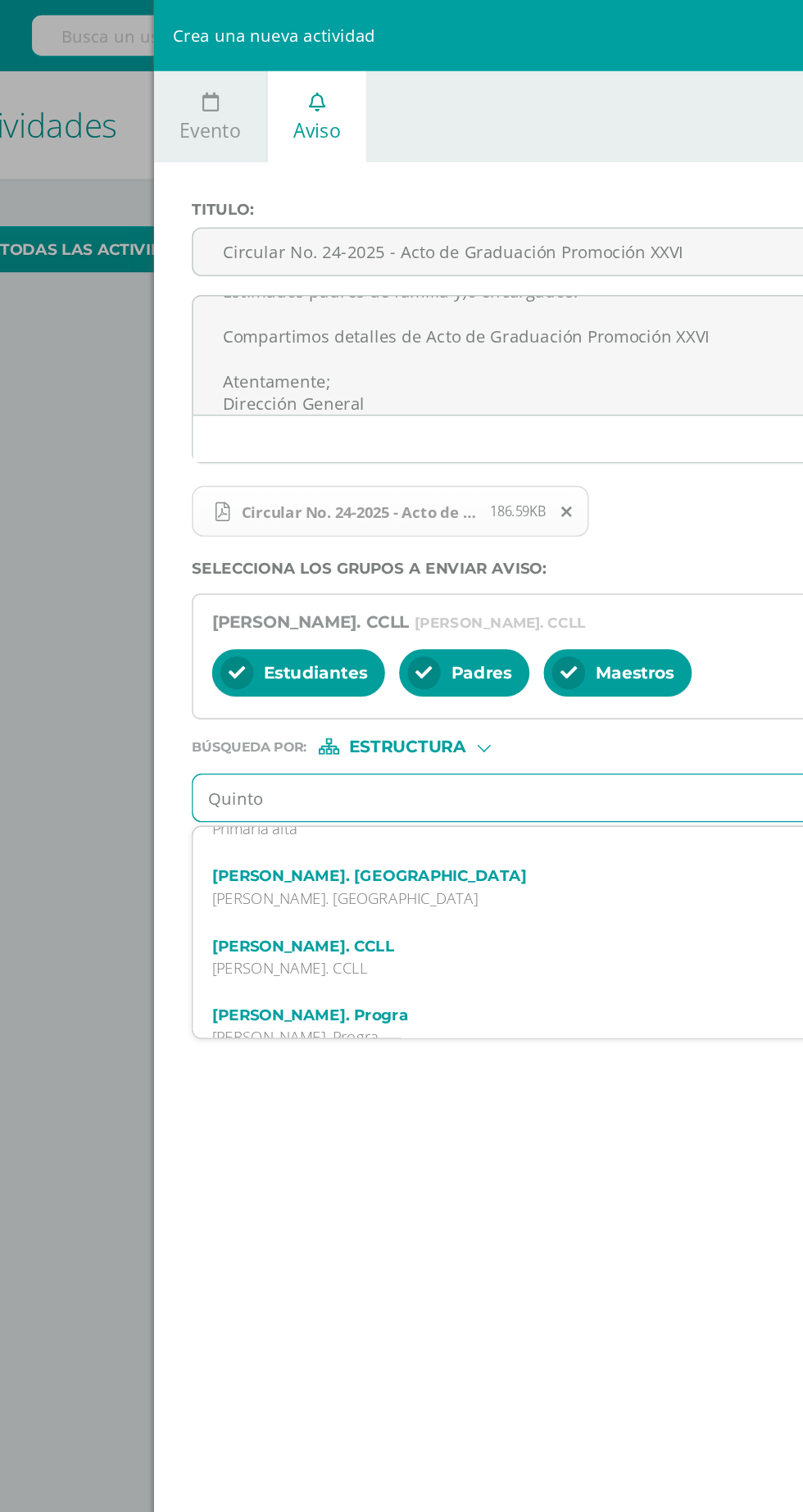
click at [267, 617] on p "[PERSON_NAME]. [GEOGRAPHIC_DATA]" at bounding box center [469, 621] width 537 height 14
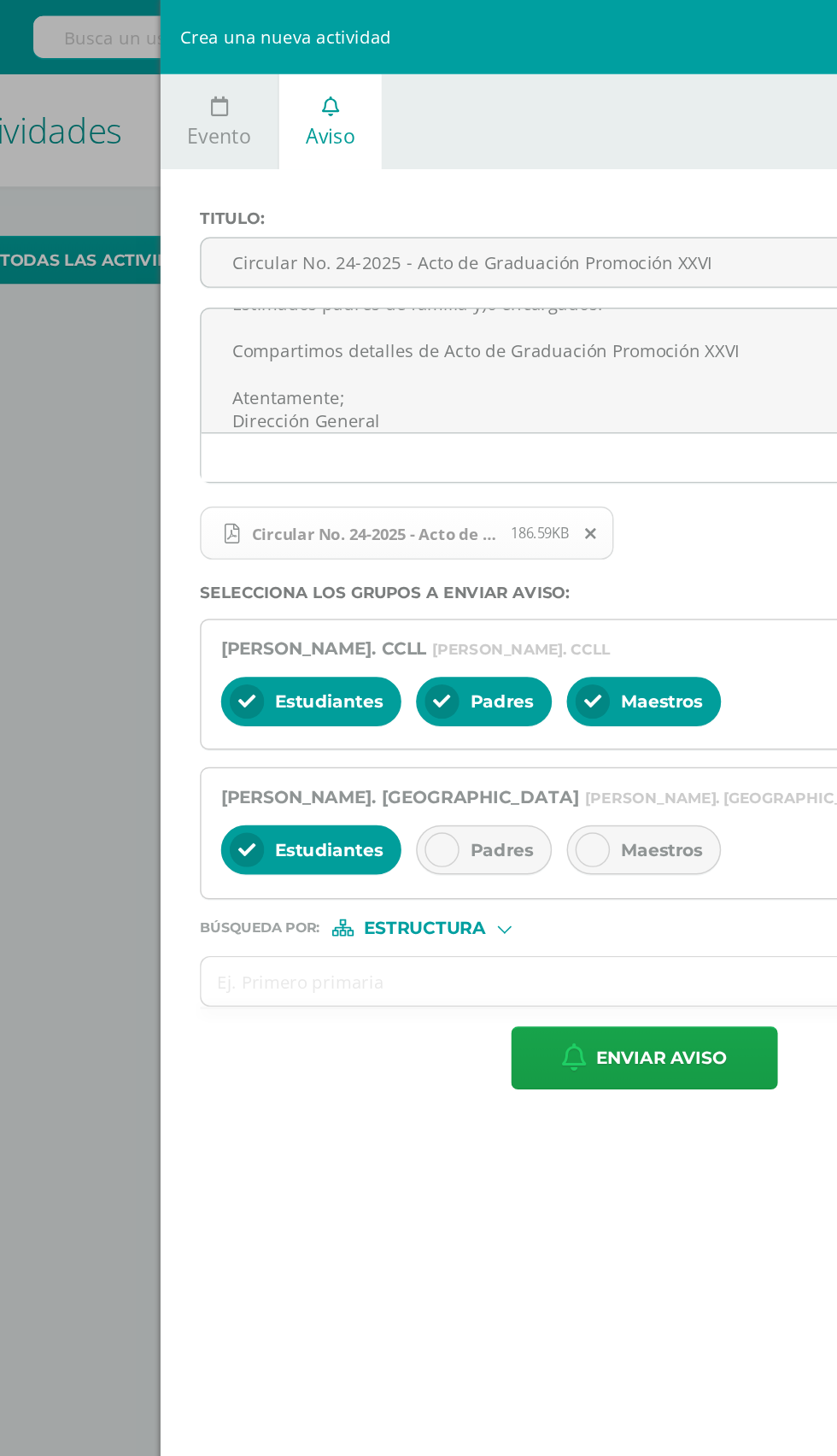
scroll to position [0, 0]
click at [504, 589] on span "Maestros" at bounding box center [514, 588] width 57 height 16
click at [380, 598] on div "Padres" at bounding box center [391, 588] width 94 height 34
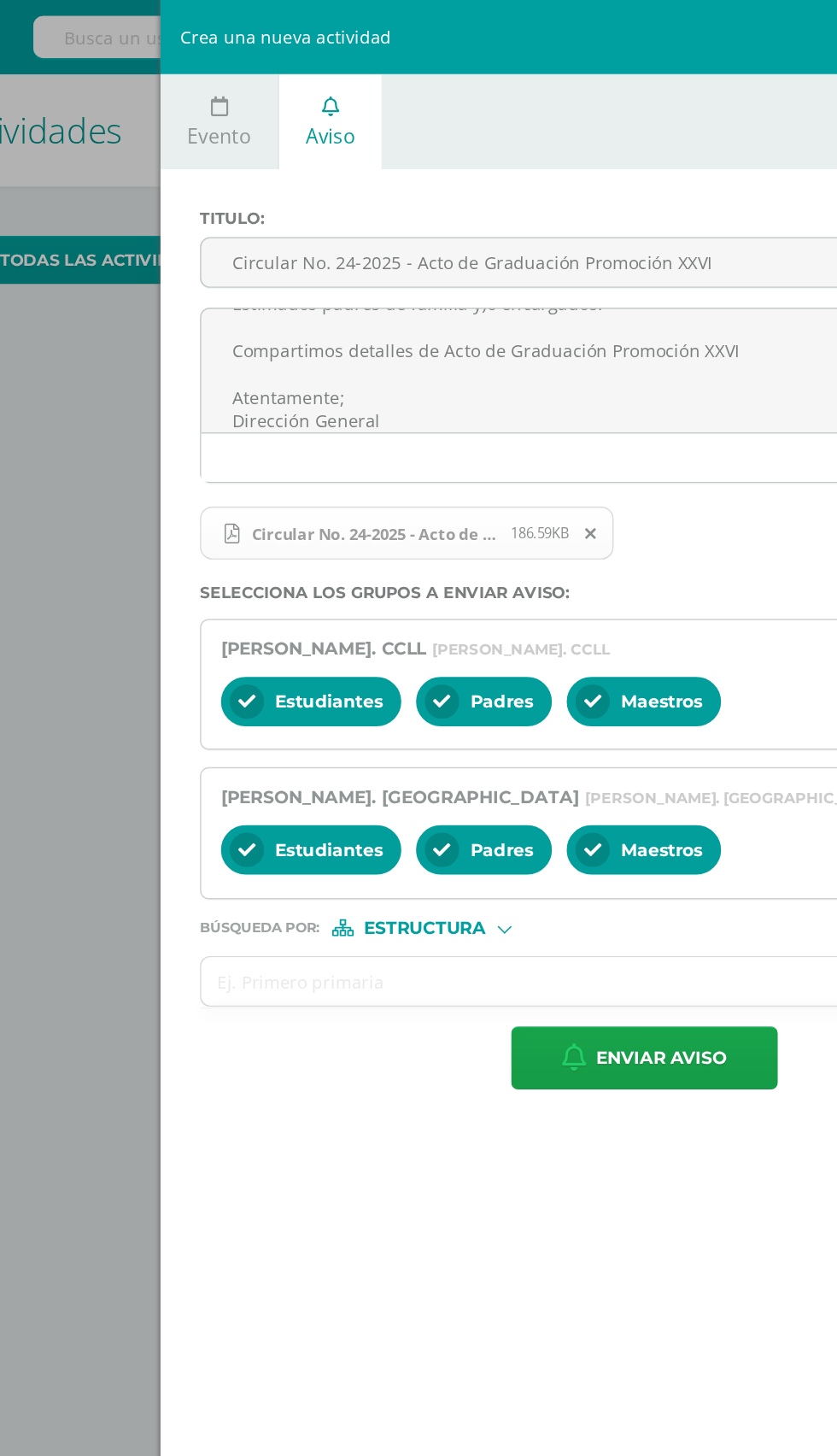
click at [285, 682] on input "text" at bounding box center [485, 679] width 579 height 33
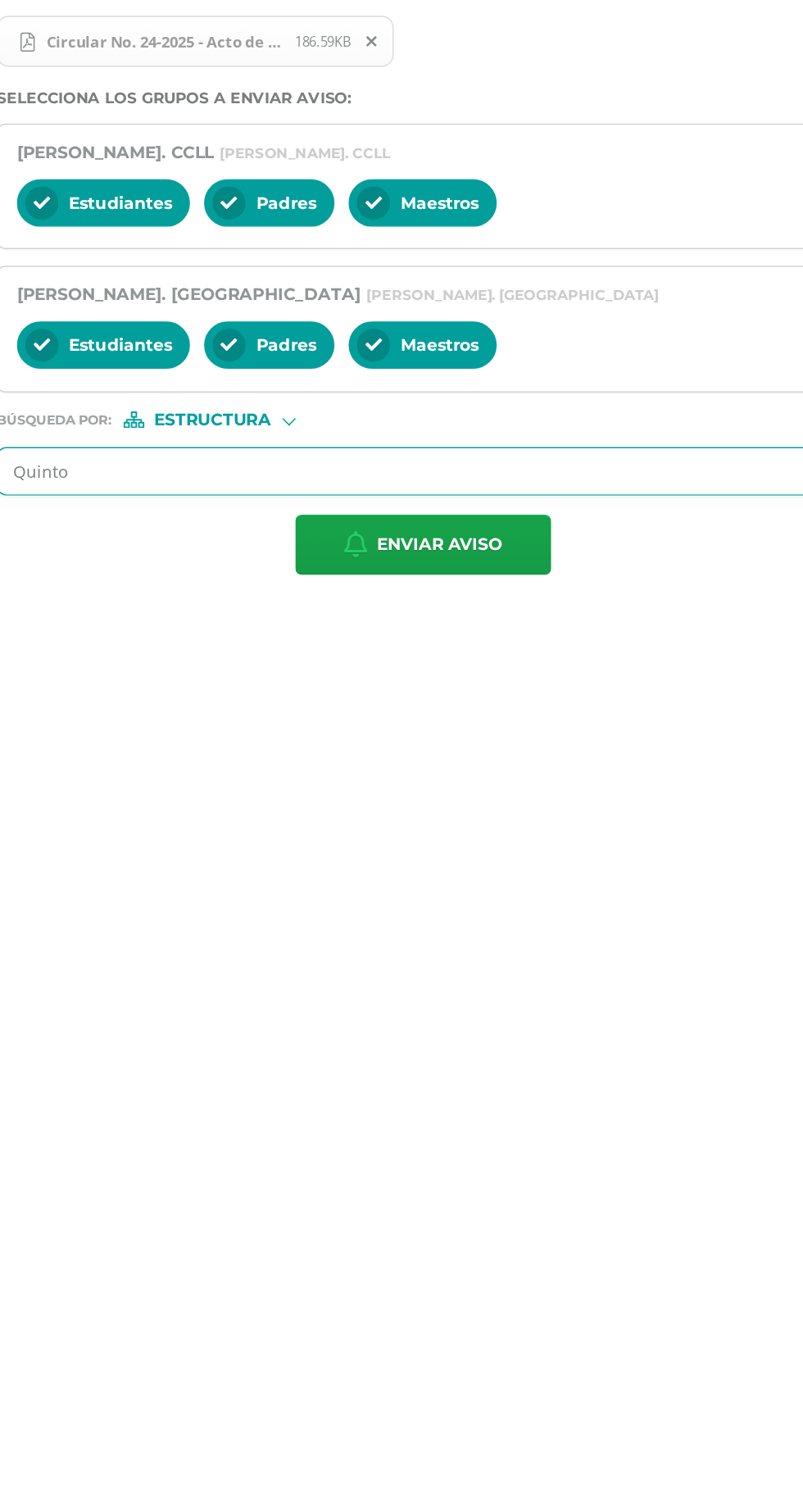
type input "[PERSON_NAME]"
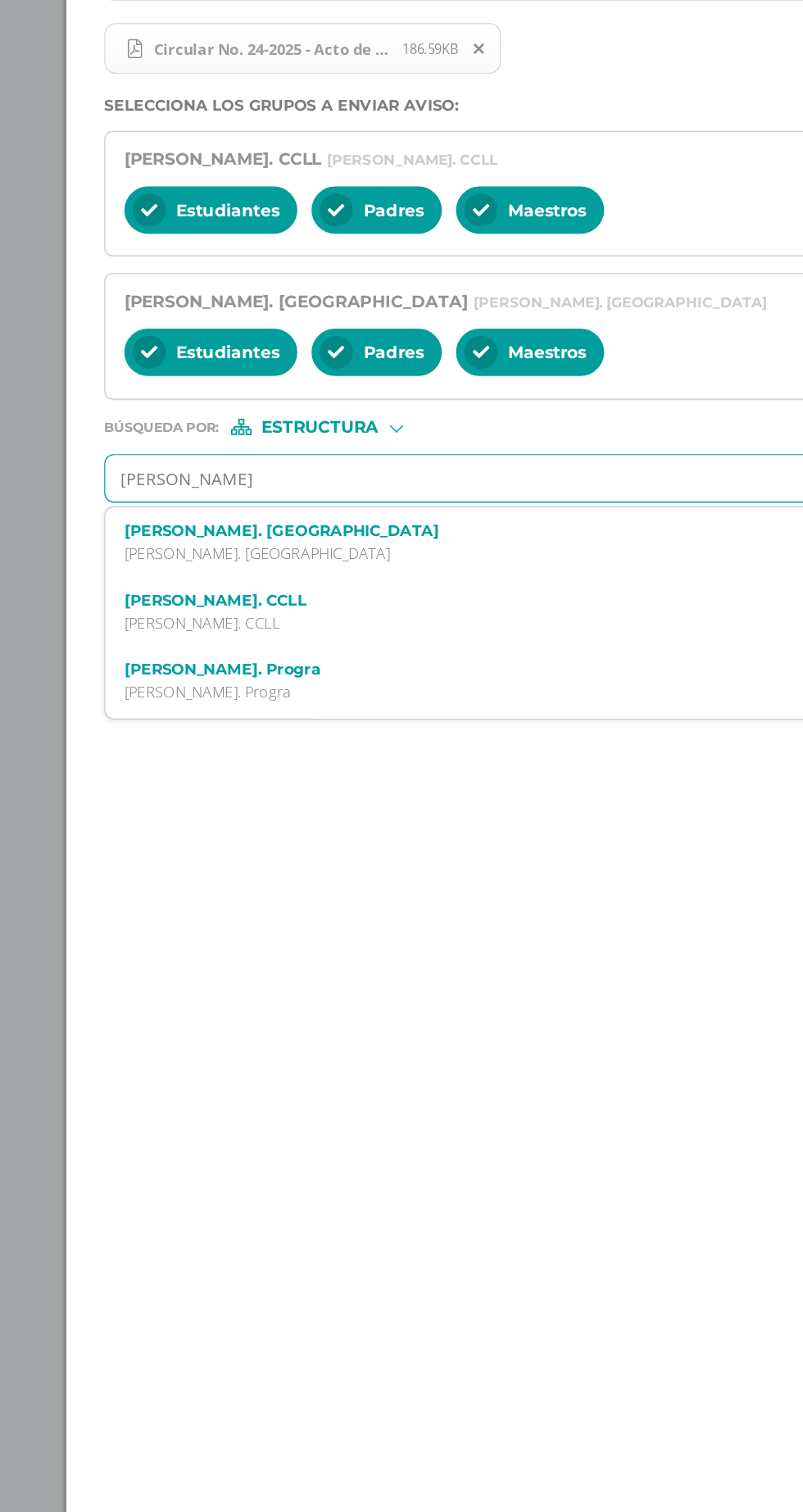
click at [465, 789] on label "[PERSON_NAME]. Progra" at bounding box center [469, 783] width 537 height 12
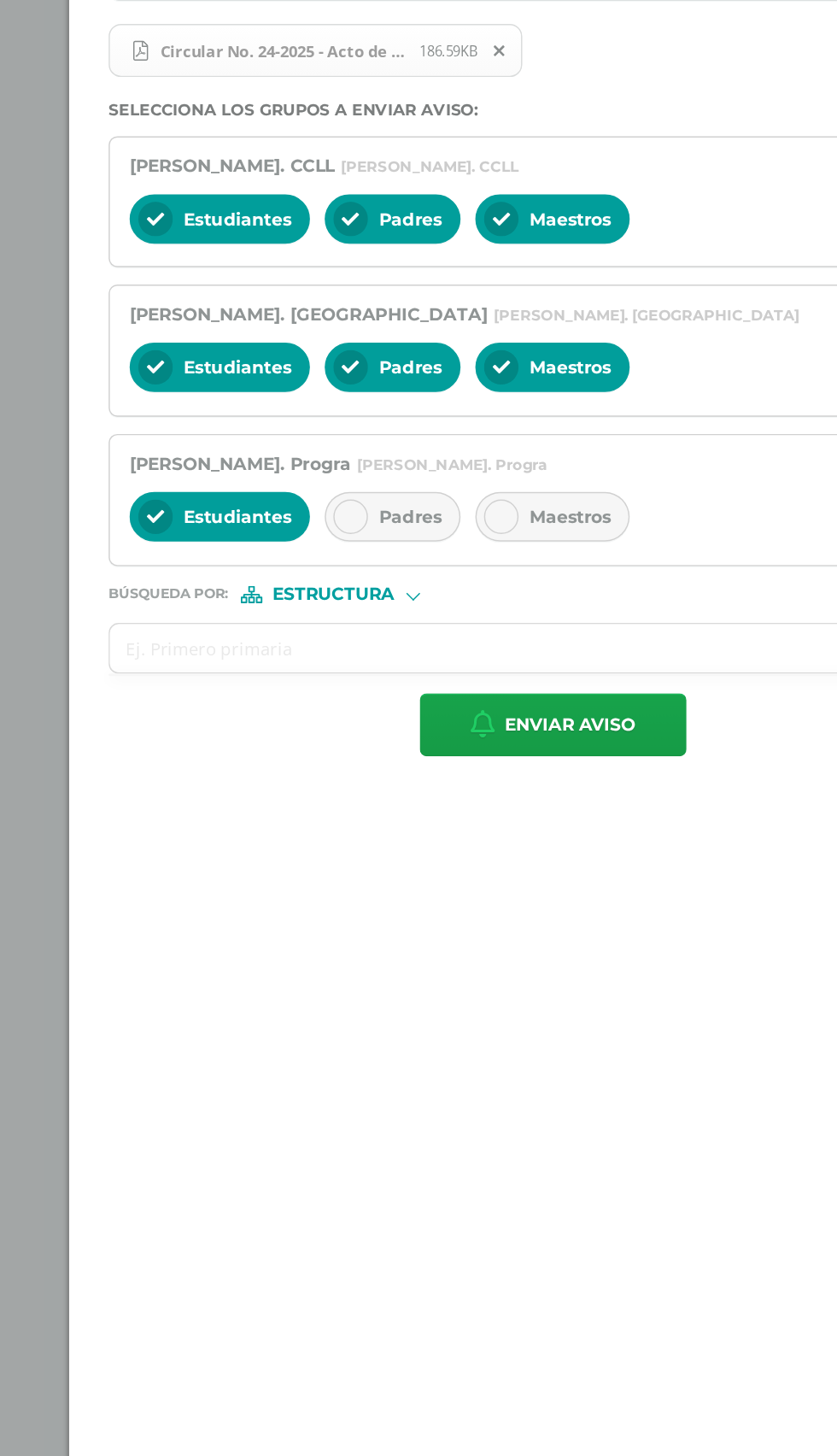
click at [401, 698] on span "Padres" at bounding box center [404, 691] width 44 height 16
click at [505, 696] on span "Maestros" at bounding box center [514, 691] width 57 height 16
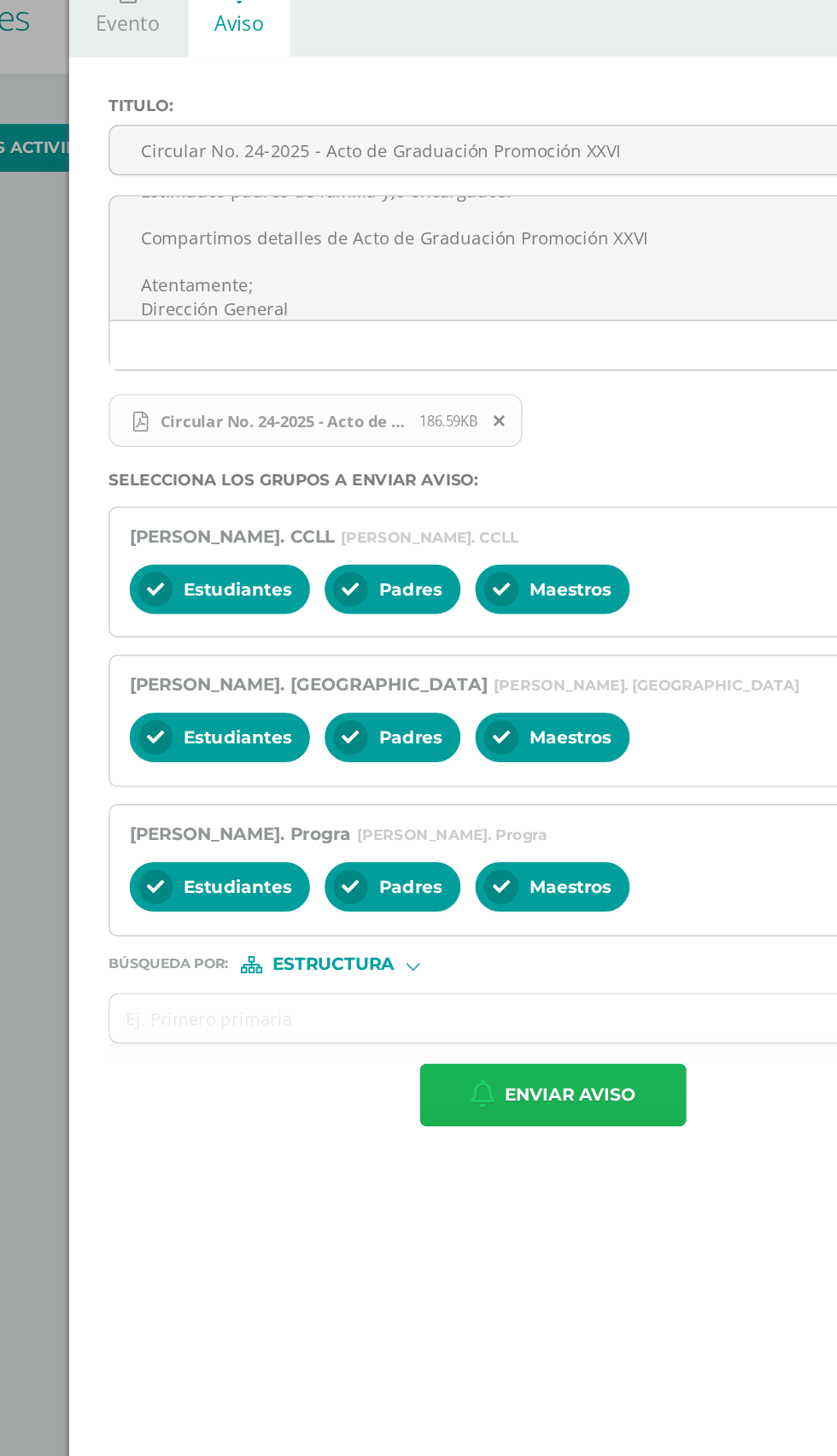
click at [517, 835] on span "Enviar aviso" at bounding box center [514, 835] width 90 height 42
